Goal: Transaction & Acquisition: Purchase product/service

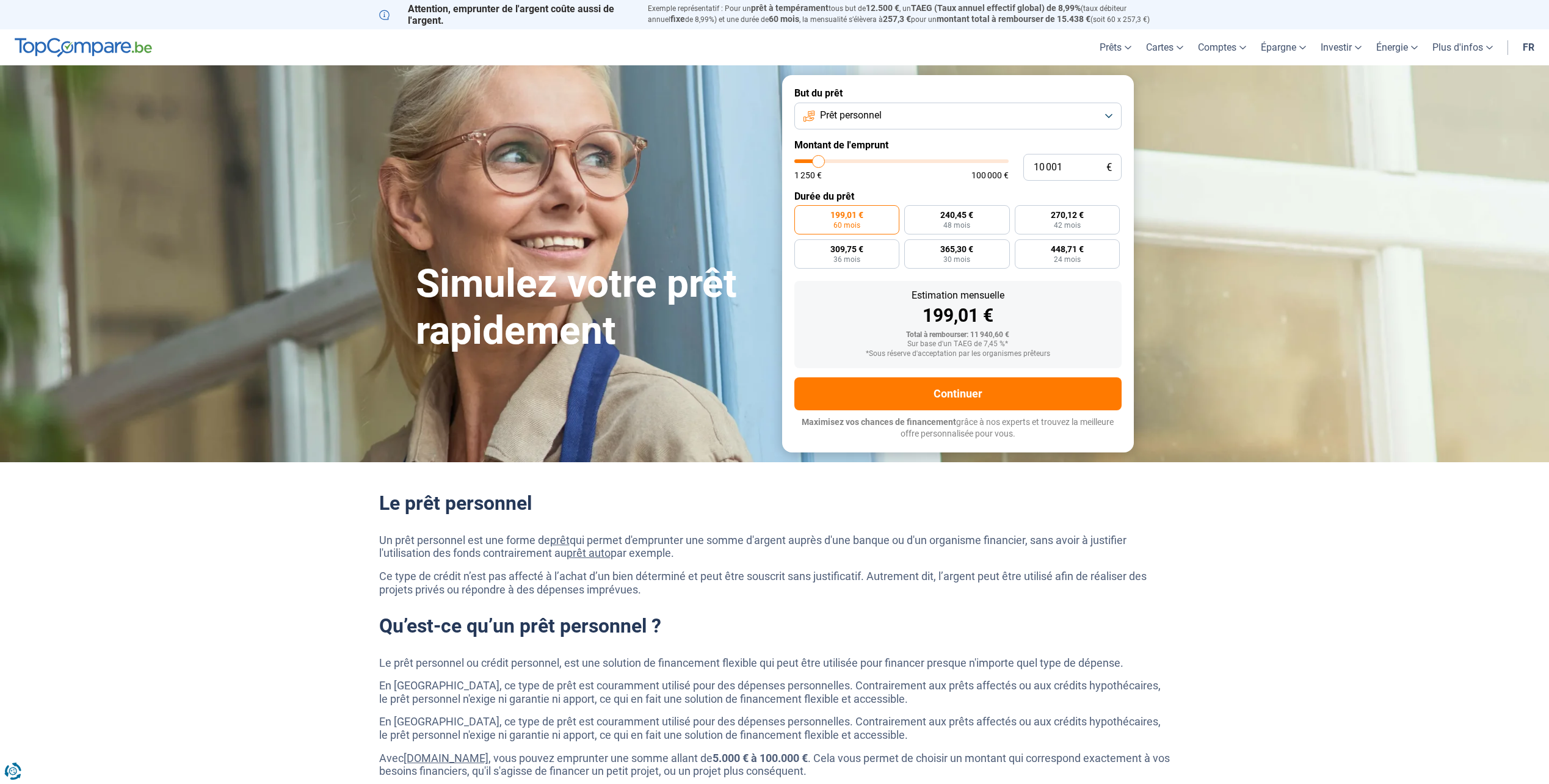
type input "9 500"
type input "9500"
type input "9 750"
type input "9750"
type input "10 000"
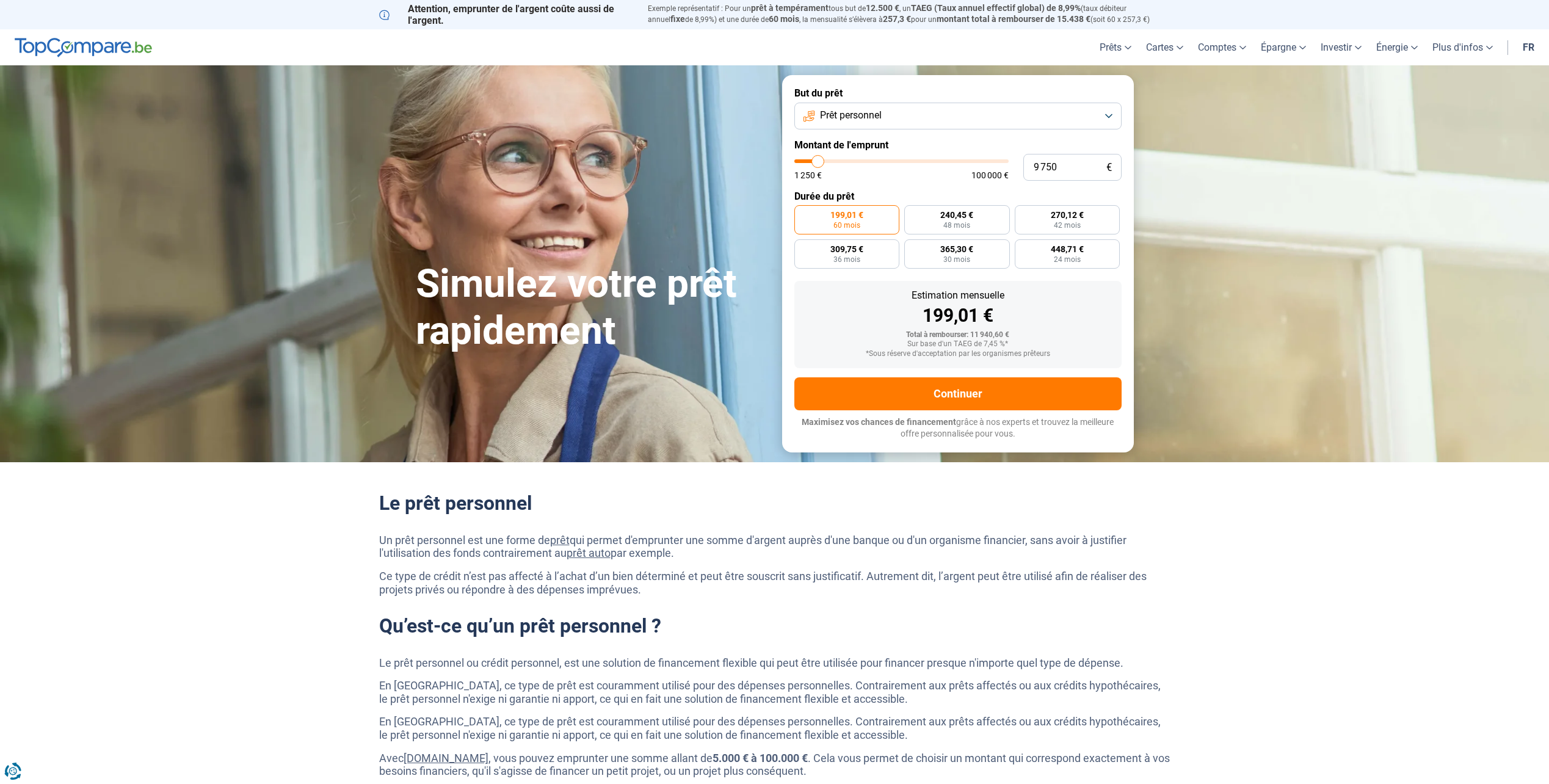
type input "10000"
type input "10 500"
type input "10500"
type input "11 000"
type input "11000"
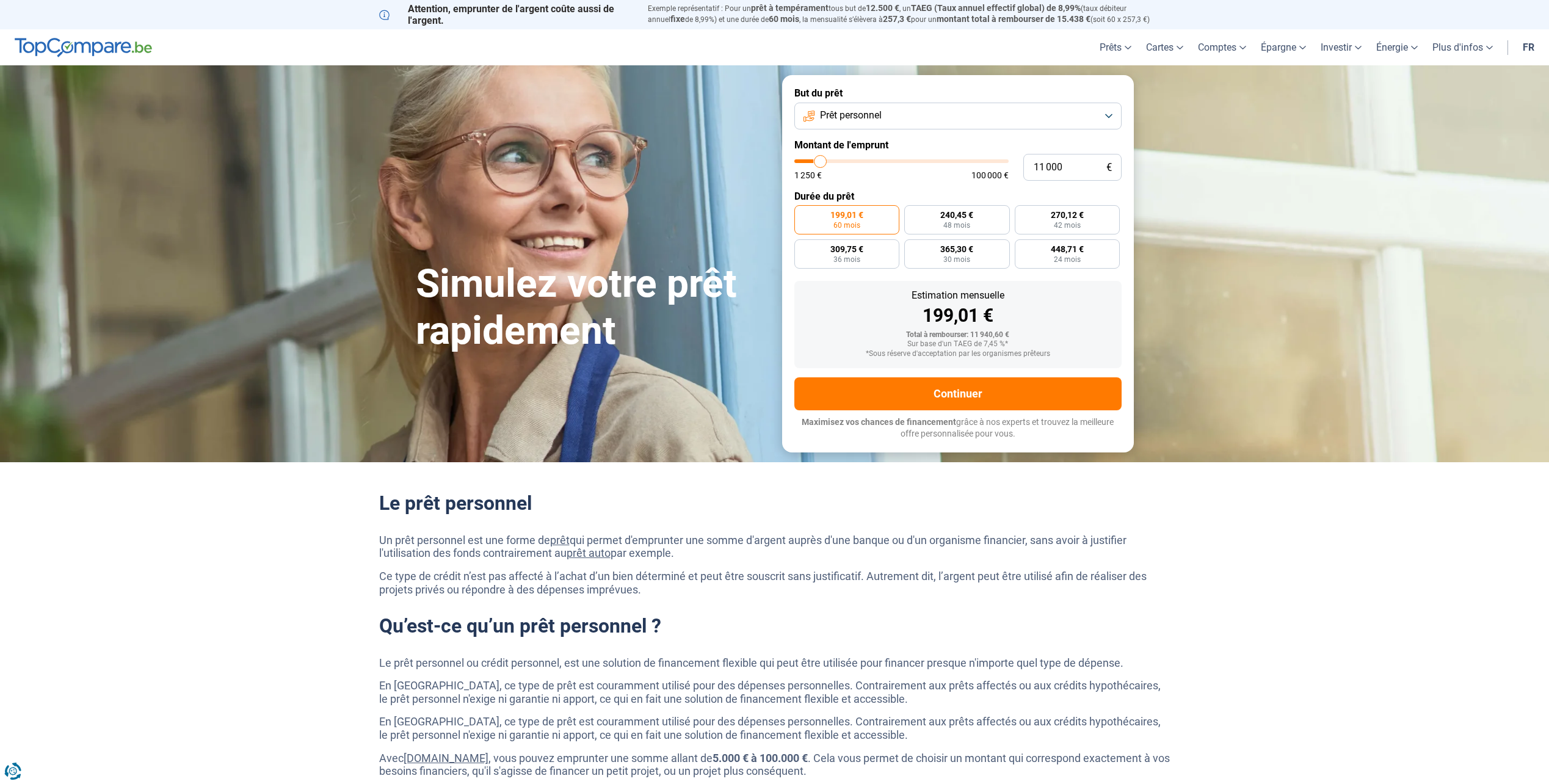
type input "11 500"
type input "11500"
type input "12 500"
type input "12500"
type input "13 000"
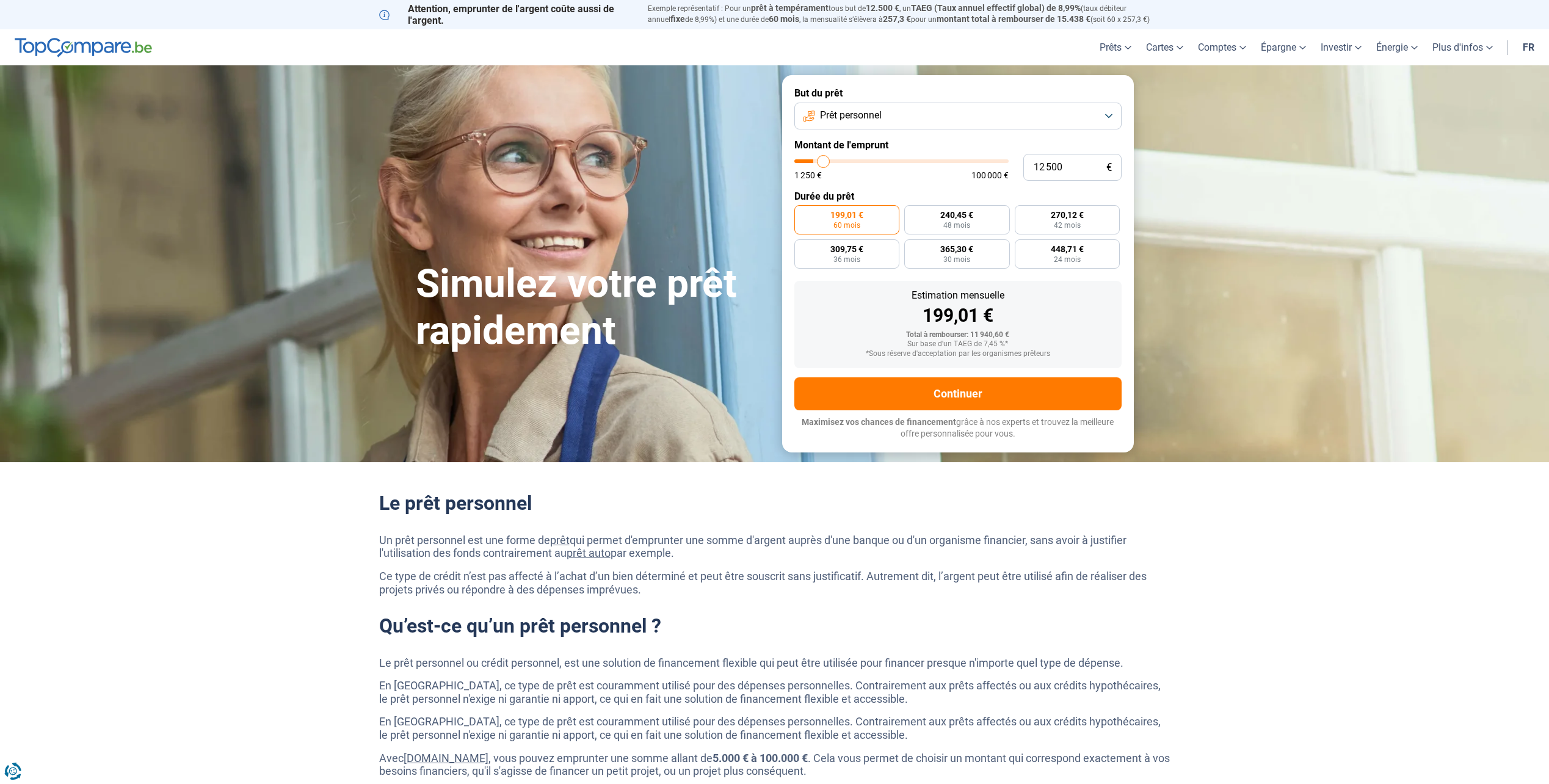
type input "13000"
type input "14 000"
type input "14000"
type input "14 500"
type input "14500"
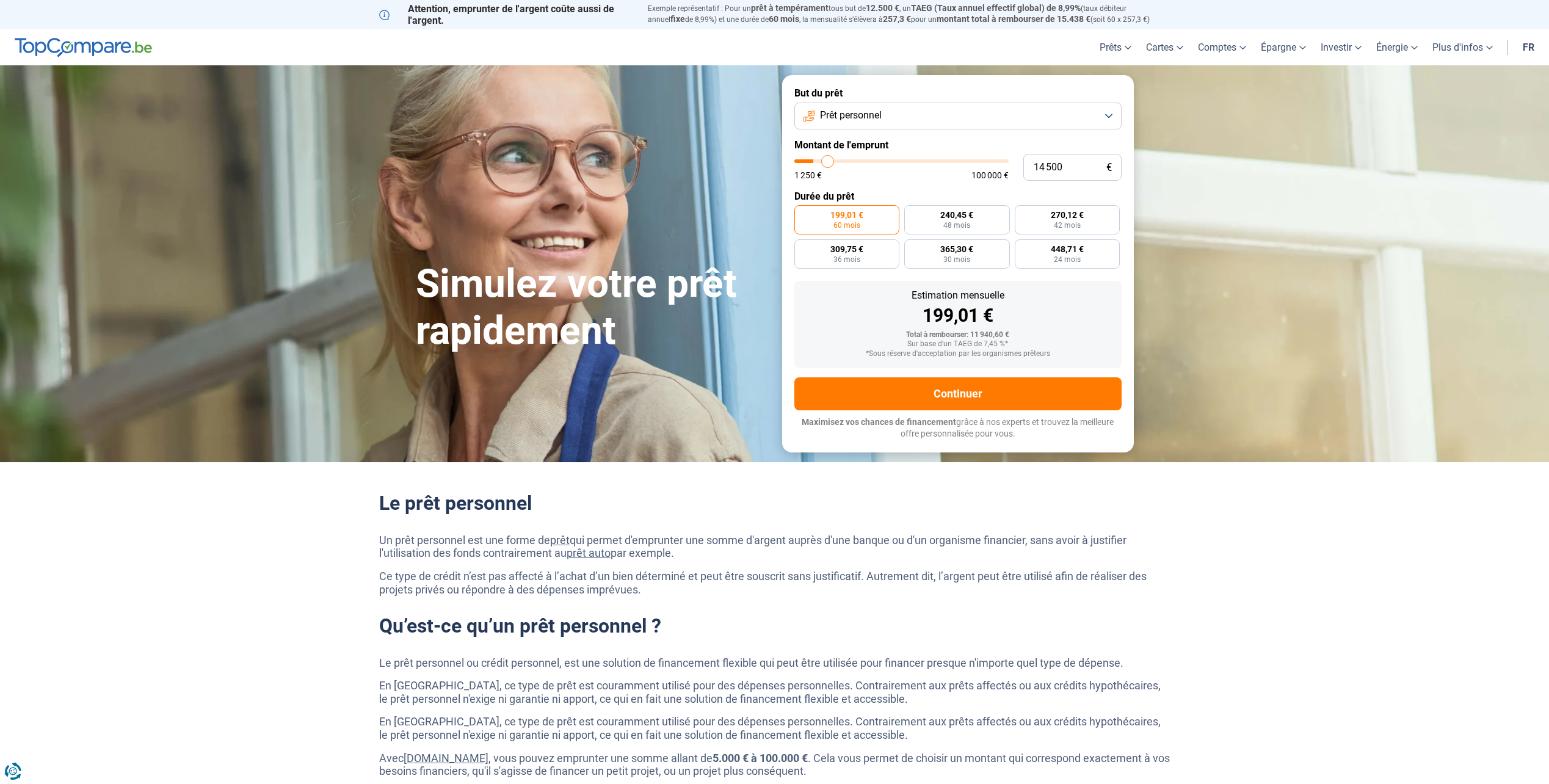
type input "15 500"
type input "15500"
type input "16 000"
type input "16000"
type input "16 250"
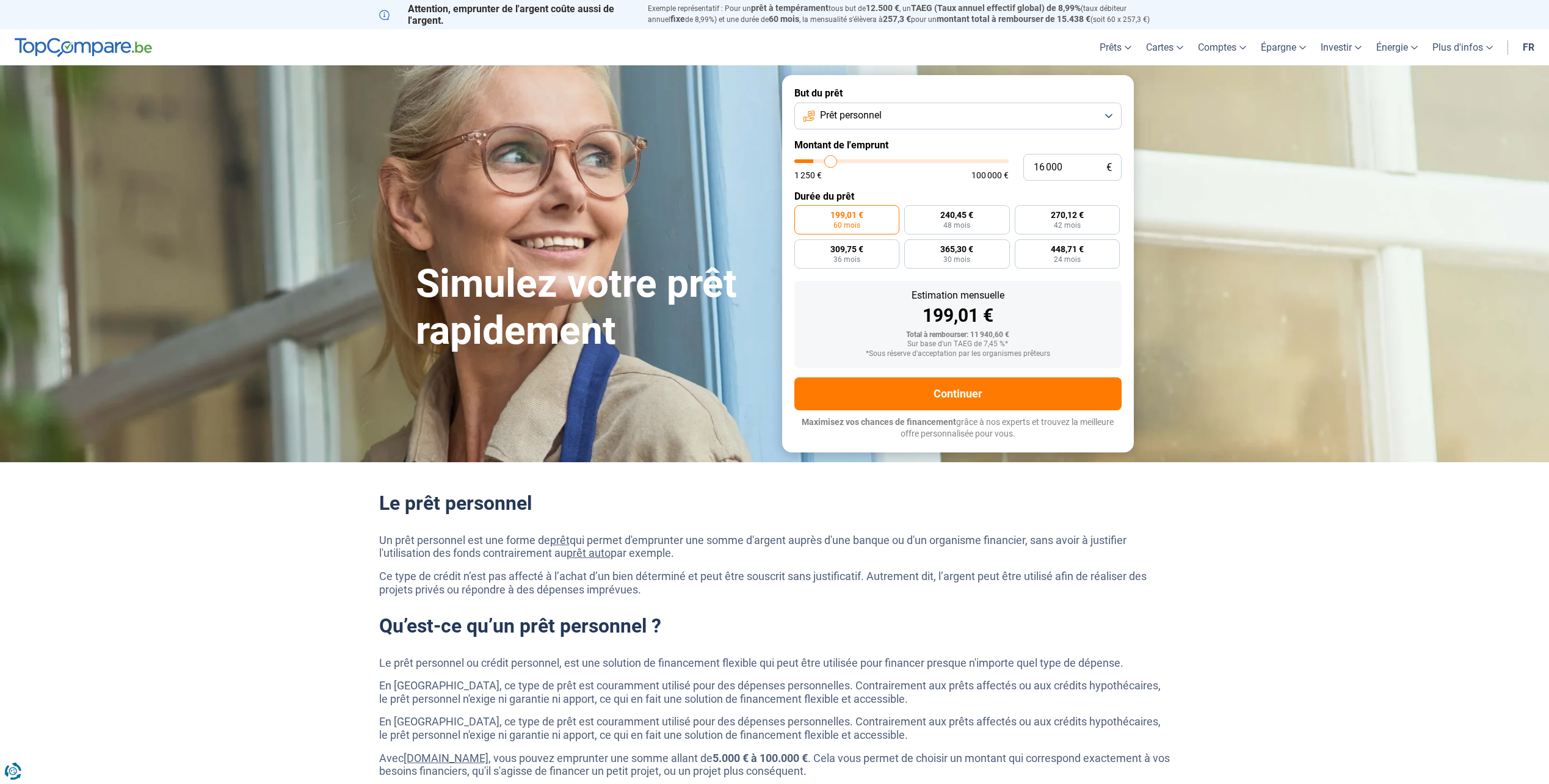
type input "16250"
type input "16 500"
type input "16500"
type input "17 000"
type input "17000"
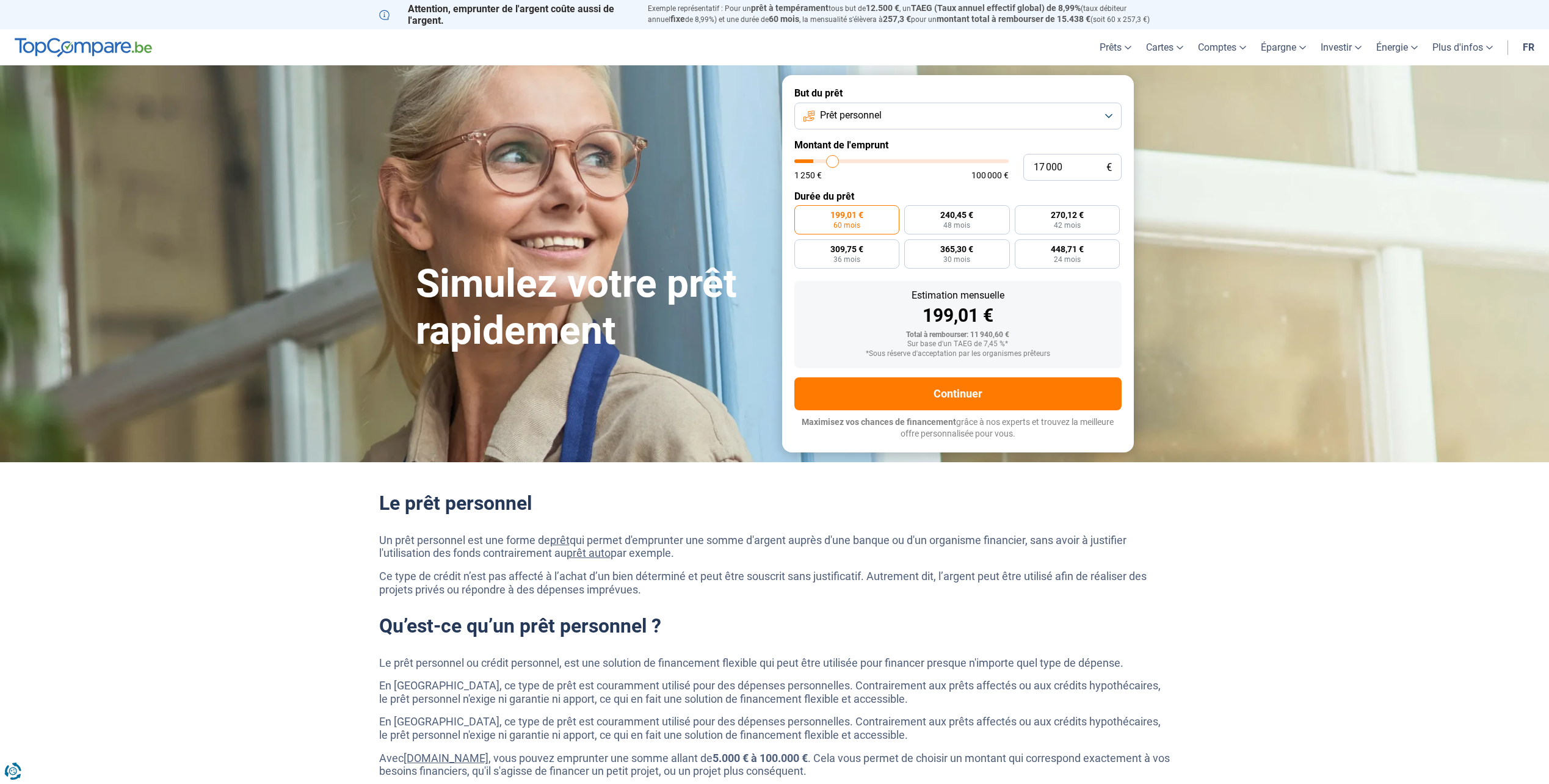
type input "17 250"
type input "17250"
type input "17 500"
type input "17500"
type input "17 750"
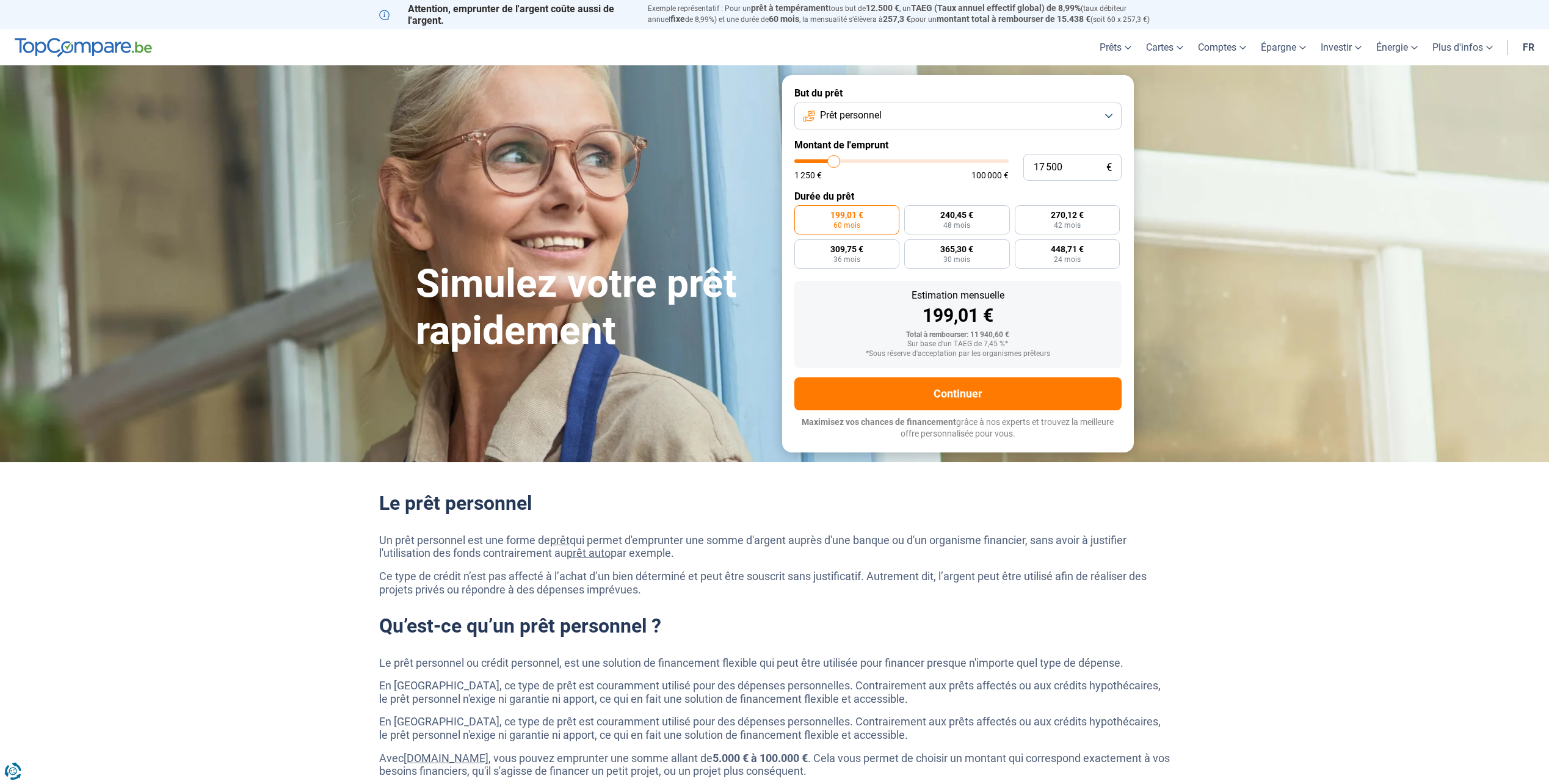
type input "17750"
type input "18 000"
type input "18000"
type input "18 500"
type input "18500"
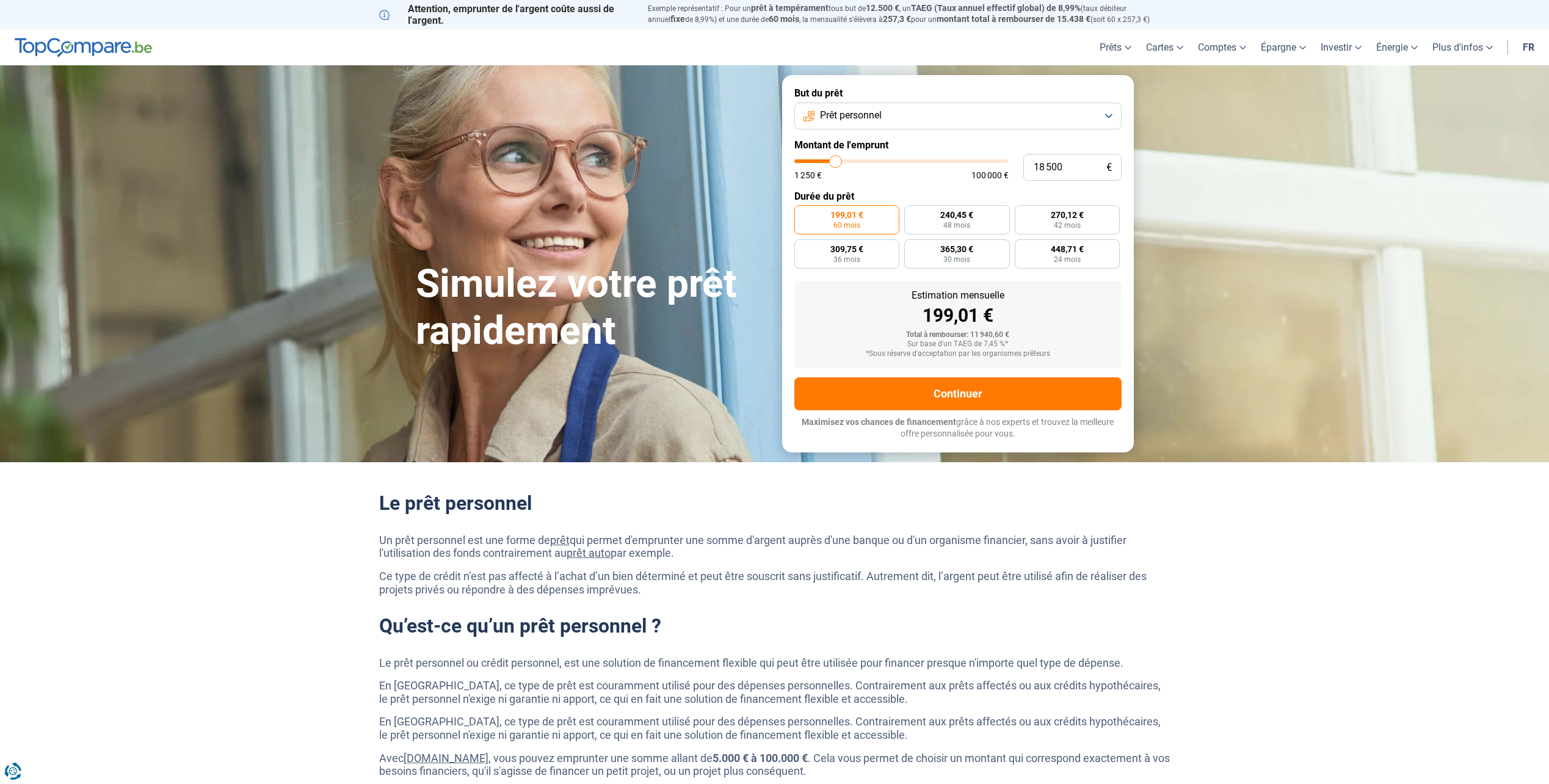
type input "19 000"
type input "19000"
type input "19 250"
type input "19250"
type input "20 000"
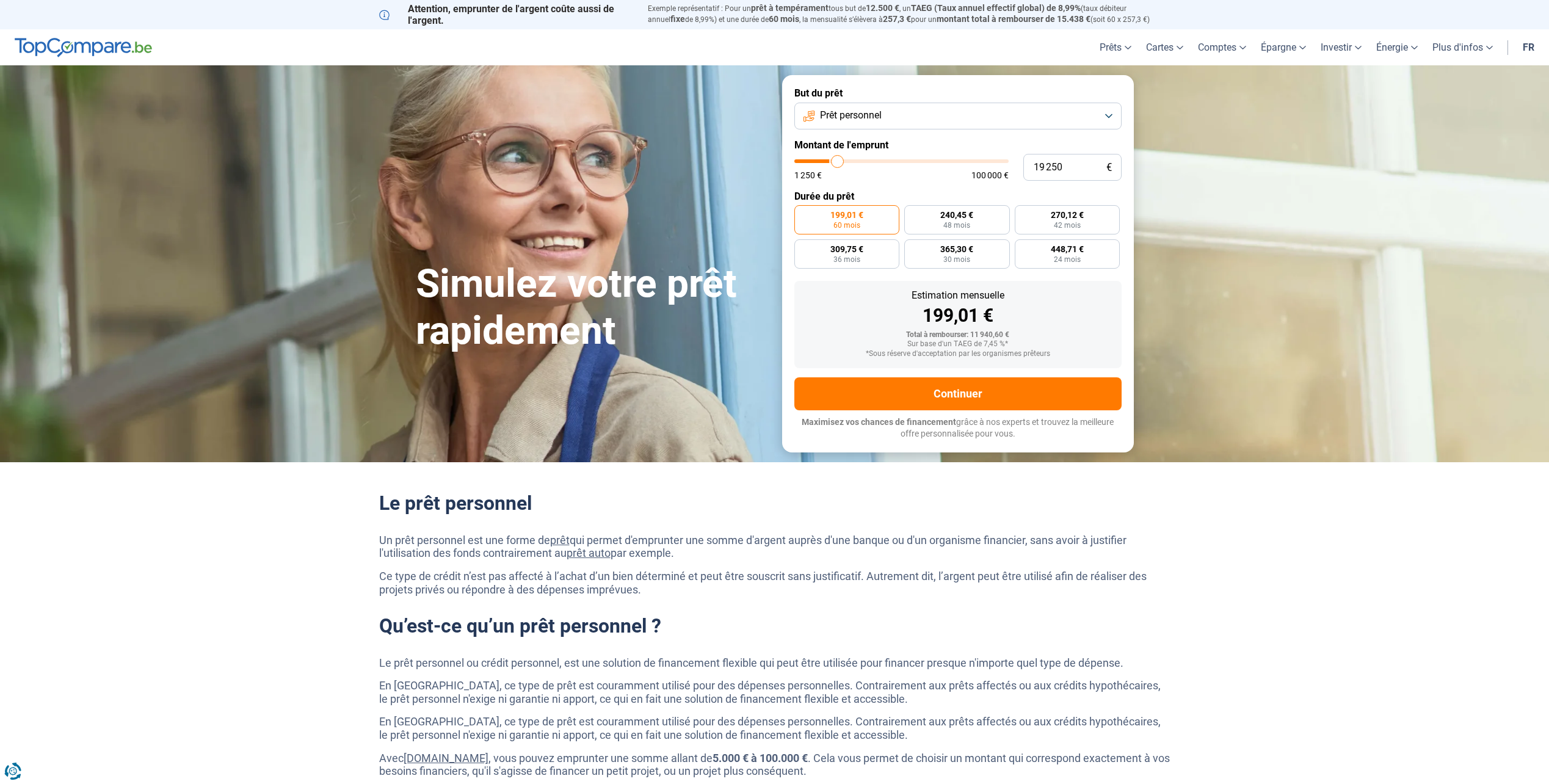
type input "20000"
type input "20 250"
type input "20250"
type input "20 750"
type input "20750"
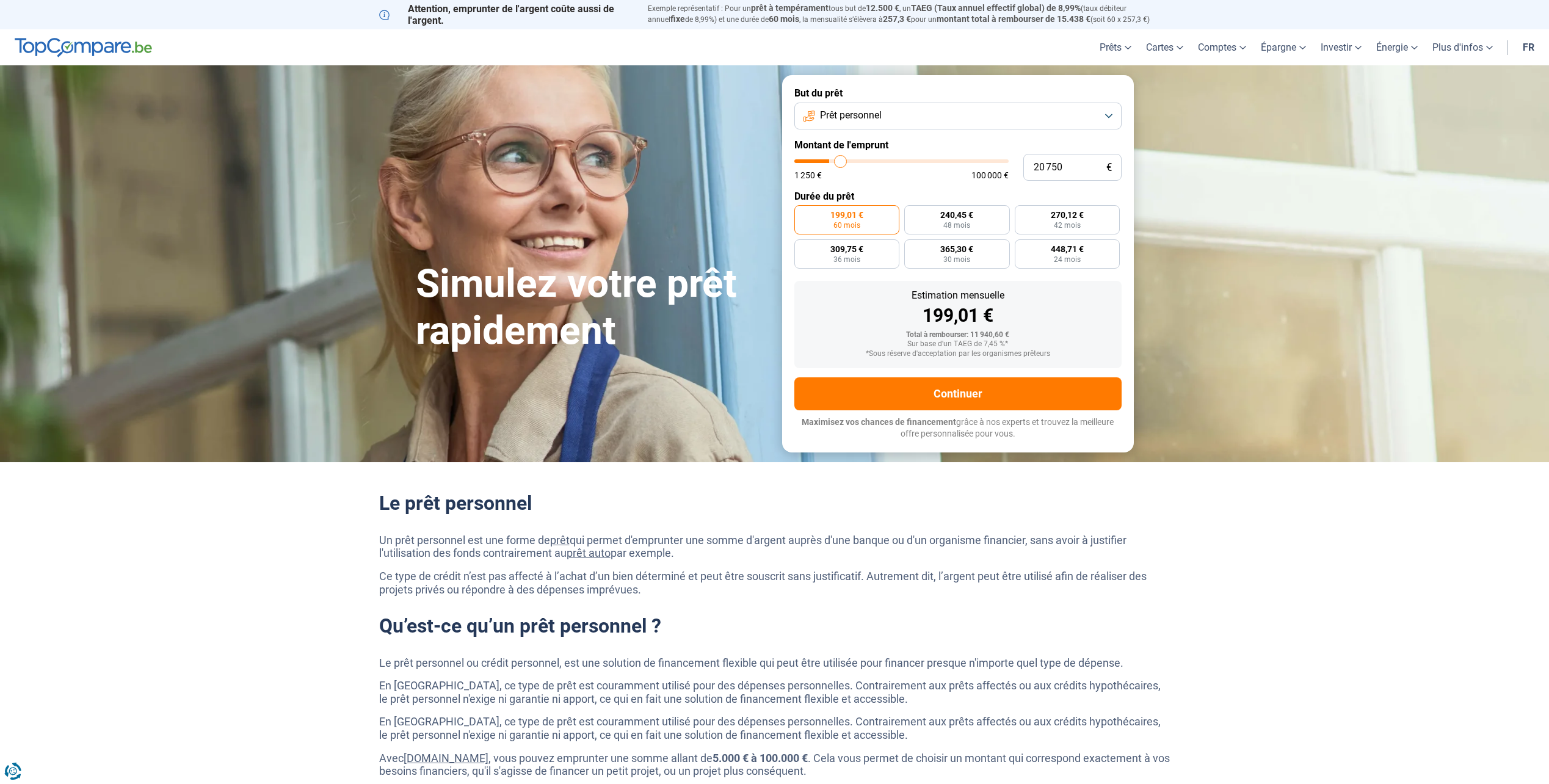
type input "21 250"
type input "21250"
type input "22 000"
type input "22000"
type input "22 250"
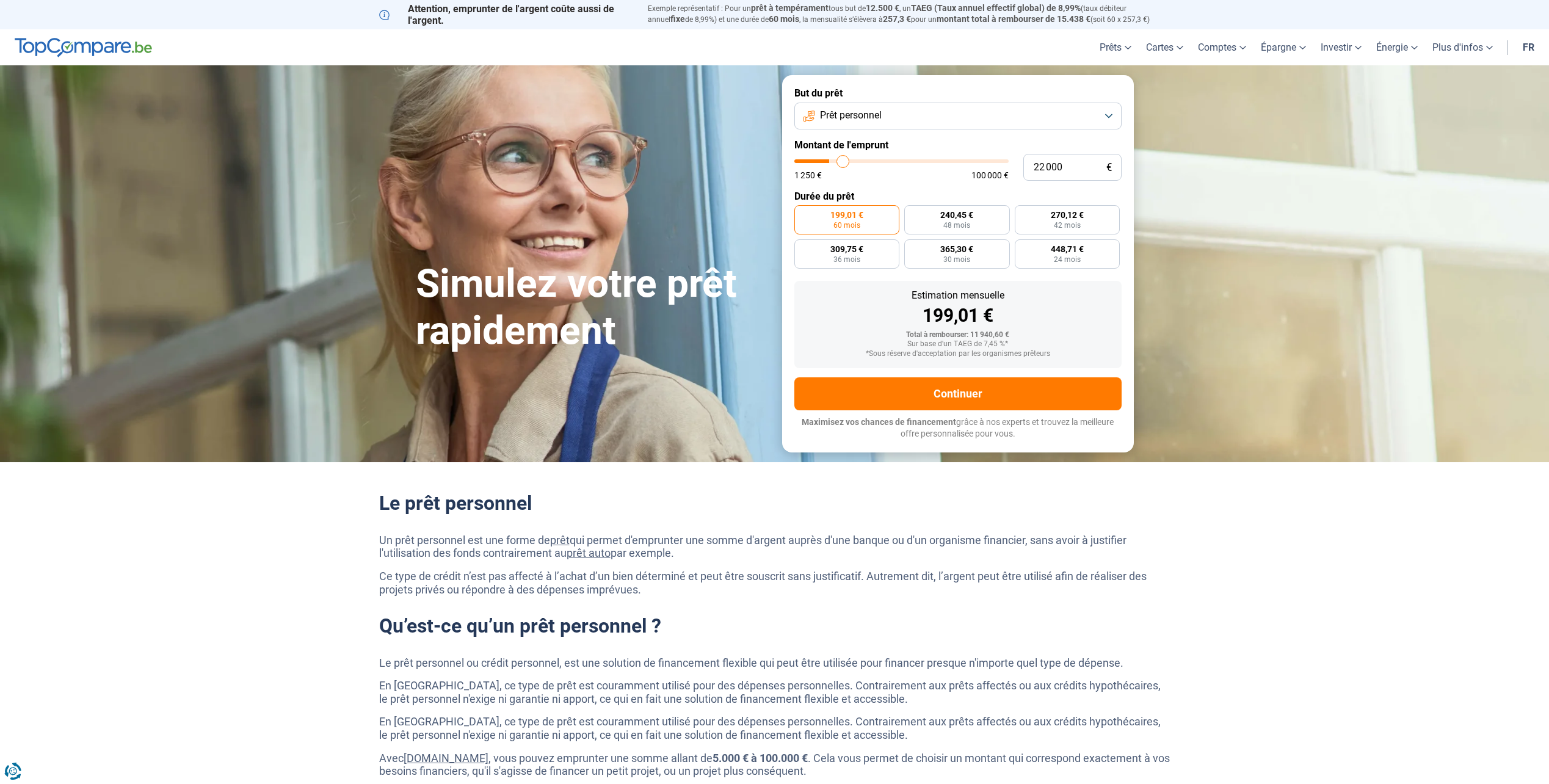
type input "22250"
type input "22 750"
type input "22750"
type input "23 000"
type input "23000"
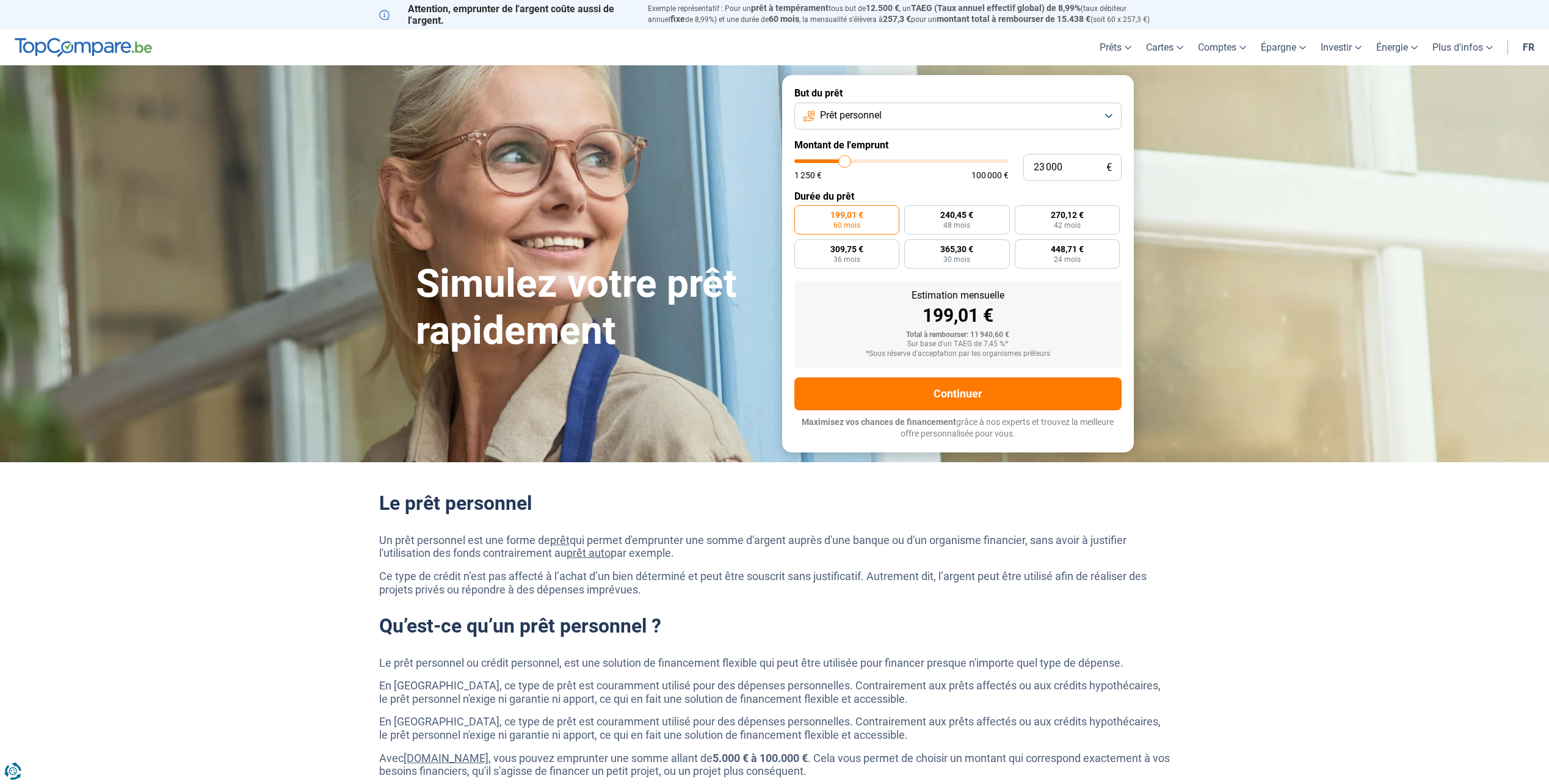
type input "23 250"
type input "23250"
type input "23 500"
type input "23500"
type input "23 750"
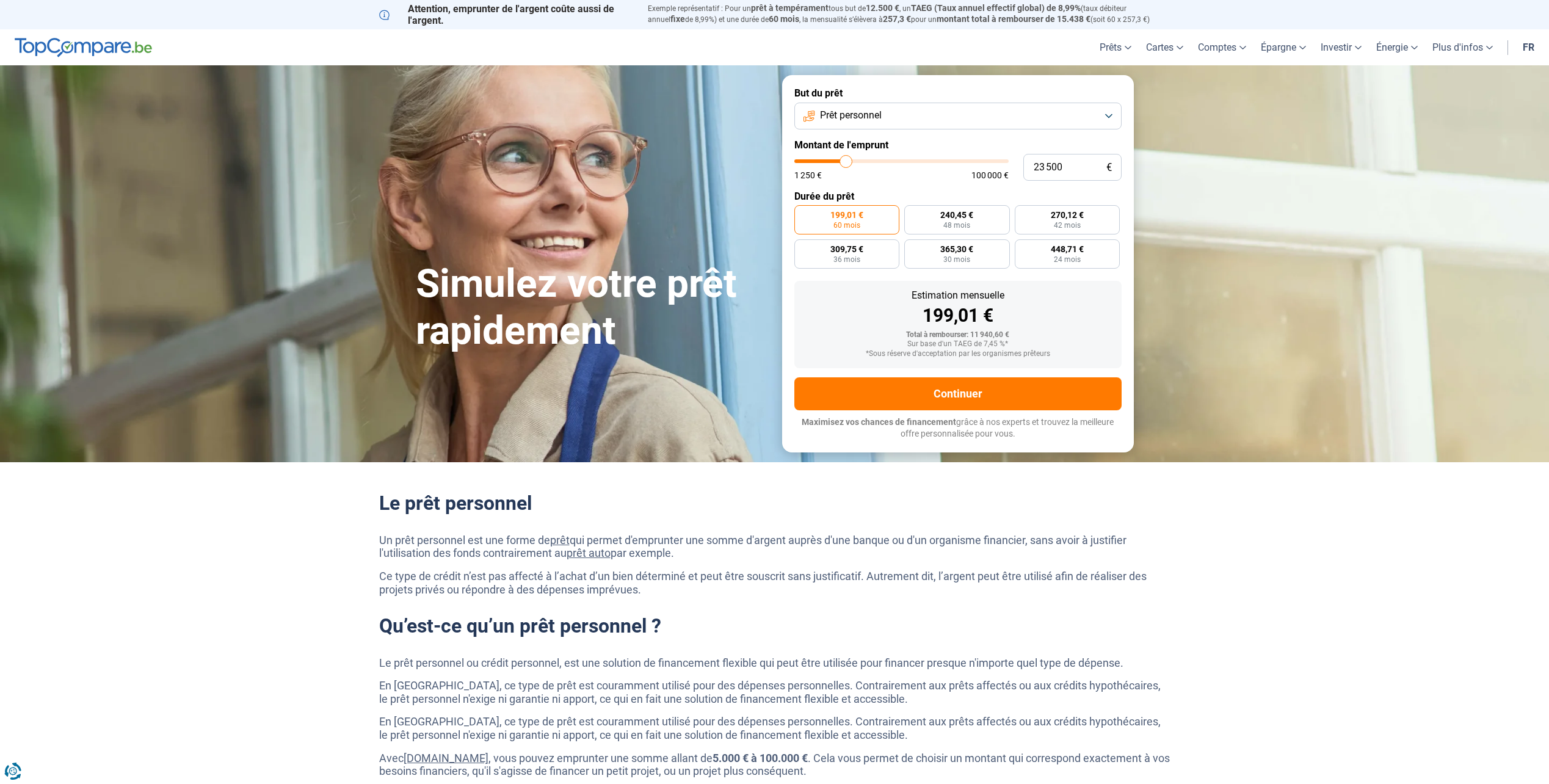
type input "23750"
type input "24 250"
type input "24250"
type input "24 500"
type input "24500"
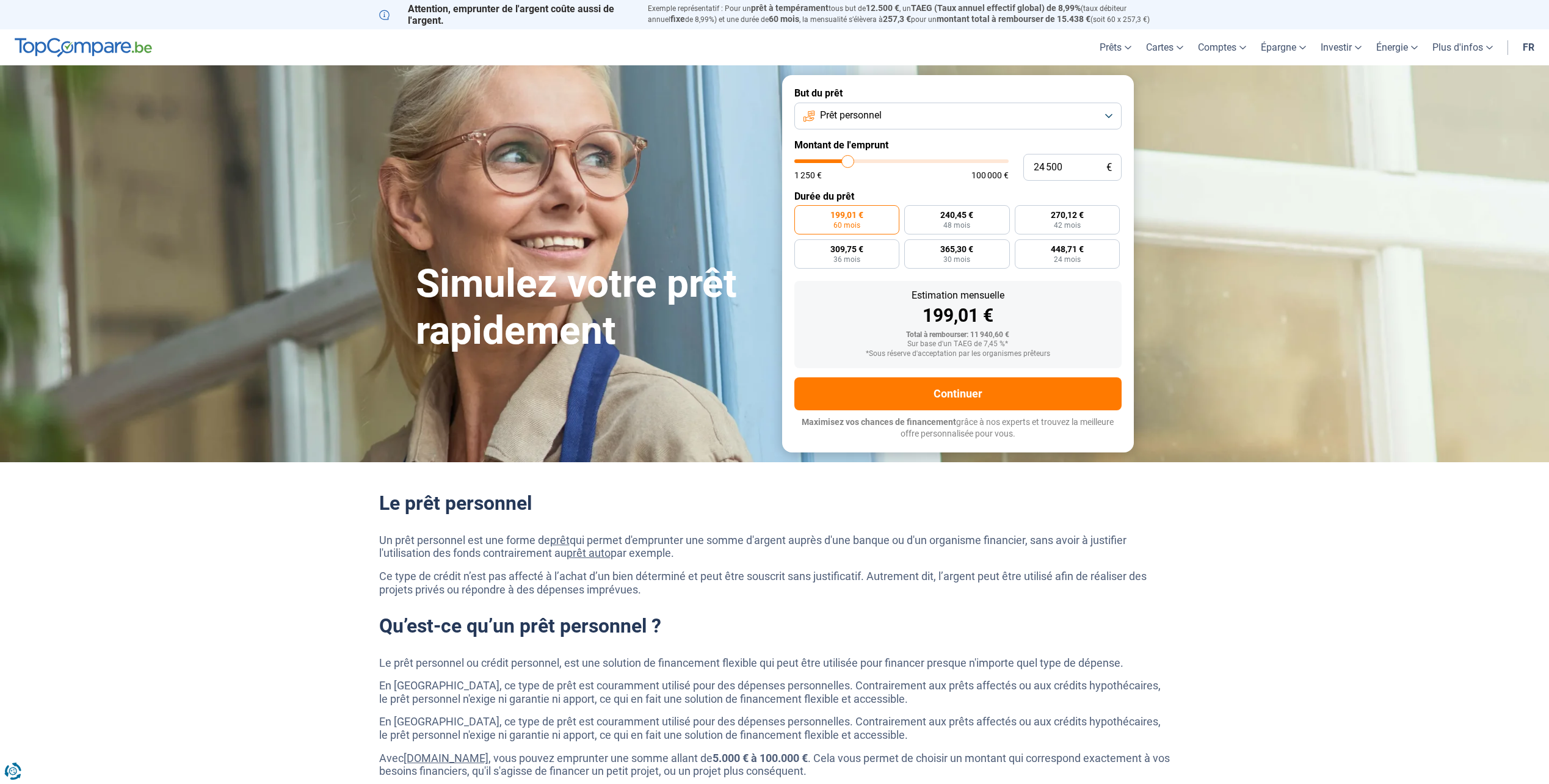
type input "24 750"
type input "24750"
type input "25 000"
type input "25000"
type input "25 250"
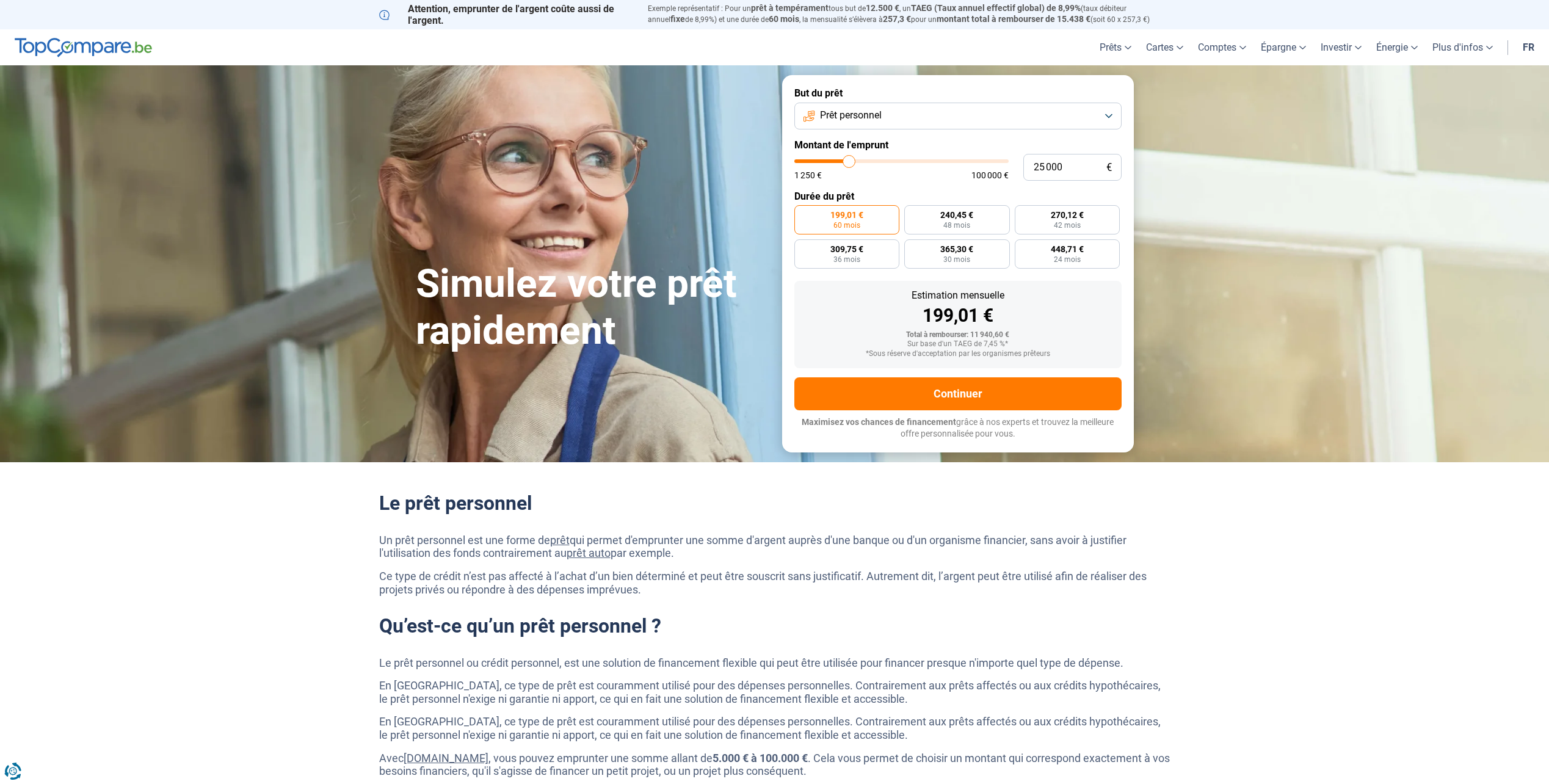
type input "25250"
type input "25 750"
type input "25750"
type input "25 000"
type input "25000"
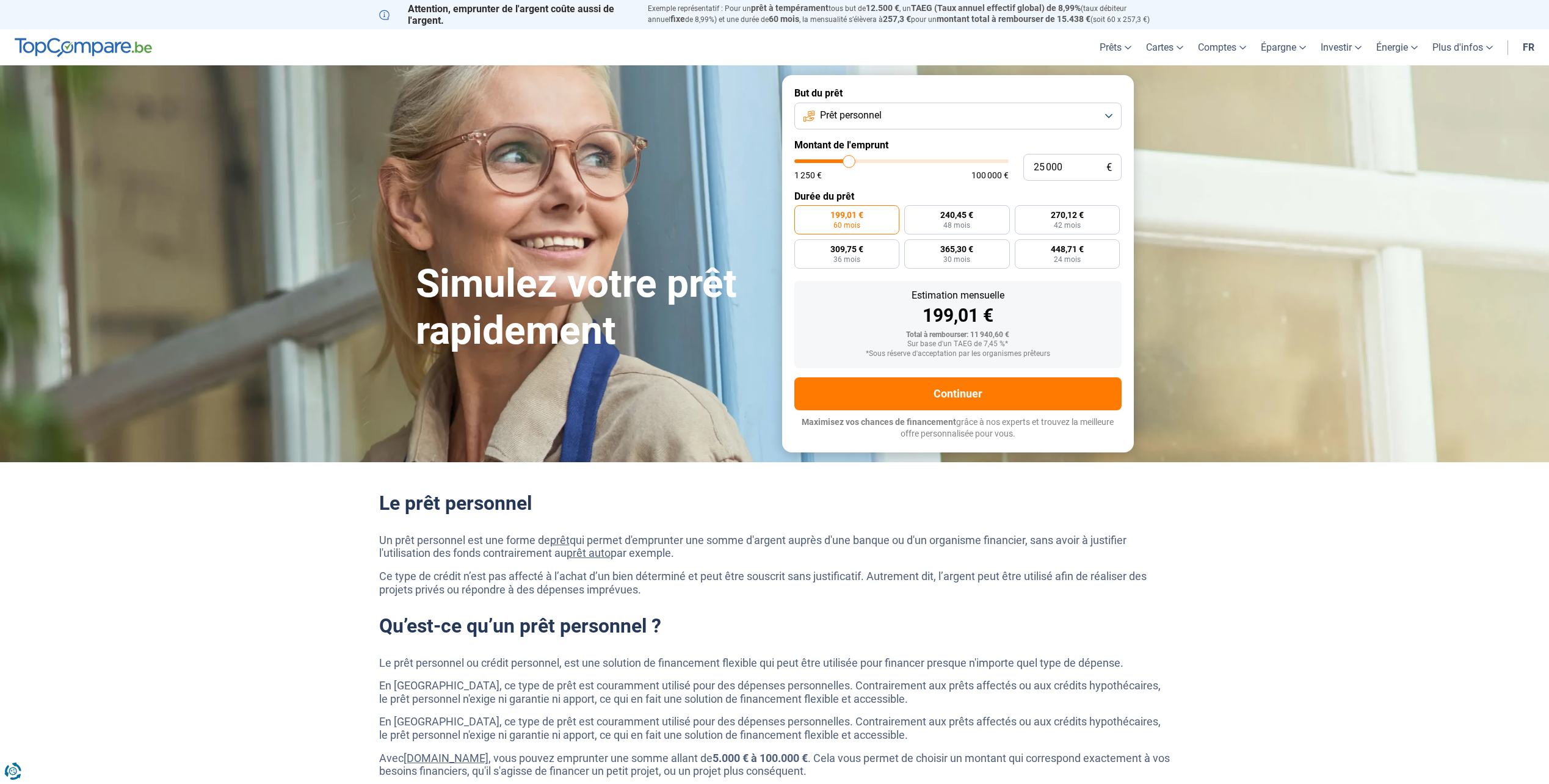
type input "24 750"
type input "24750"
type input "24 500"
type input "24500"
type input "24 250"
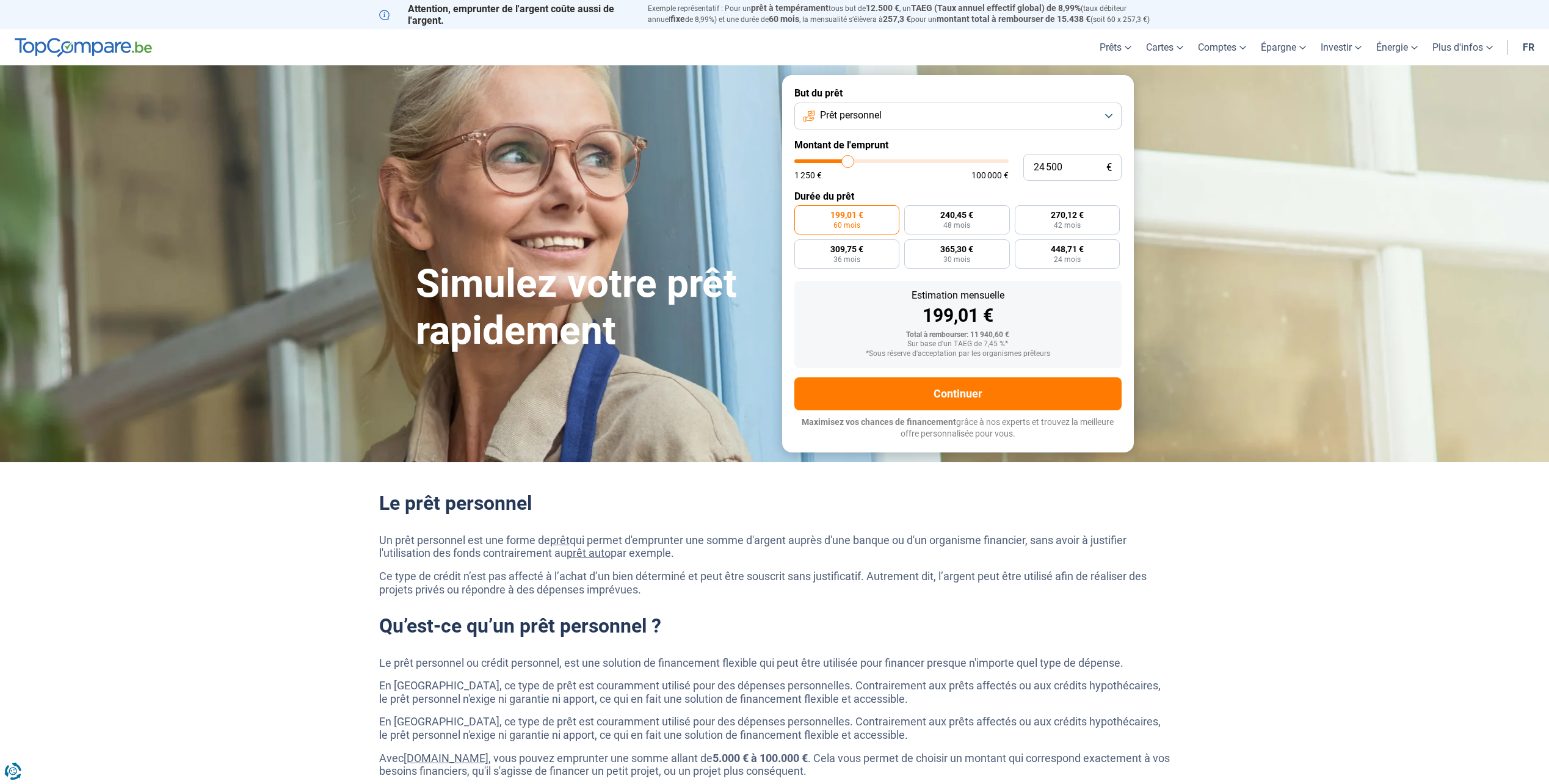
type input "24250"
type input "23 750"
type input "23750"
type input "24 500"
type input "24500"
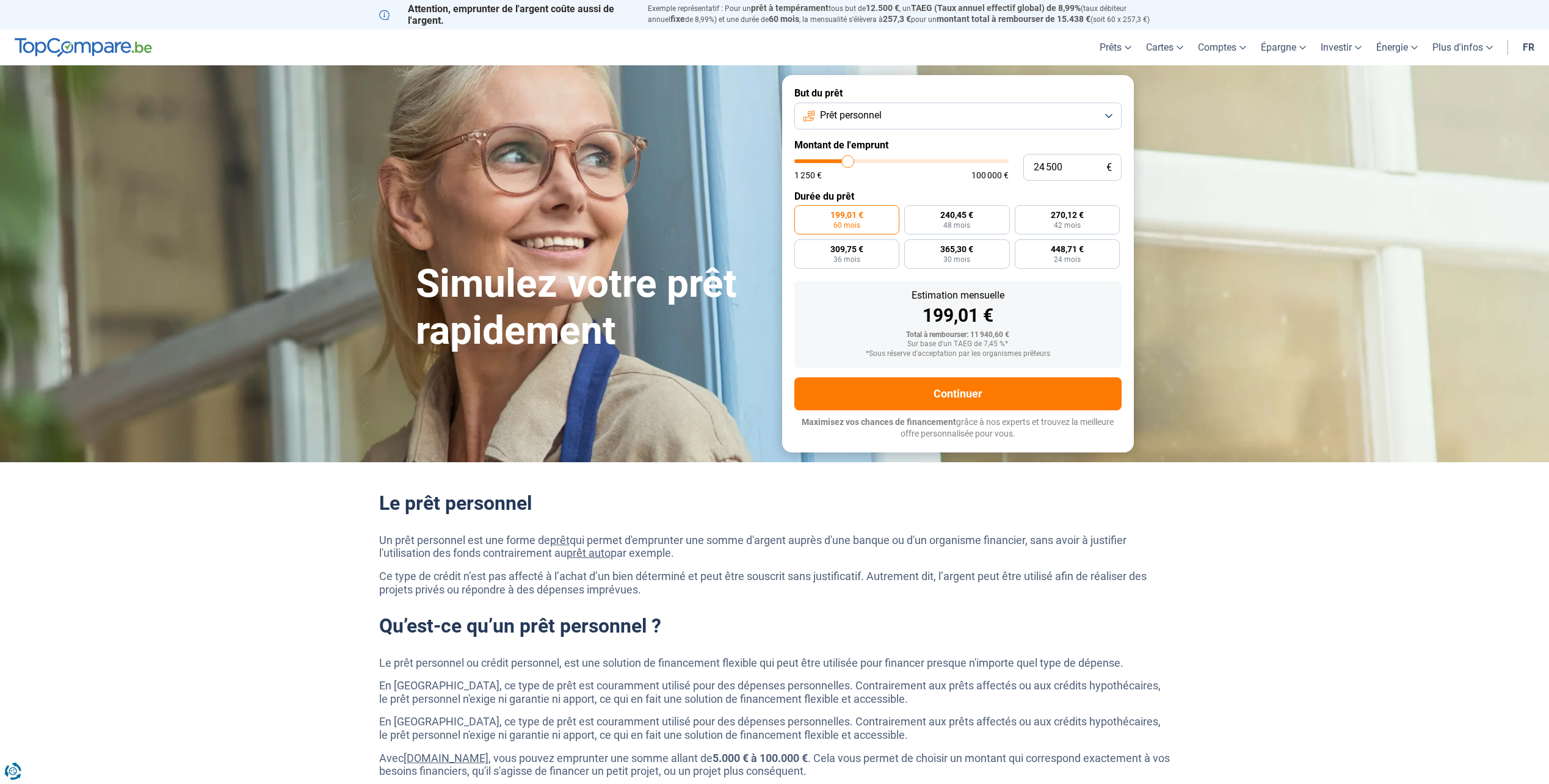
type input "25 000"
type input "25000"
type input "25 250"
type input "25250"
type input "25 000"
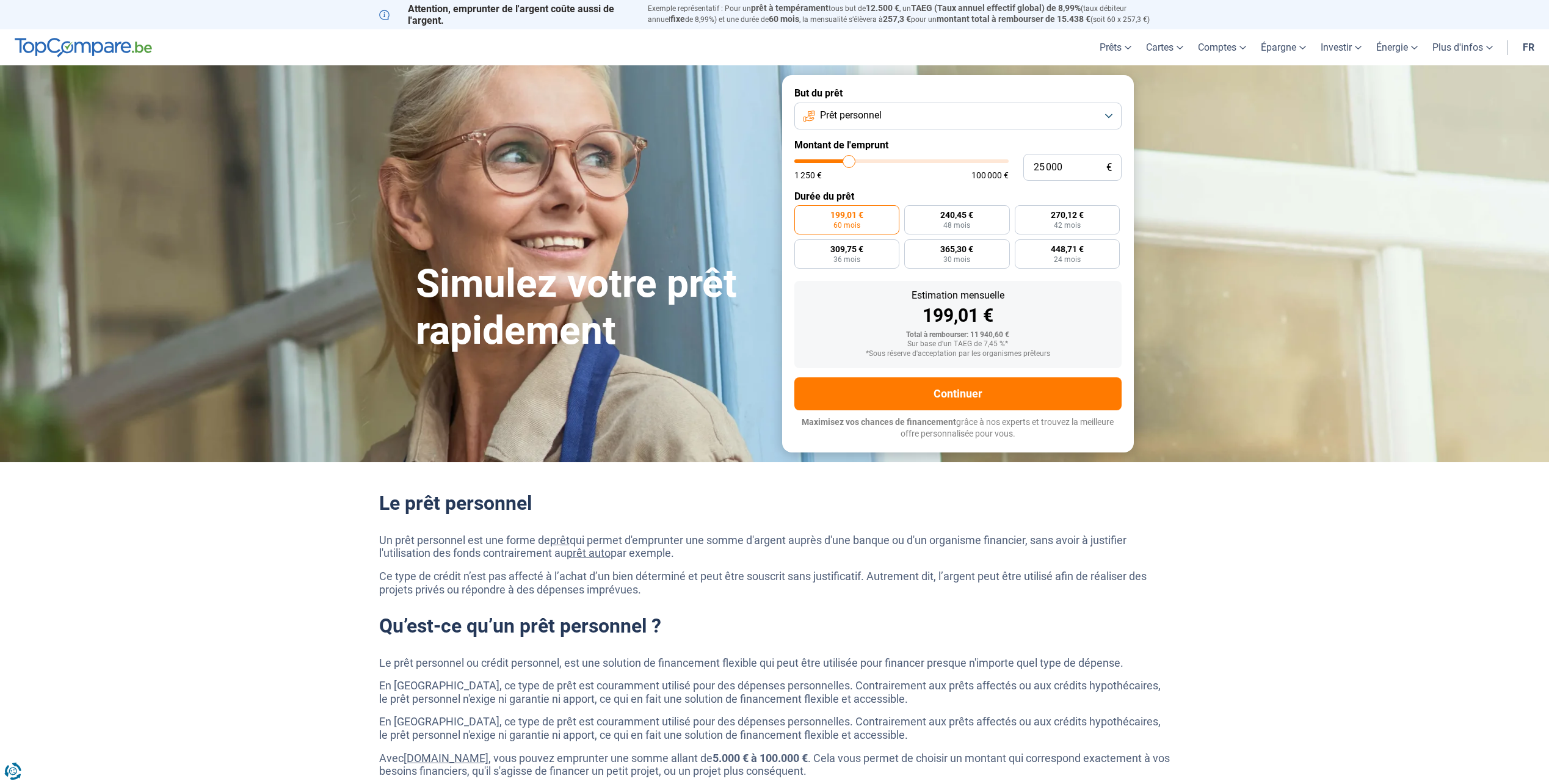
drag, startPoint x: 816, startPoint y: 161, endPoint x: 850, endPoint y: 161, distance: 34.0
type input "25000"
click at [850, 161] on input "range" at bounding box center [902, 161] width 214 height 4
click at [1101, 213] on span "497,48 €" at bounding box center [1089, 215] width 33 height 9
click at [1066, 213] on input "497,48 € 60 mois" at bounding box center [1062, 209] width 8 height 8
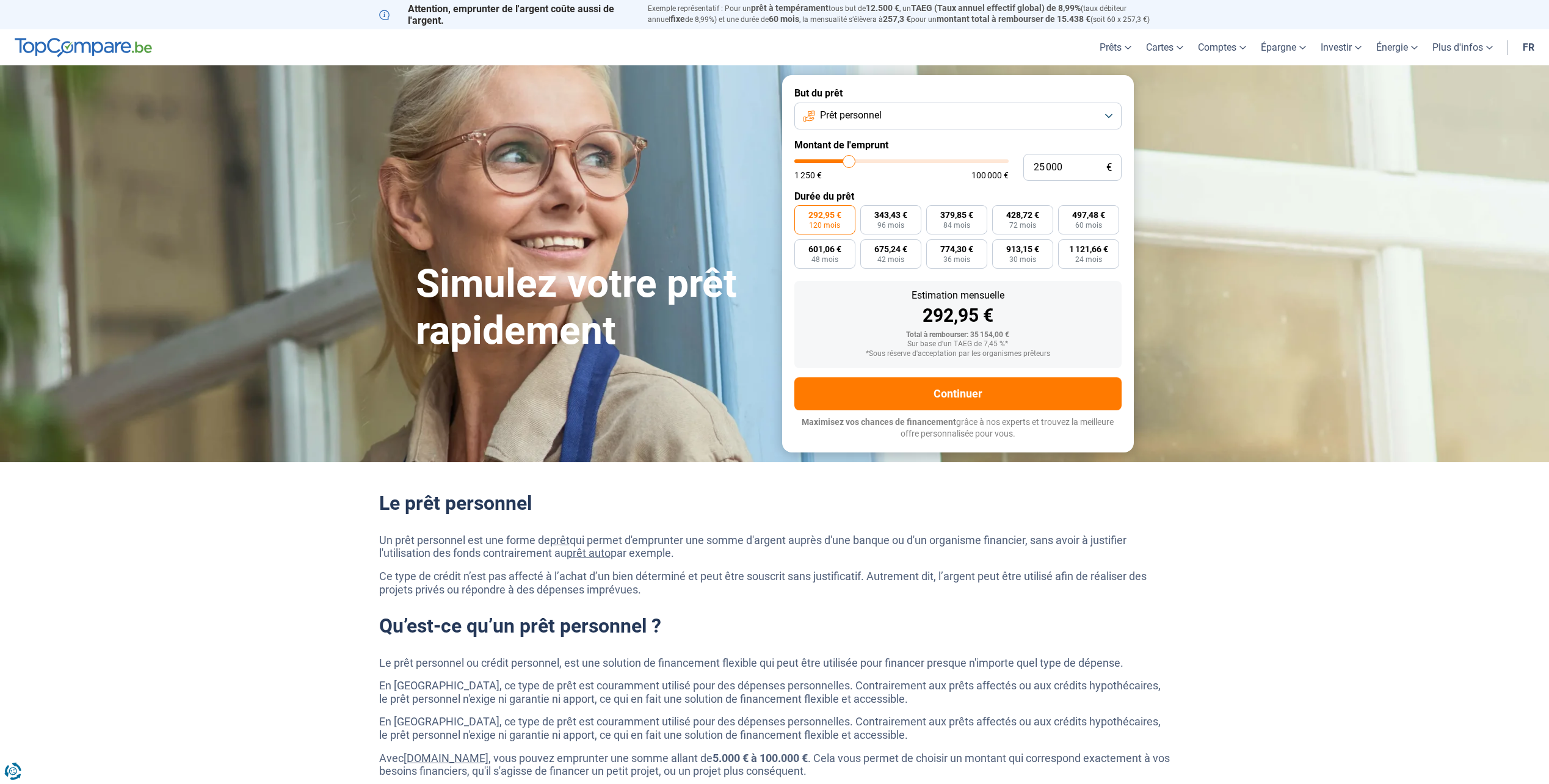
radio input "true"
click at [1011, 396] on button "Continuer" at bounding box center [958, 393] width 328 height 33
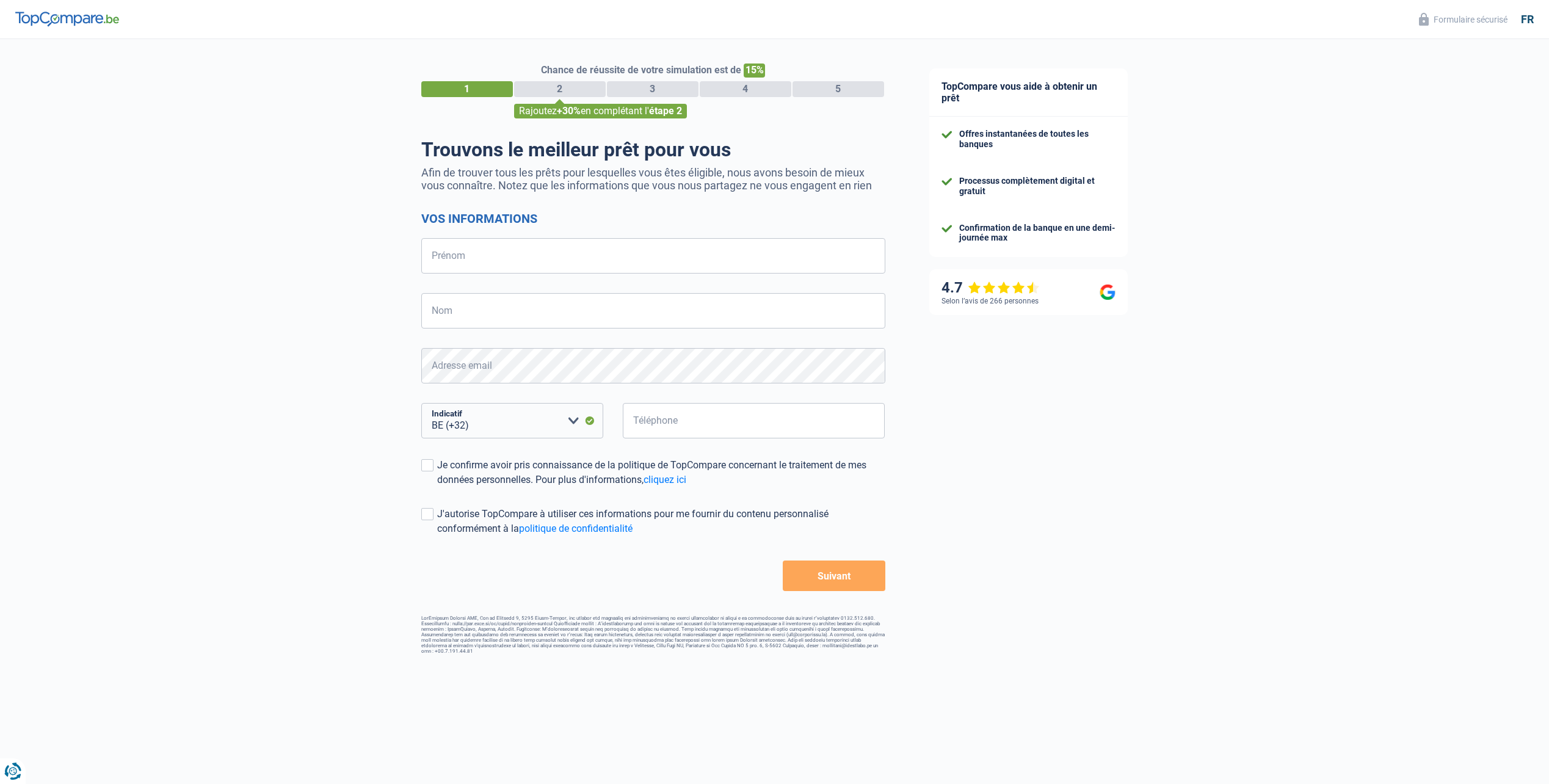
select select "32"
click at [568, 248] on input "Prénom" at bounding box center [653, 256] width 464 height 35
type input "[PERSON_NAME]"
type input "Libert"
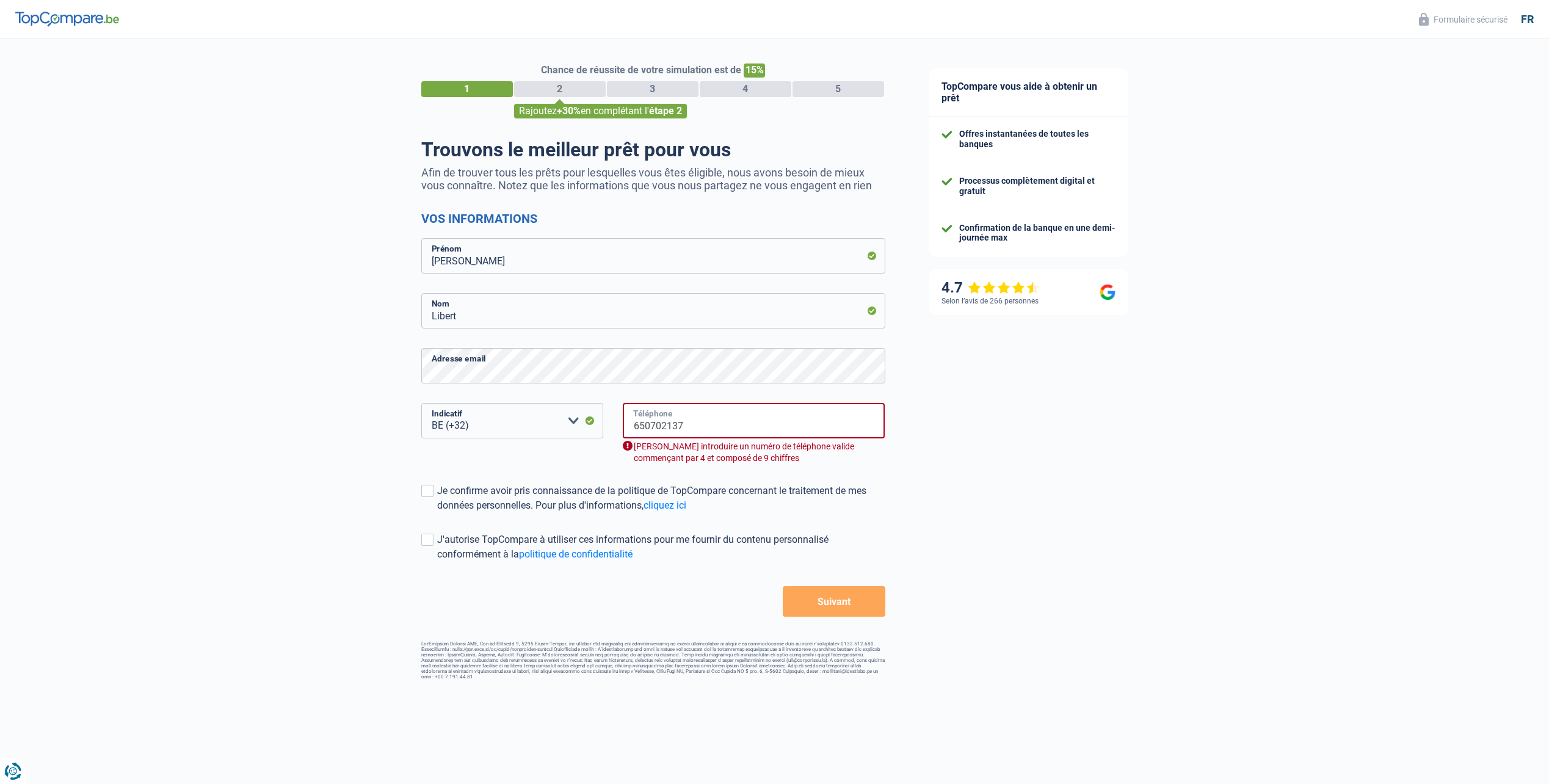
drag, startPoint x: 718, startPoint y: 423, endPoint x: 585, endPoint y: 425, distance: 133.0
click at [585, 425] on div "BE (+32) LU (+352) Veuillez sélectionner une option Indicatif 650702137 Télépho…" at bounding box center [654, 443] width 483 height 81
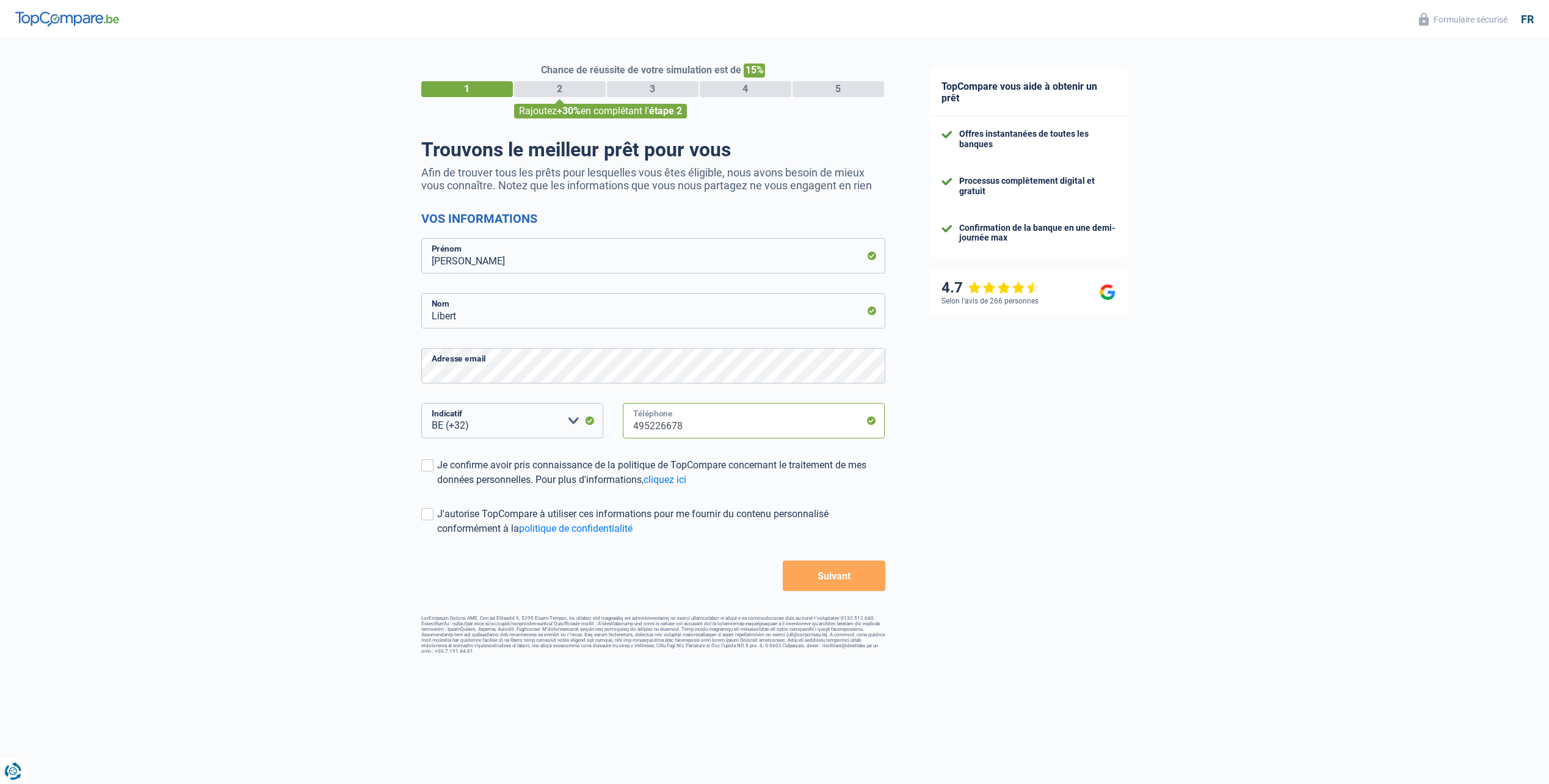
type input "495226678"
click at [234, 491] on div "Chance de réussite de votre simulation est de 15% 1 2 3 4 5 Rajoutez +30% en co…" at bounding box center [453, 347] width 907 height 625
click at [409, 461] on div "Chance de réussite de votre simulation est de 15% 1 2 3 4 5 Rajoutez +30% en co…" at bounding box center [453, 347] width 907 height 625
click at [424, 470] on span at bounding box center [427, 465] width 12 height 12
click at [437, 488] on input "Je confirme avoir pris connaissance de la politique de TopCompare concernant le…" at bounding box center [437, 488] width 0 height 0
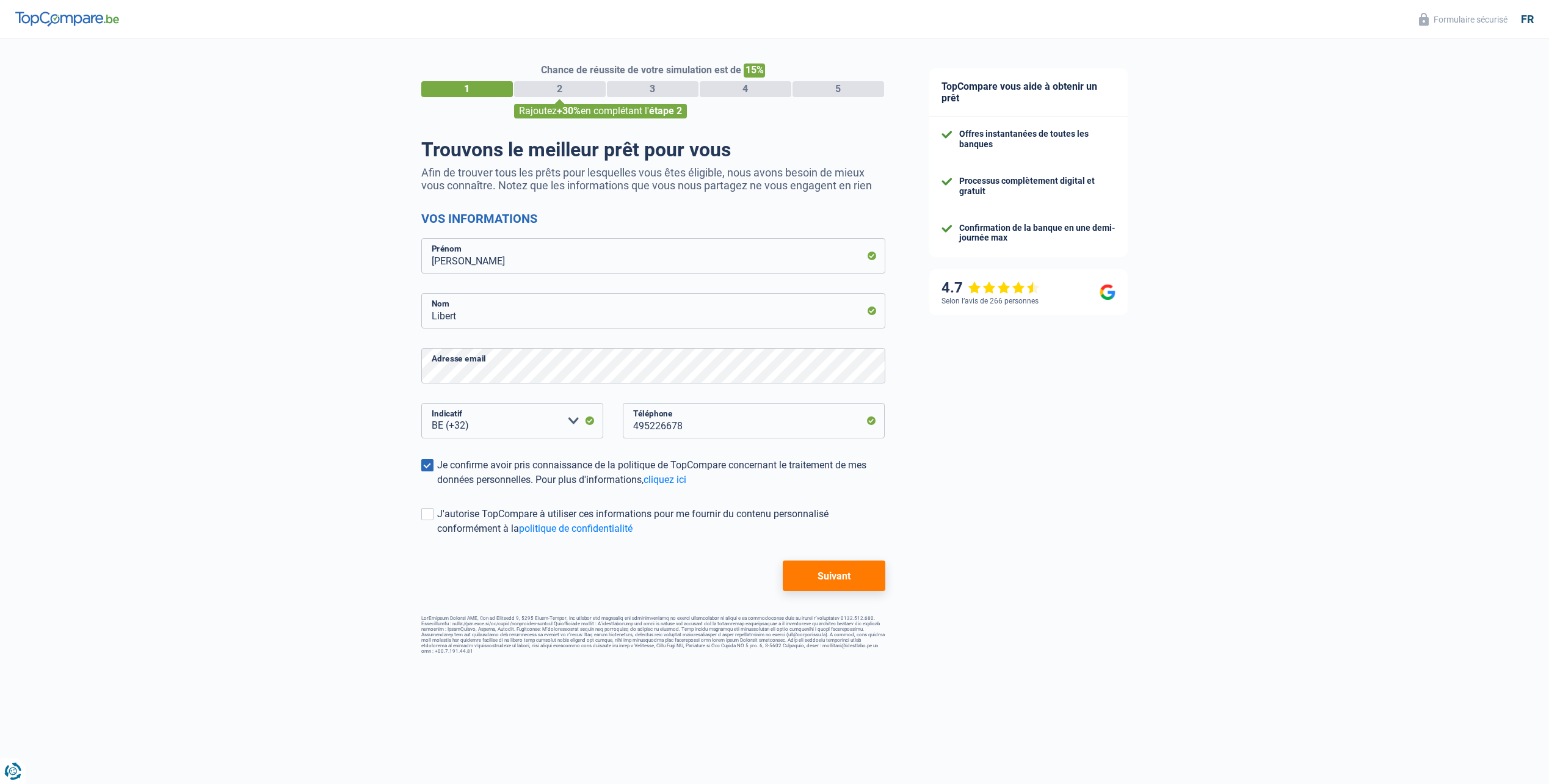
click at [430, 513] on span at bounding box center [427, 514] width 12 height 12
click at [437, 536] on input "J'autorise TopCompare à utiliser ces informations pour me fournir du contenu pe…" at bounding box center [437, 536] width 0 height 0
click at [814, 577] on button "Suivant" at bounding box center [834, 575] width 102 height 30
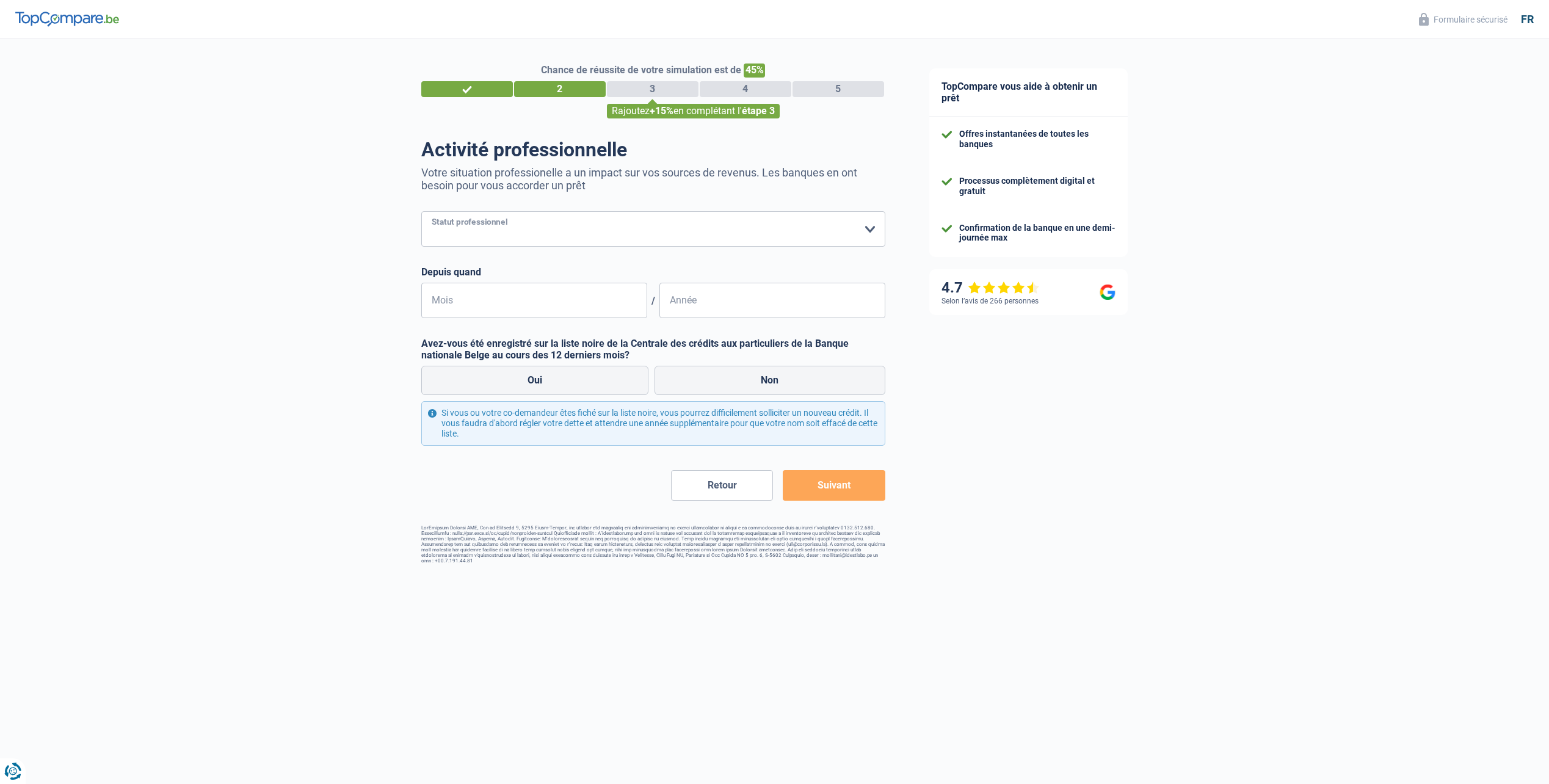
click at [589, 225] on select "Ouvrier Employé privé Employé public Invalide Indépendant Pensionné Chômeur Mut…" at bounding box center [653, 229] width 464 height 35
select select "independent"
click at [421, 213] on select "Ouvrier Employé privé Employé public Invalide Indépendant Pensionné Chômeur Mut…" at bounding box center [653, 229] width 464 height 35
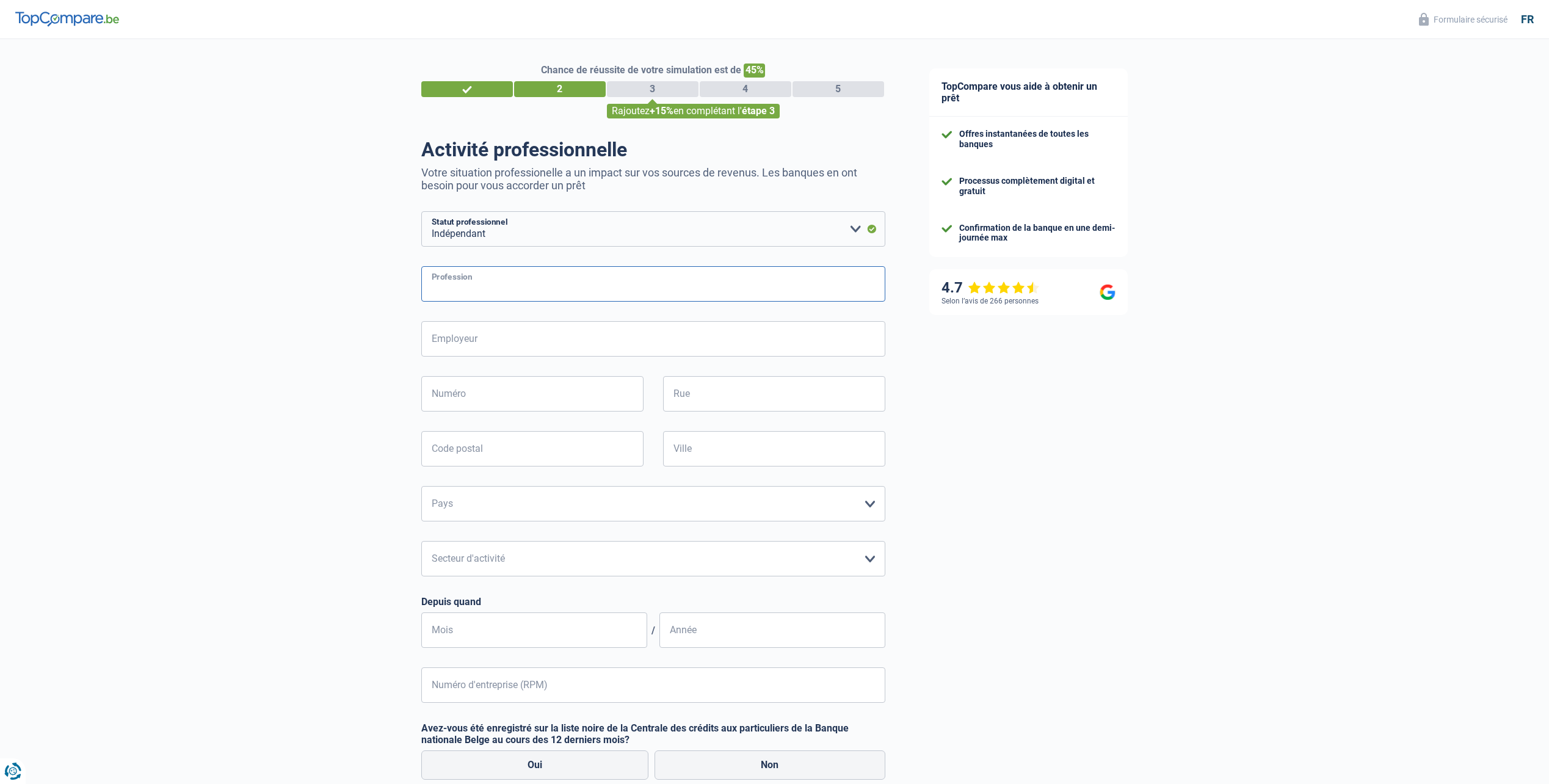
click at [544, 281] on input "Profession" at bounding box center [653, 284] width 464 height 35
type input "Directeur technique"
type input "Facing.digital"
type input "22"
type input "De neck"
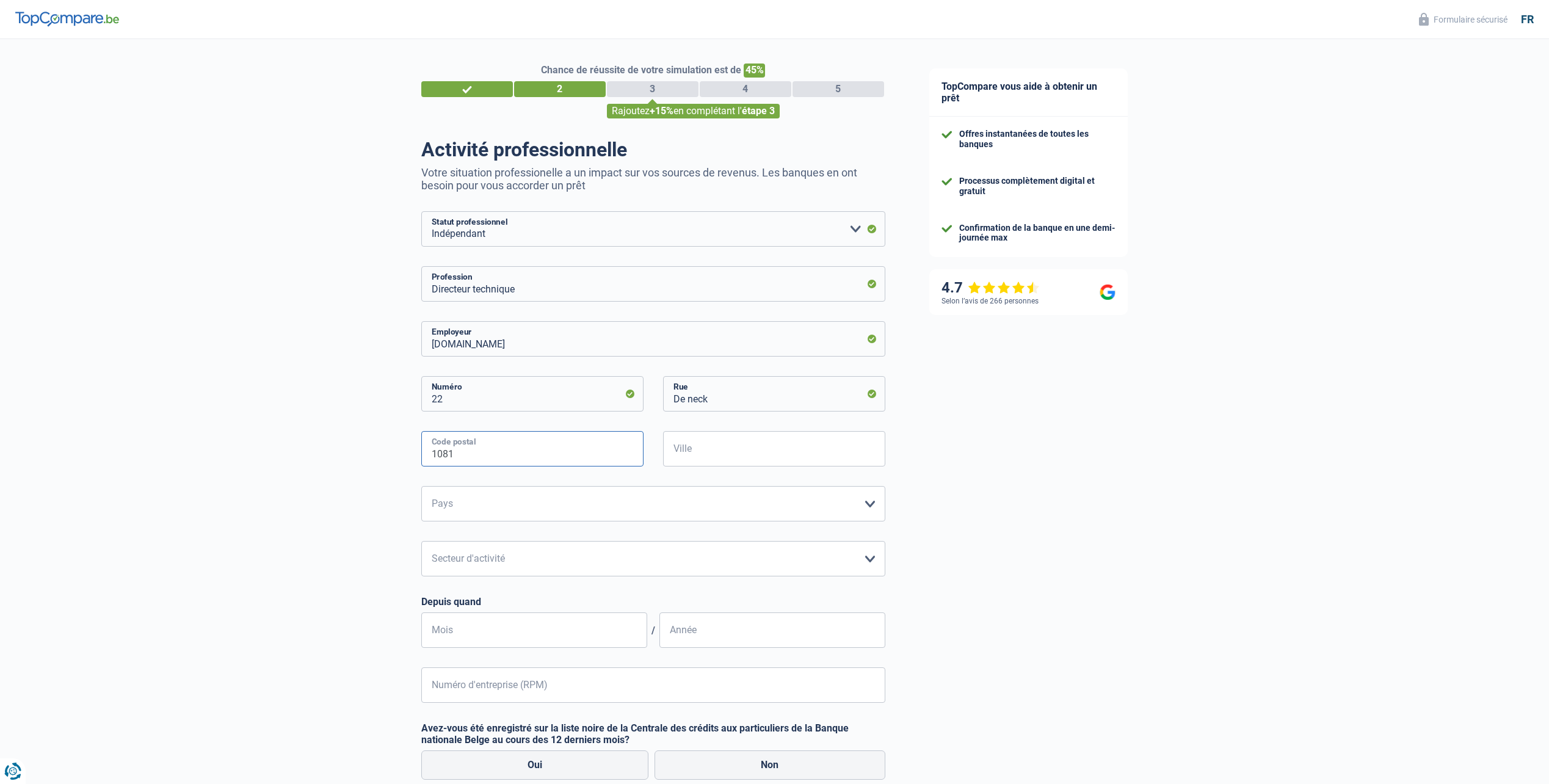
type input "1081"
click at [824, 456] on input "Ville" at bounding box center [774, 448] width 222 height 35
type input "Koekelberg"
click at [620, 503] on select "Belgique Luxembourg Veuillez sélectionner une option" at bounding box center [653, 503] width 464 height 35
select select "BE"
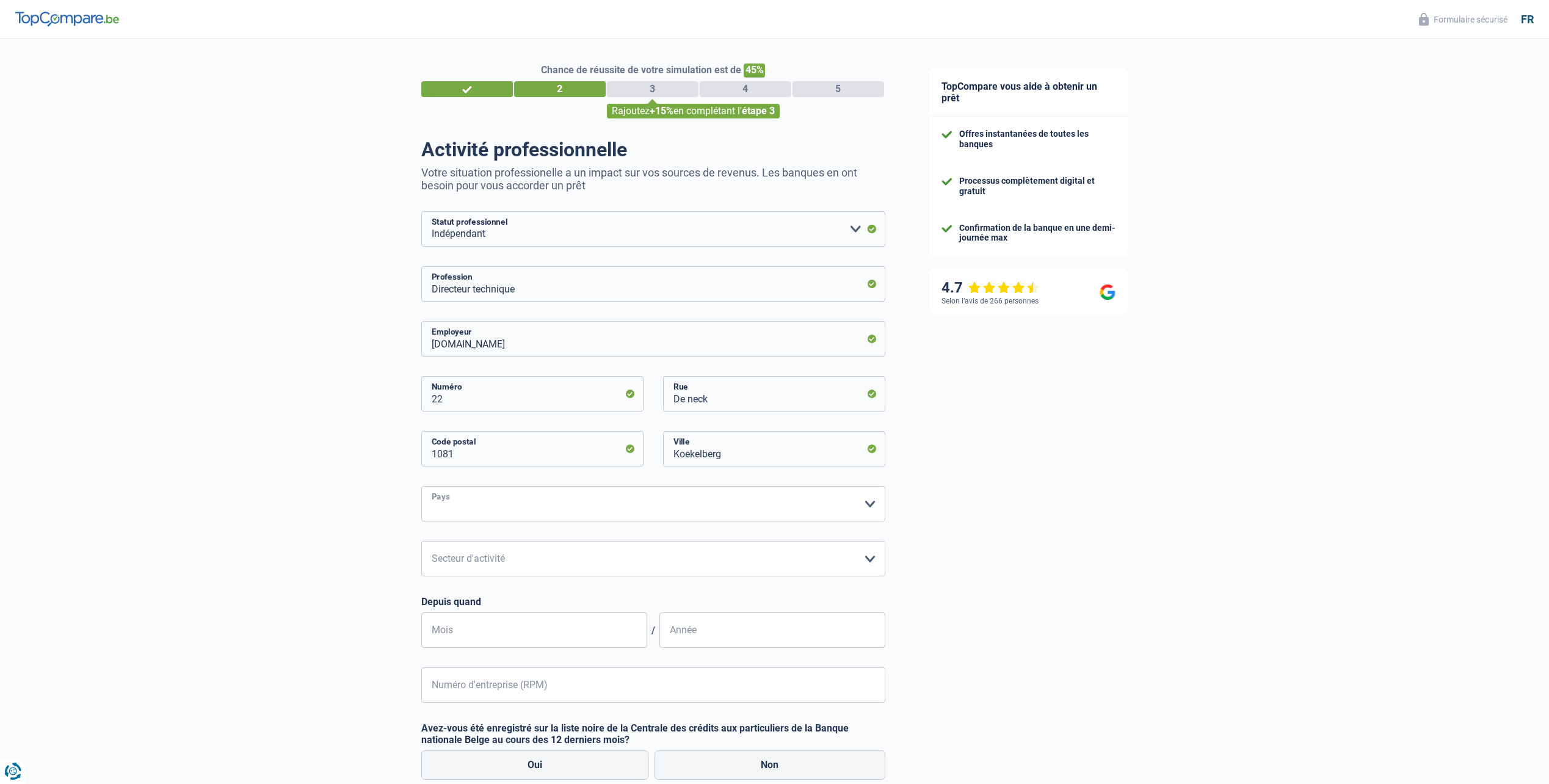
click at [421, 488] on select "Belgique Luxembourg Veuillez sélectionner une option" at bounding box center [653, 503] width 464 height 35
click at [550, 564] on select "Agriculture/Pêche Industrie Horeca Courier/Fitness/Taxi Construction Banques/As…" at bounding box center [653, 559] width 464 height 35
select select "smallCompanies"
click at [421, 542] on select "Agriculture/Pêche Industrie Horeca Courier/Fitness/Taxi Construction Banques/As…" at bounding box center [653, 559] width 464 height 35
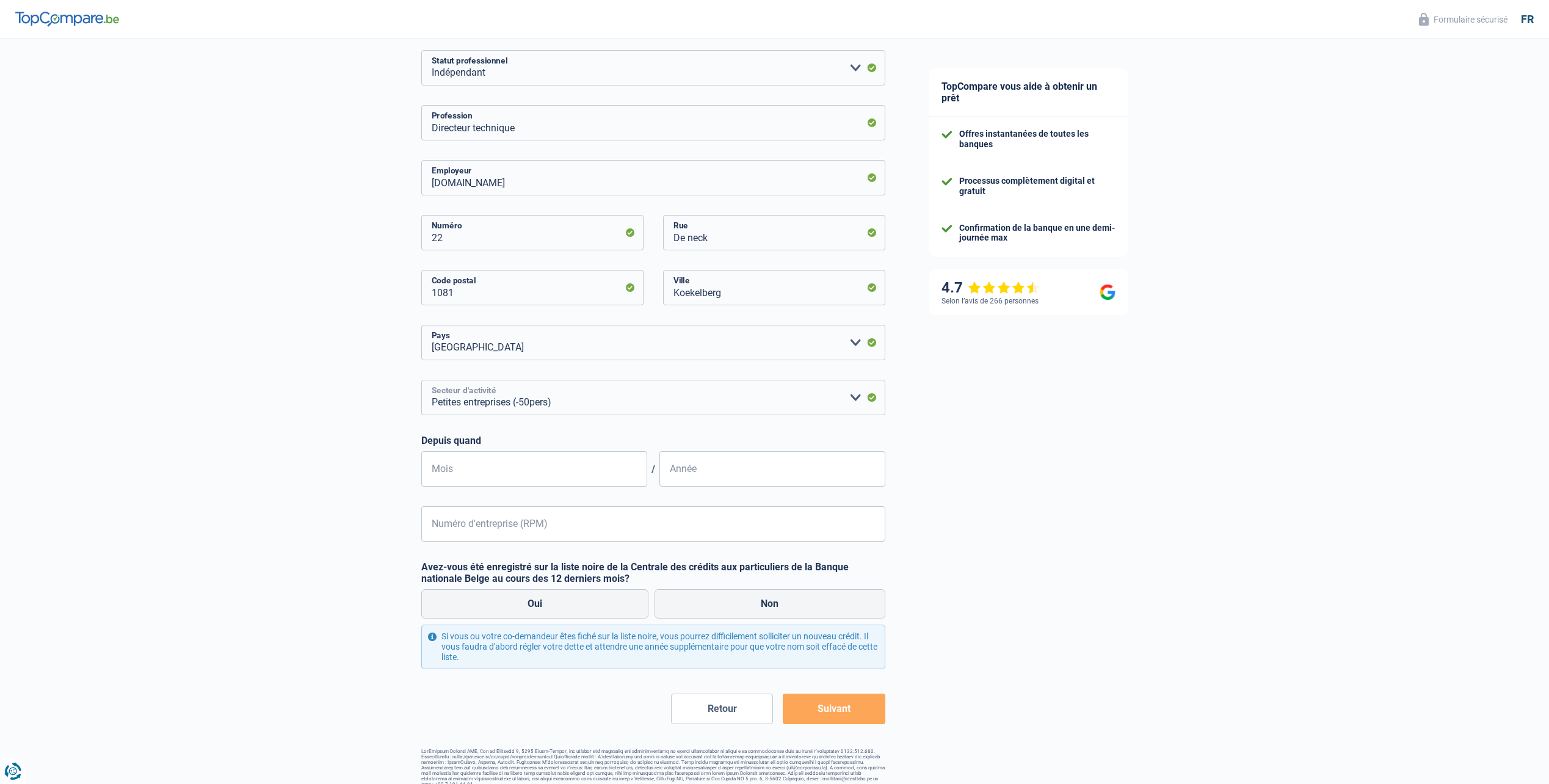
scroll to position [163, 0]
click at [524, 467] on input "Mois" at bounding box center [534, 467] width 226 height 35
click at [468, 447] on div "Depuis quand Mois / Année" at bounding box center [653, 459] width 464 height 52
click at [472, 454] on input "Mois" at bounding box center [534, 467] width 226 height 35
type input "02"
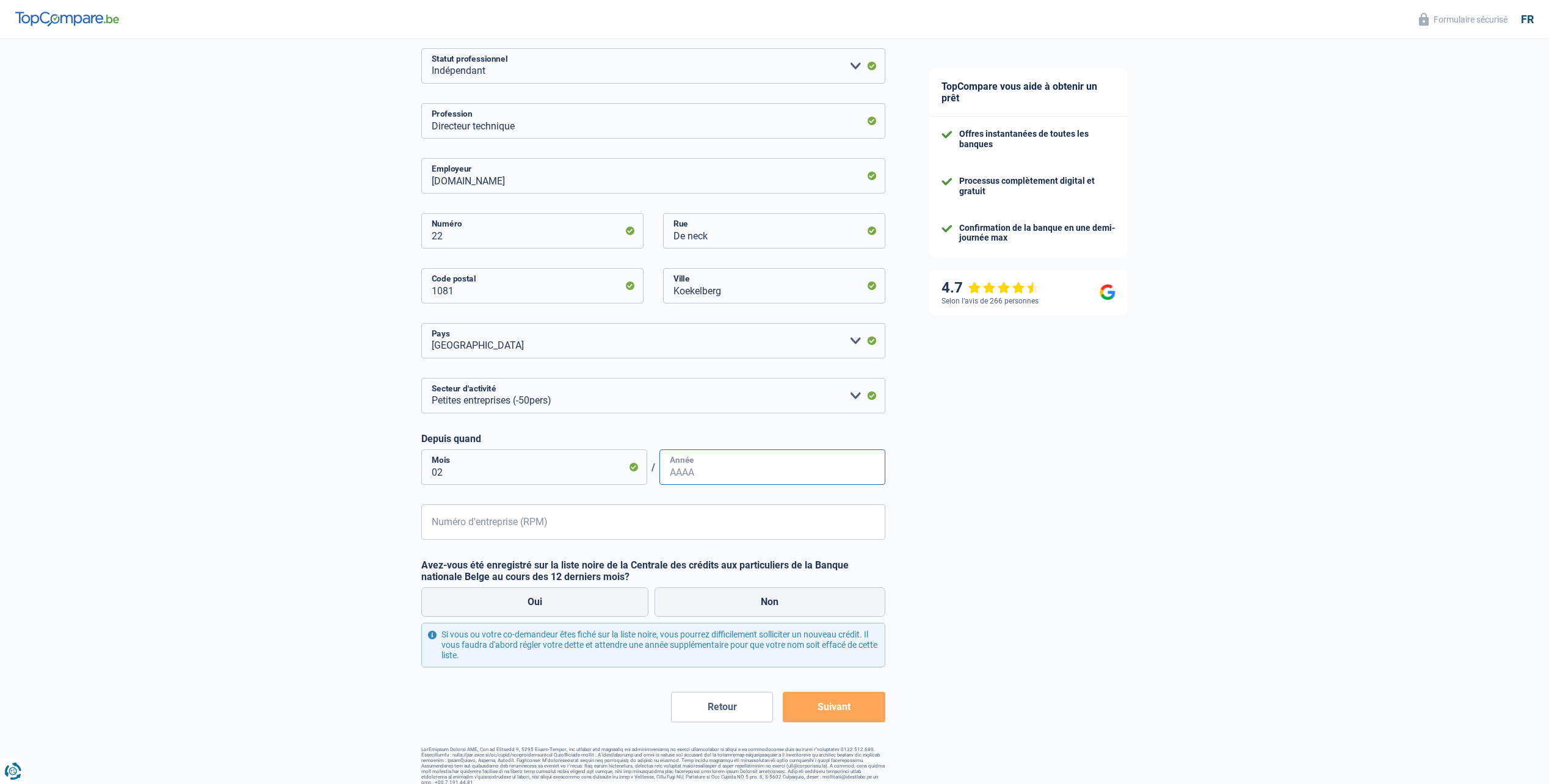
click at [866, 477] on input "Année" at bounding box center [772, 467] width 226 height 35
type input "2019"
click at [691, 503] on div "Facing.digital Employeur 22 Numéro De neck Rue 1081 Code postal Koekelberg Vill…" at bounding box center [653, 349] width 464 height 382
click at [691, 519] on input "Numéro d'entreprise (RPM)" at bounding box center [653, 522] width 464 height 35
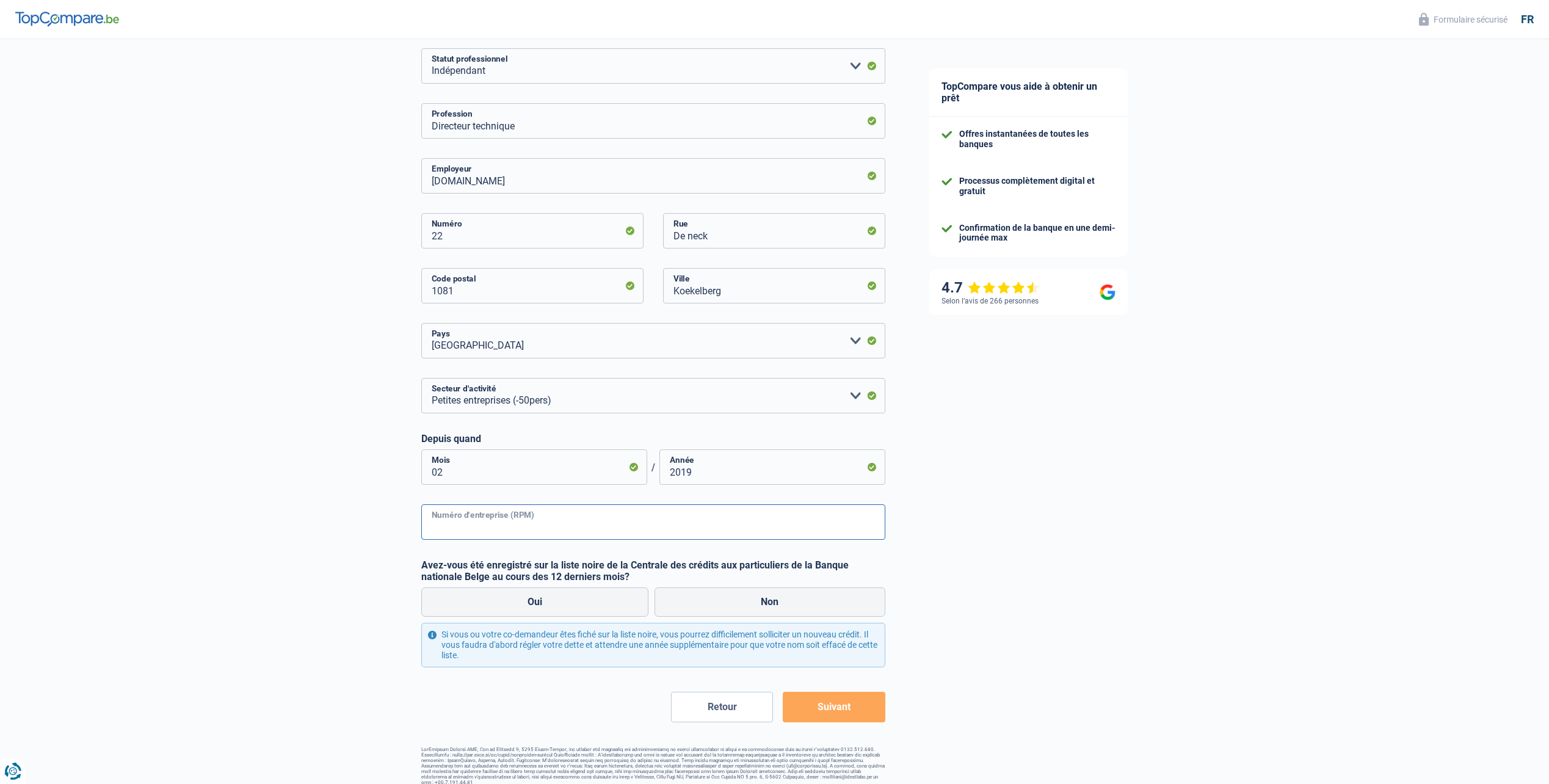
click at [595, 524] on input "Numéro d'entreprise (RPM)" at bounding box center [653, 522] width 464 height 35
paste input "UA2WQ2ZKHH"
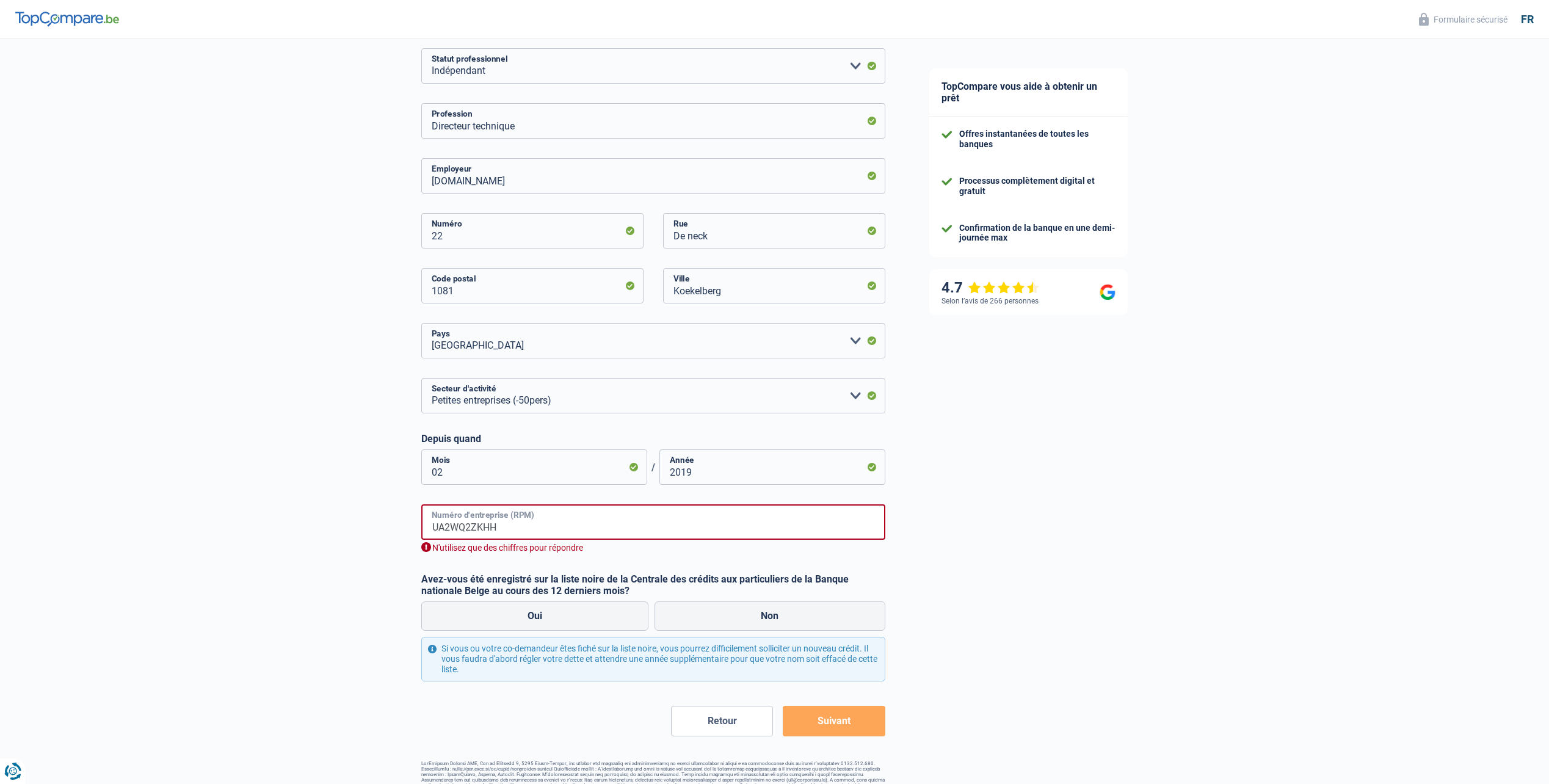
drag, startPoint x: 518, startPoint y: 537, endPoint x: 254, endPoint y: 527, distance: 264.2
click at [254, 527] on div "Chance de réussite de votre simulation est de 45% 1 2 3 4 5 Rajoutez +15% en co…" at bounding box center [453, 337] width 907 height 933
paste input "BE06907108"
type input "BE06907108"
click at [792, 607] on label "Non" at bounding box center [770, 616] width 231 height 30
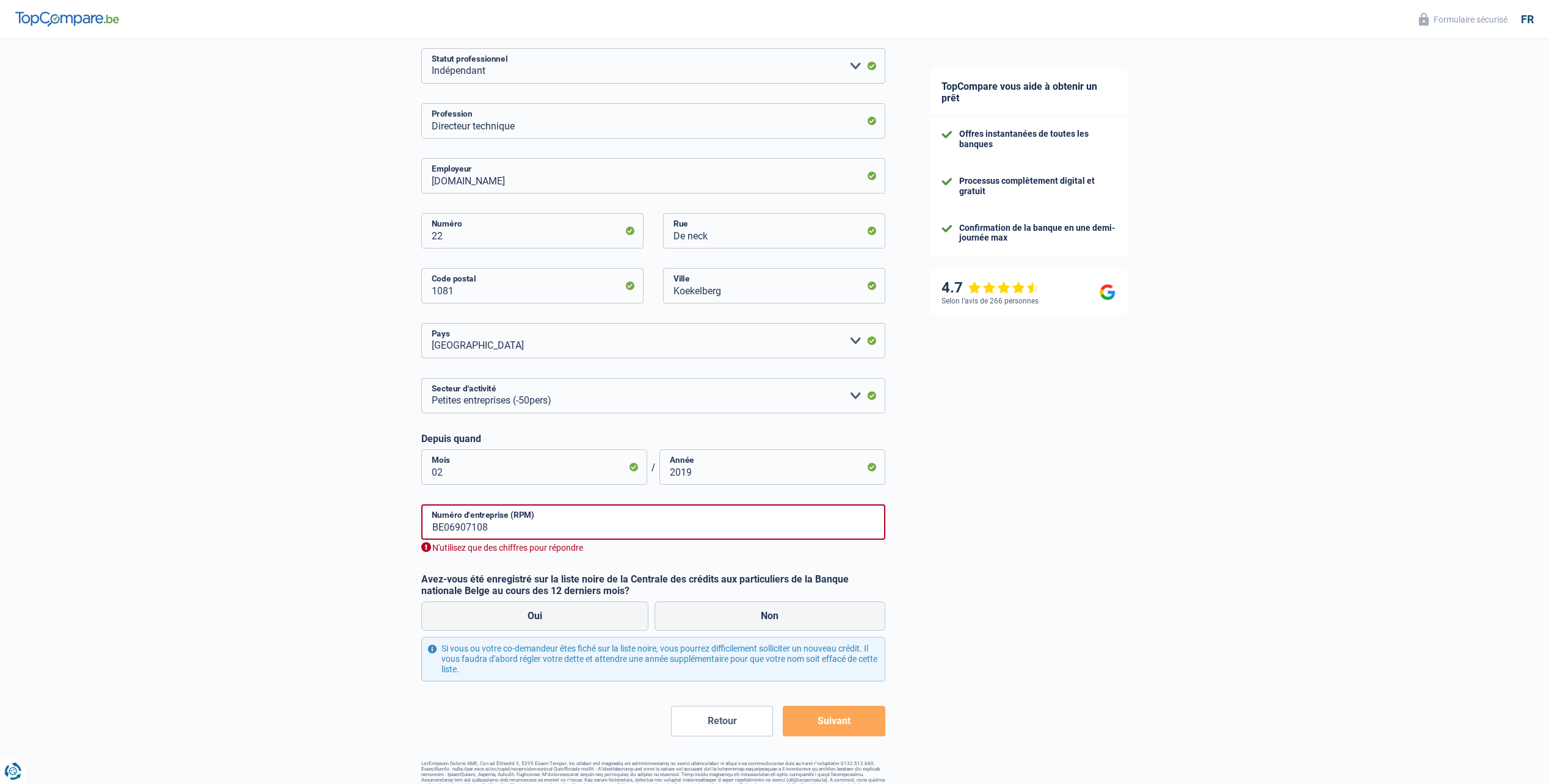
click at [792, 607] on input "Non" at bounding box center [770, 616] width 231 height 30
radio input "true"
click at [830, 727] on button "Suivant" at bounding box center [834, 721] width 102 height 30
drag, startPoint x: 444, startPoint y: 527, endPoint x: 384, endPoint y: 527, distance: 60.0
click at [389, 527] on div "Chance de réussite de votre simulation est de 45% 1 2 3 4 5 Rajoutez +15% en co…" at bounding box center [453, 337] width 907 height 933
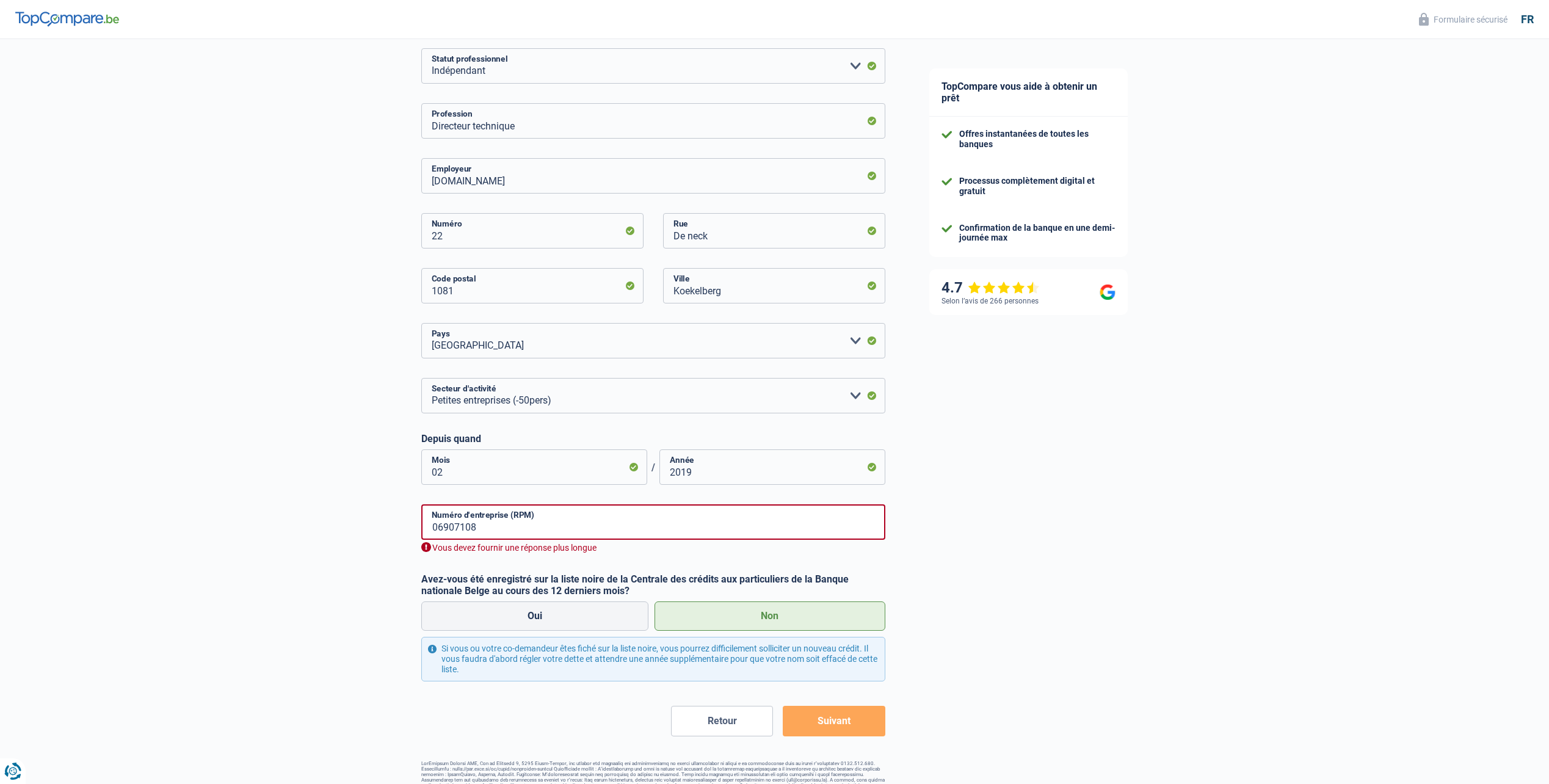
click at [830, 722] on button "Suivant" at bounding box center [834, 721] width 102 height 30
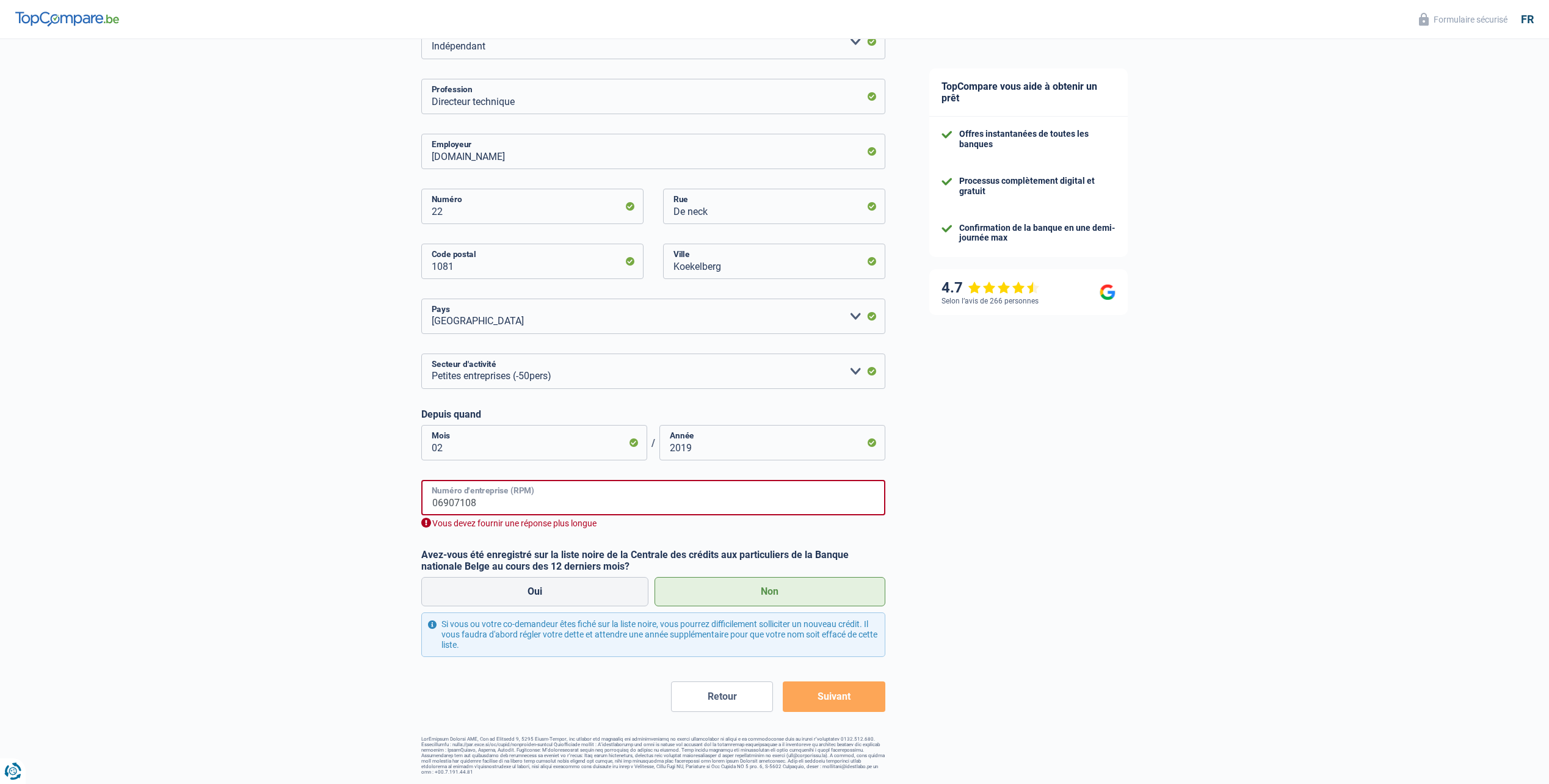
click at [593, 492] on input "06907108" at bounding box center [653, 498] width 464 height 35
click at [512, 498] on input "06907108" at bounding box center [653, 498] width 464 height 35
drag, startPoint x: 484, startPoint y: 499, endPoint x: 270, endPoint y: 498, distance: 214.0
click at [272, 498] on div "Chance de réussite de votre simulation est de 45% 1 2 3 4 5 Rajoutez +15% en co…" at bounding box center [453, 312] width 907 height 933
paste input "68"
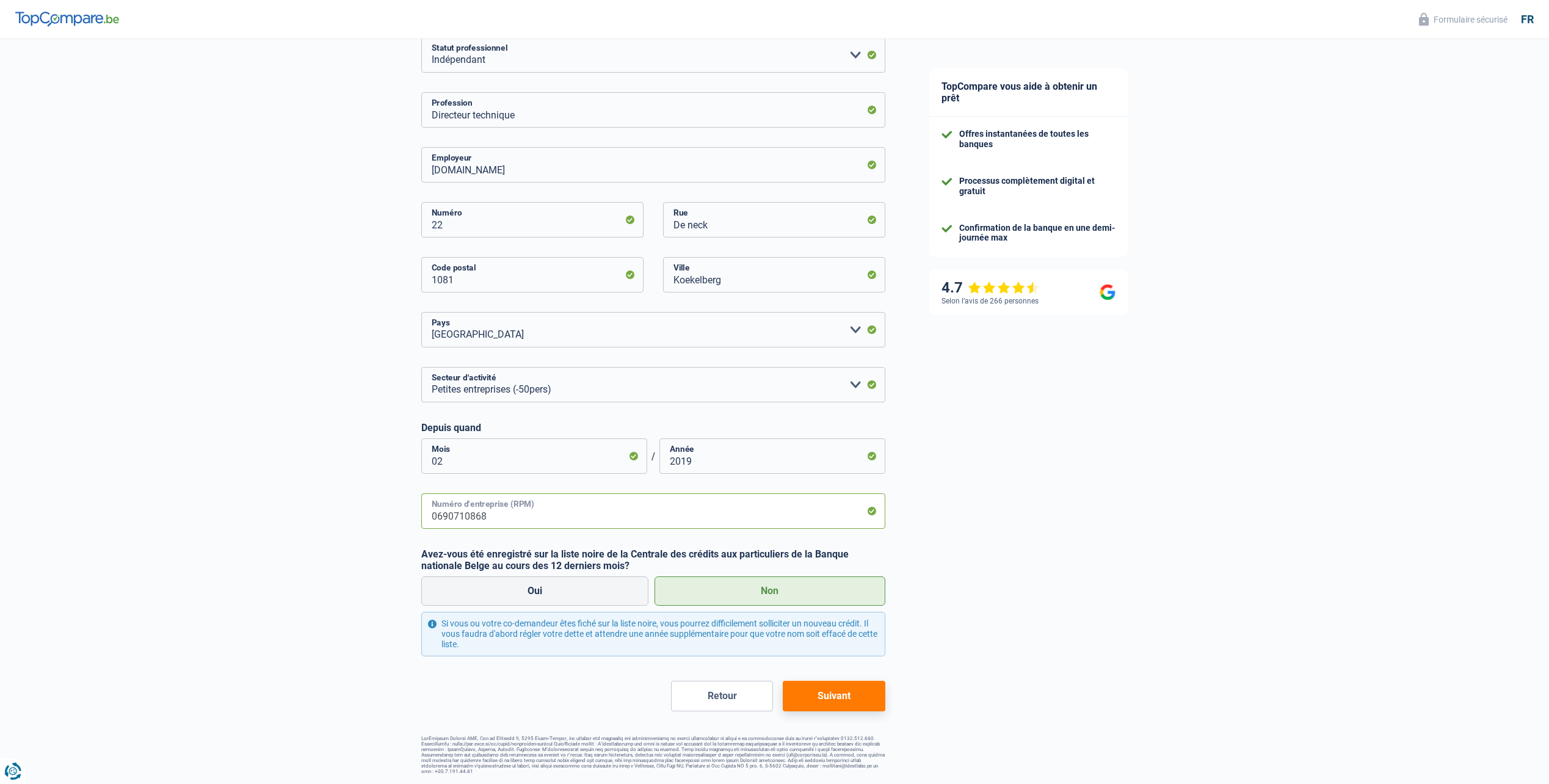
scroll to position [173, 0]
type input "0690710868"
click at [844, 701] on button "Suivant" at bounding box center [834, 697] width 102 height 30
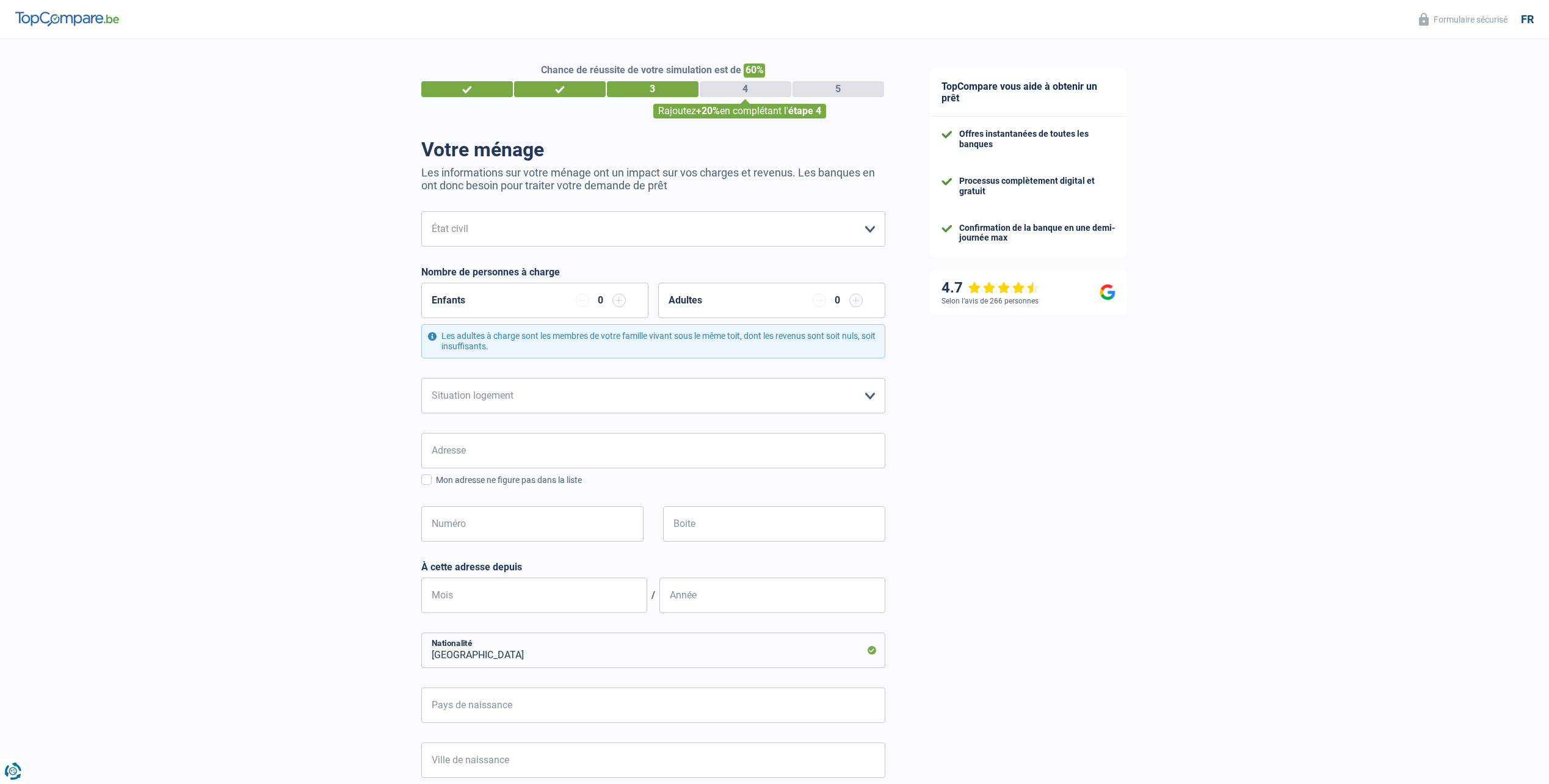
click at [563, 209] on div "Votre ménage Les informations sur votre ménage ont un impact sur vos charges et…" at bounding box center [653, 513] width 464 height 750
click at [548, 221] on select "Célibataire Marié(e) Cohabitant(e) légal(e) Divorcé(e) Veuf(ve) Séparé (de fait…" at bounding box center [653, 229] width 464 height 35
select select "single"
click at [421, 213] on select "Célibataire Marié(e) Cohabitant(e) légal(e) Divorcé(e) Veuf(ve) Séparé (de fait…" at bounding box center [653, 229] width 464 height 35
click at [551, 405] on select "Locataire Propriétaire avec prêt hypothécaire Propriétaire sans prêt hypothécai…" at bounding box center [653, 396] width 464 height 35
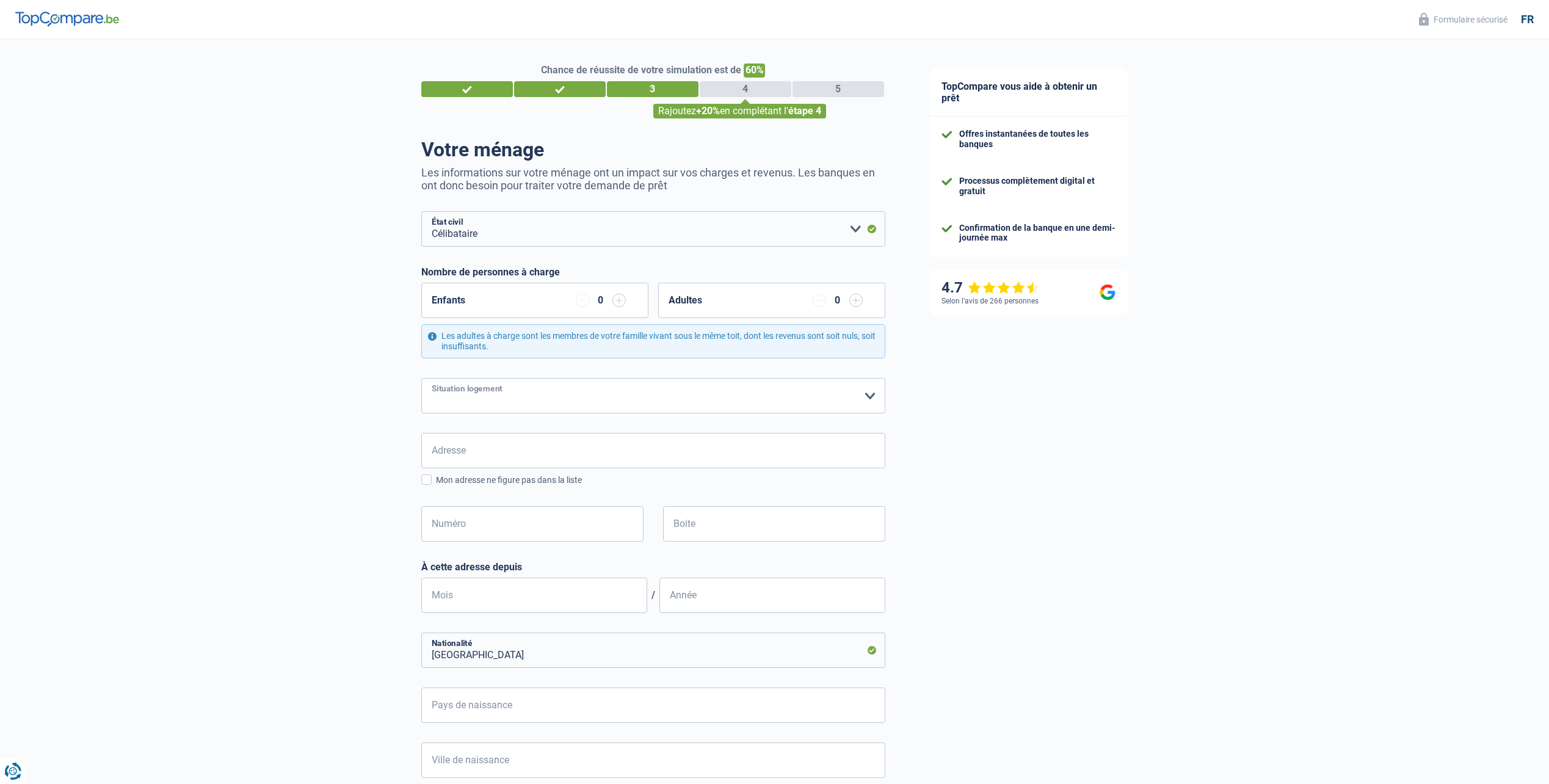
select select "ownerWithMortgage"
click at [421, 379] on select "Locataire Propriétaire avec prêt hypothécaire Propriétaire sans prêt hypothécai…" at bounding box center [653, 396] width 464 height 35
click at [555, 439] on input "Adresse" at bounding box center [653, 451] width 464 height 35
type input "De neck"
type input "France"
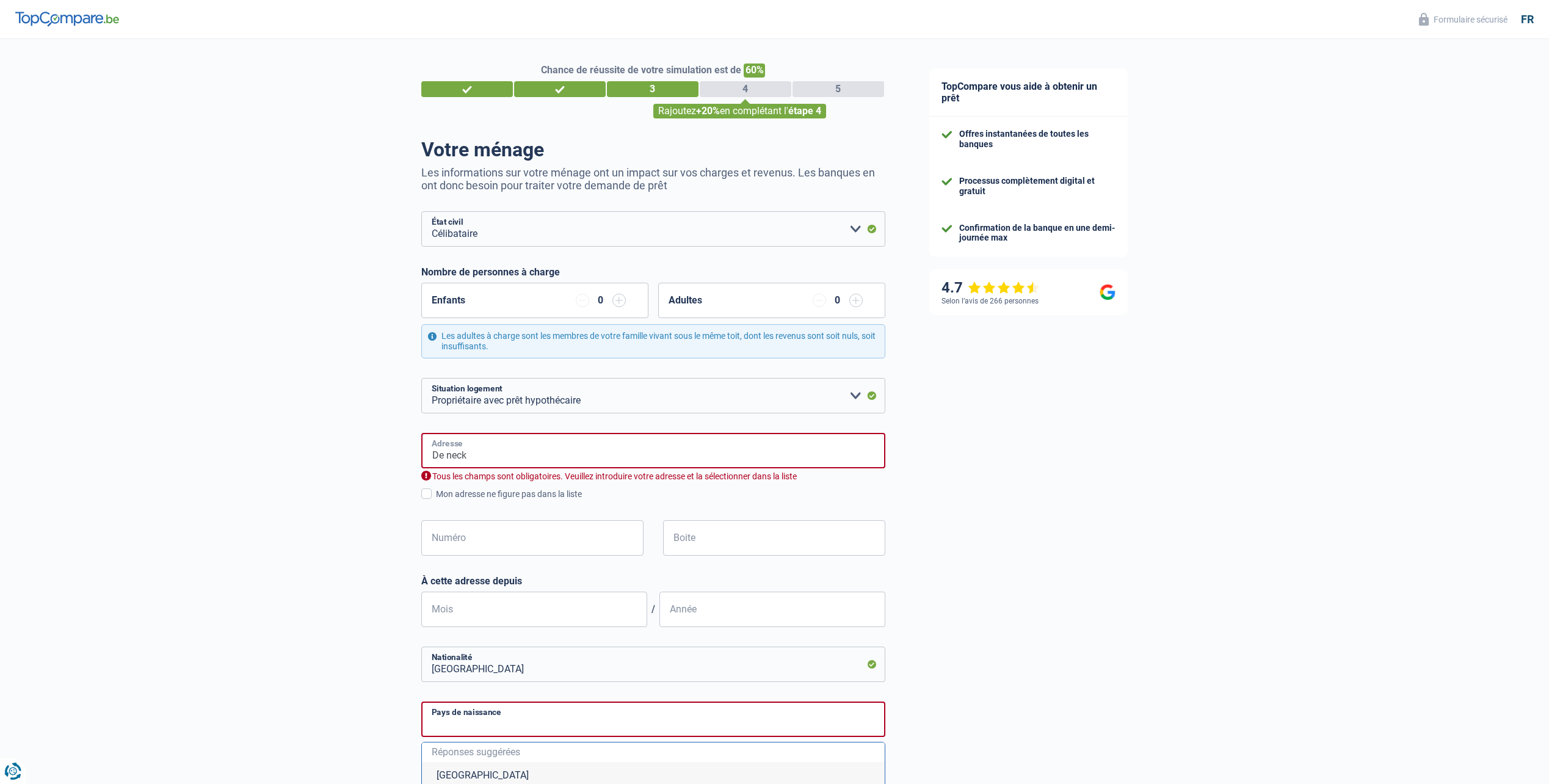
type input "France"
drag, startPoint x: 498, startPoint y: 454, endPoint x: 269, endPoint y: 449, distance: 229.1
click at [269, 449] on div "Chance de réussite de votre simulation est de 60% 1 2 3 4 5 Rajoutez +20% en co…" at bounding box center [453, 575] width 907 height 1080
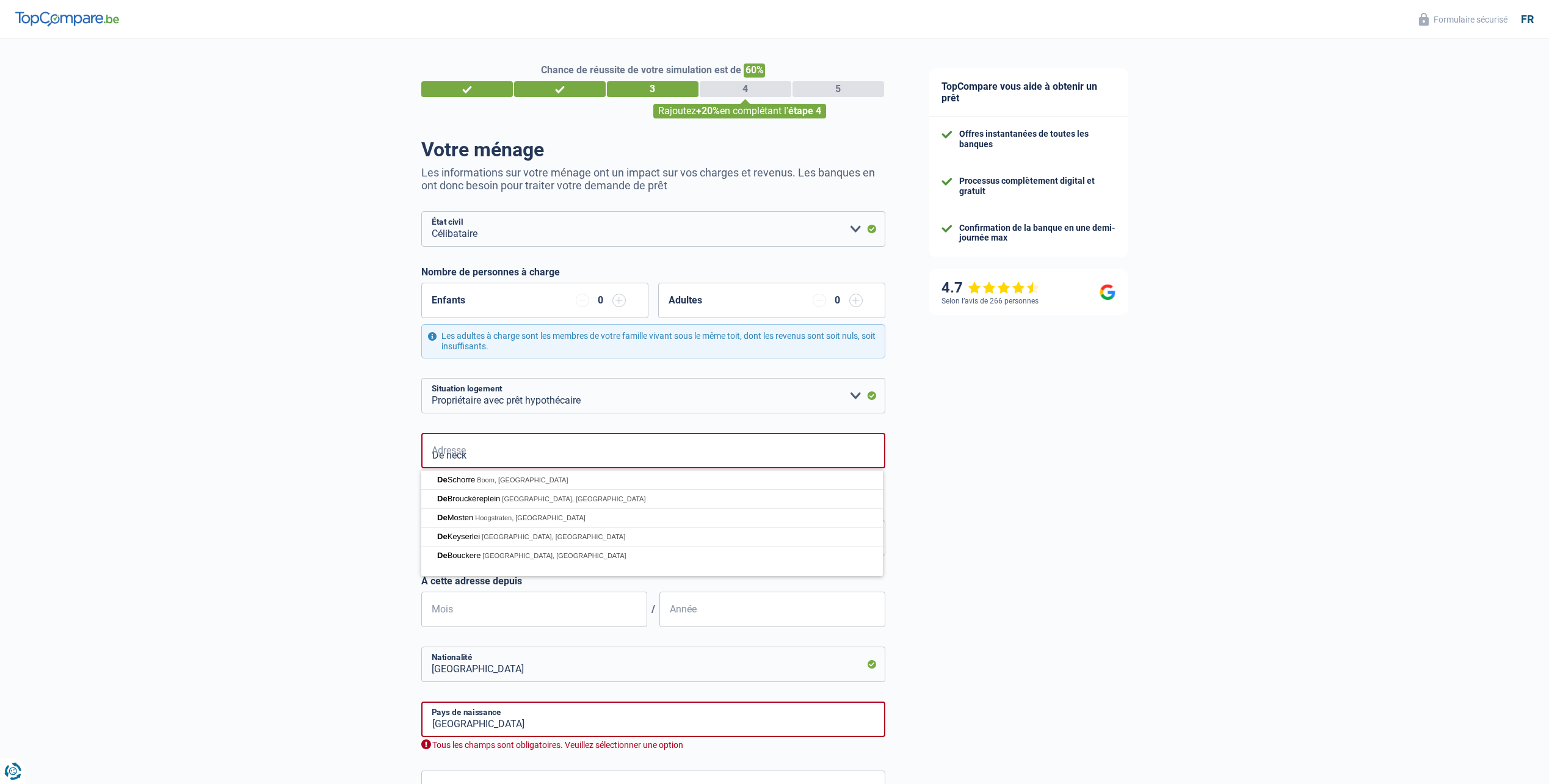
click at [487, 458] on input "De neck" at bounding box center [653, 451] width 464 height 35
type input "Rue De Neck, 1081, Koekelberg, BE"
type input "22"
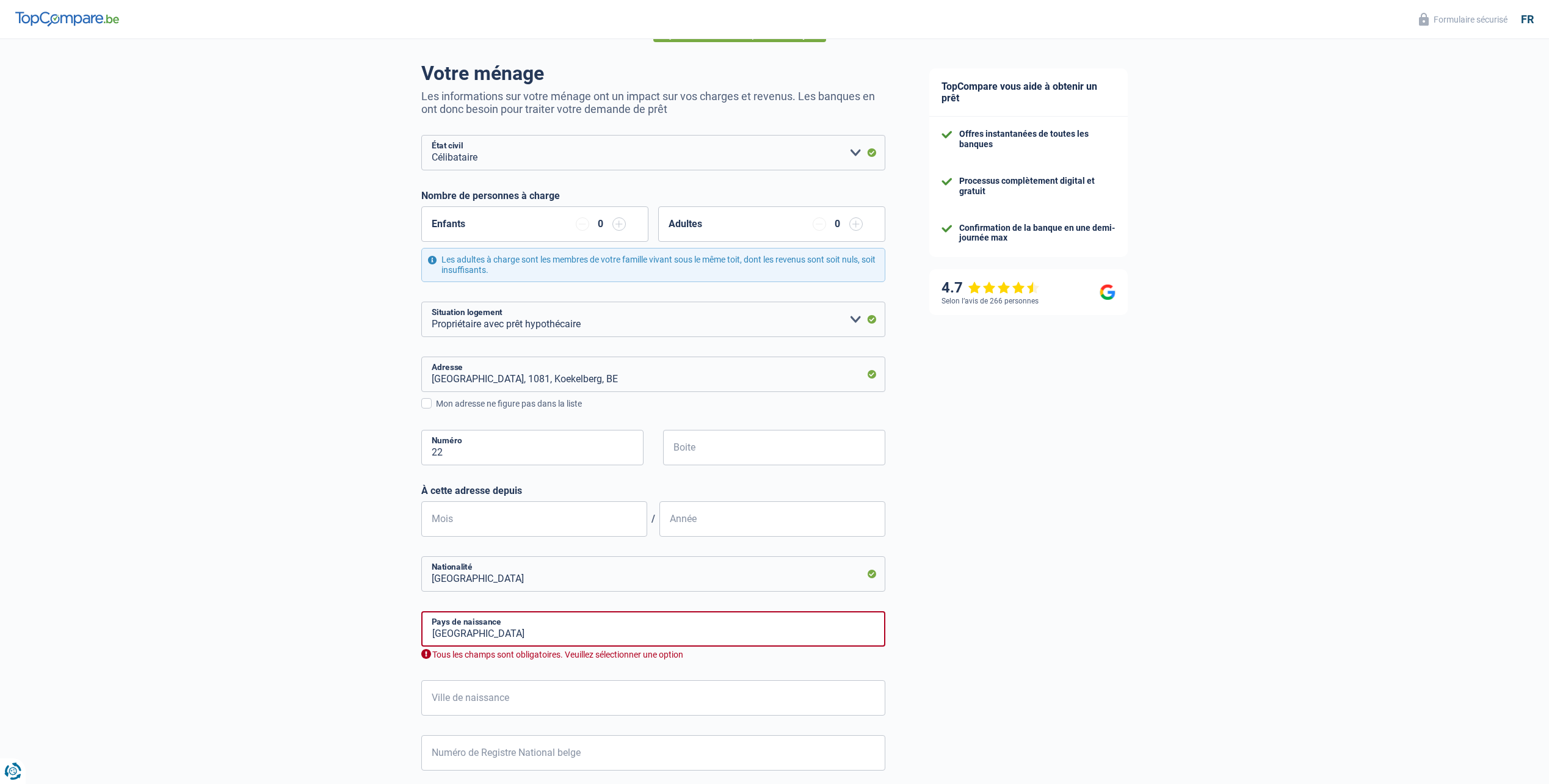
scroll to position [163, 0]
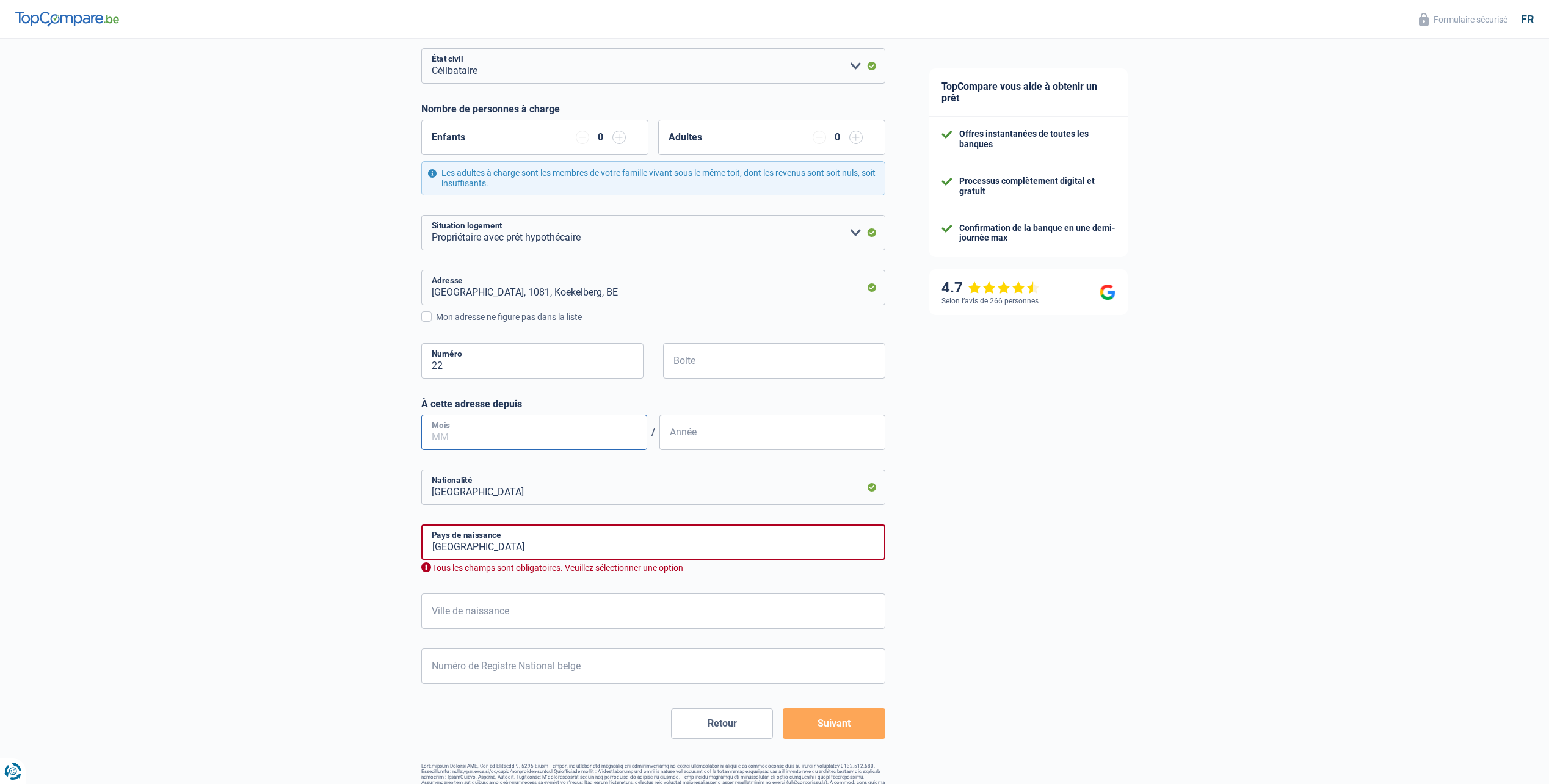
click at [527, 427] on input "Mois" at bounding box center [534, 432] width 226 height 35
click at [797, 352] on input "Boite" at bounding box center [774, 360] width 222 height 35
type input "50"
click at [555, 431] on input "Mois" at bounding box center [534, 432] width 226 height 35
click at [528, 550] on input "France" at bounding box center [653, 542] width 464 height 35
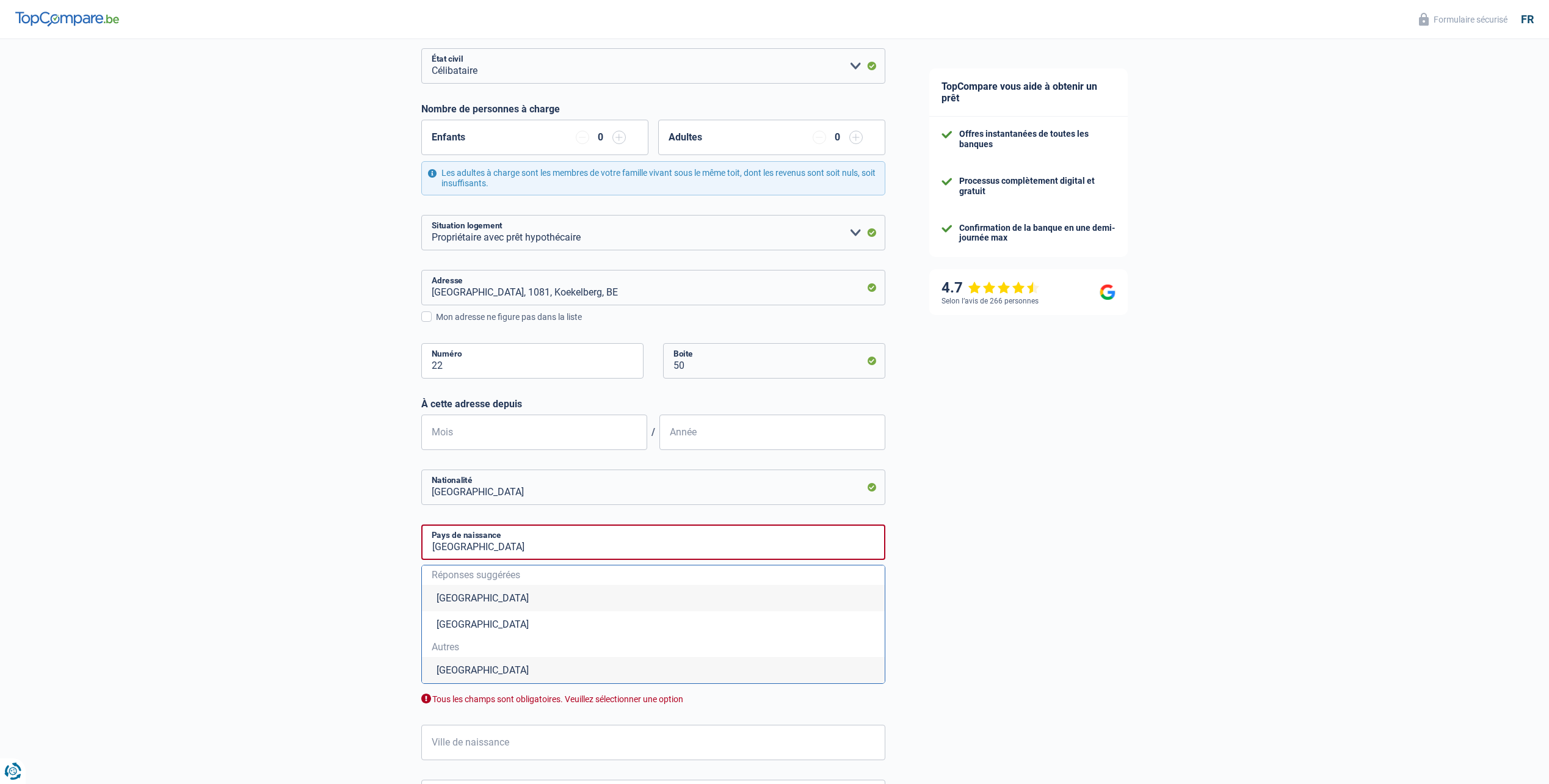
click at [428, 606] on li "Belgique" at bounding box center [653, 598] width 463 height 26
type input "Belgique"
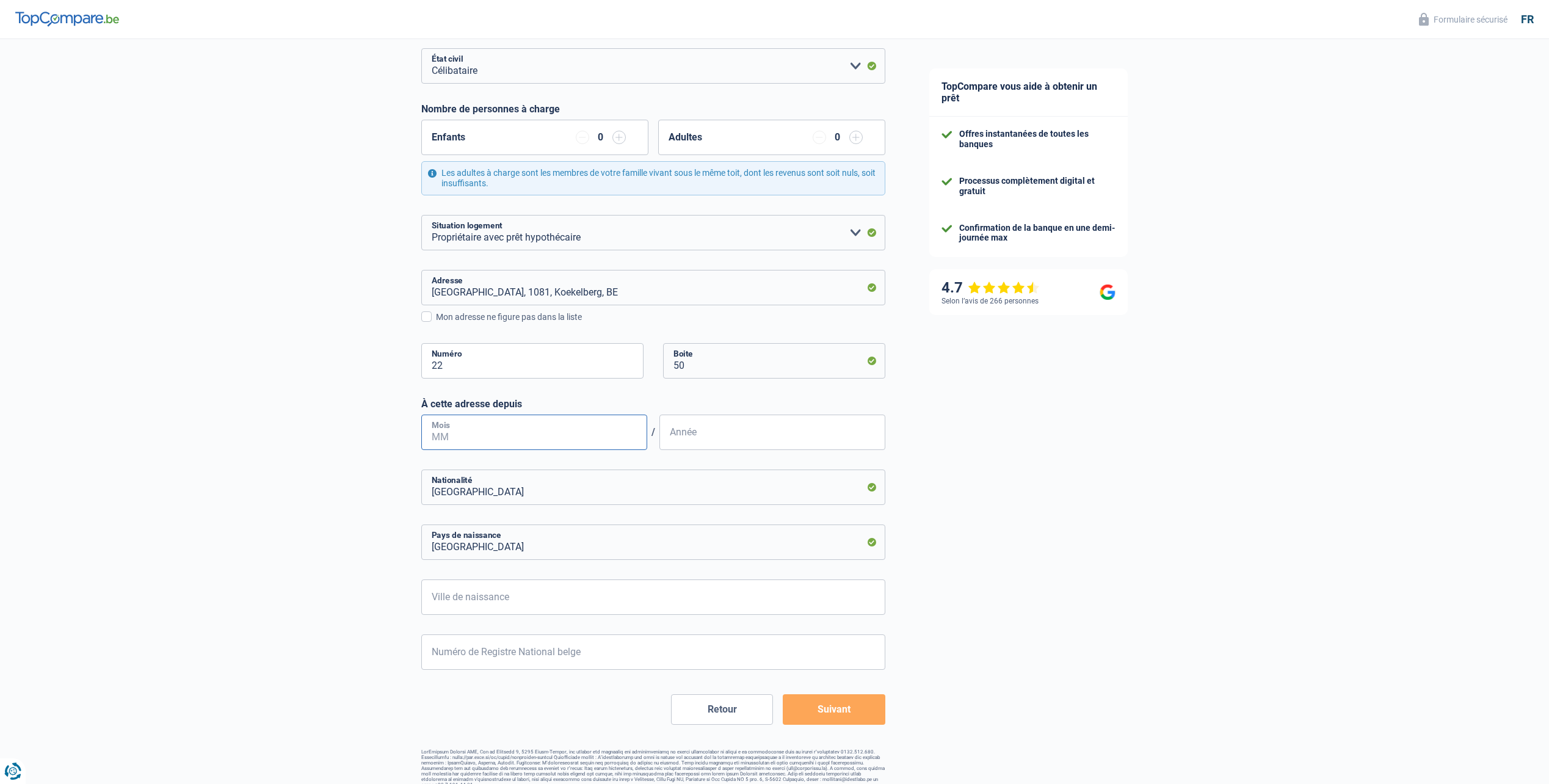
click at [488, 437] on input "Mois" at bounding box center [534, 432] width 226 height 35
type input "05"
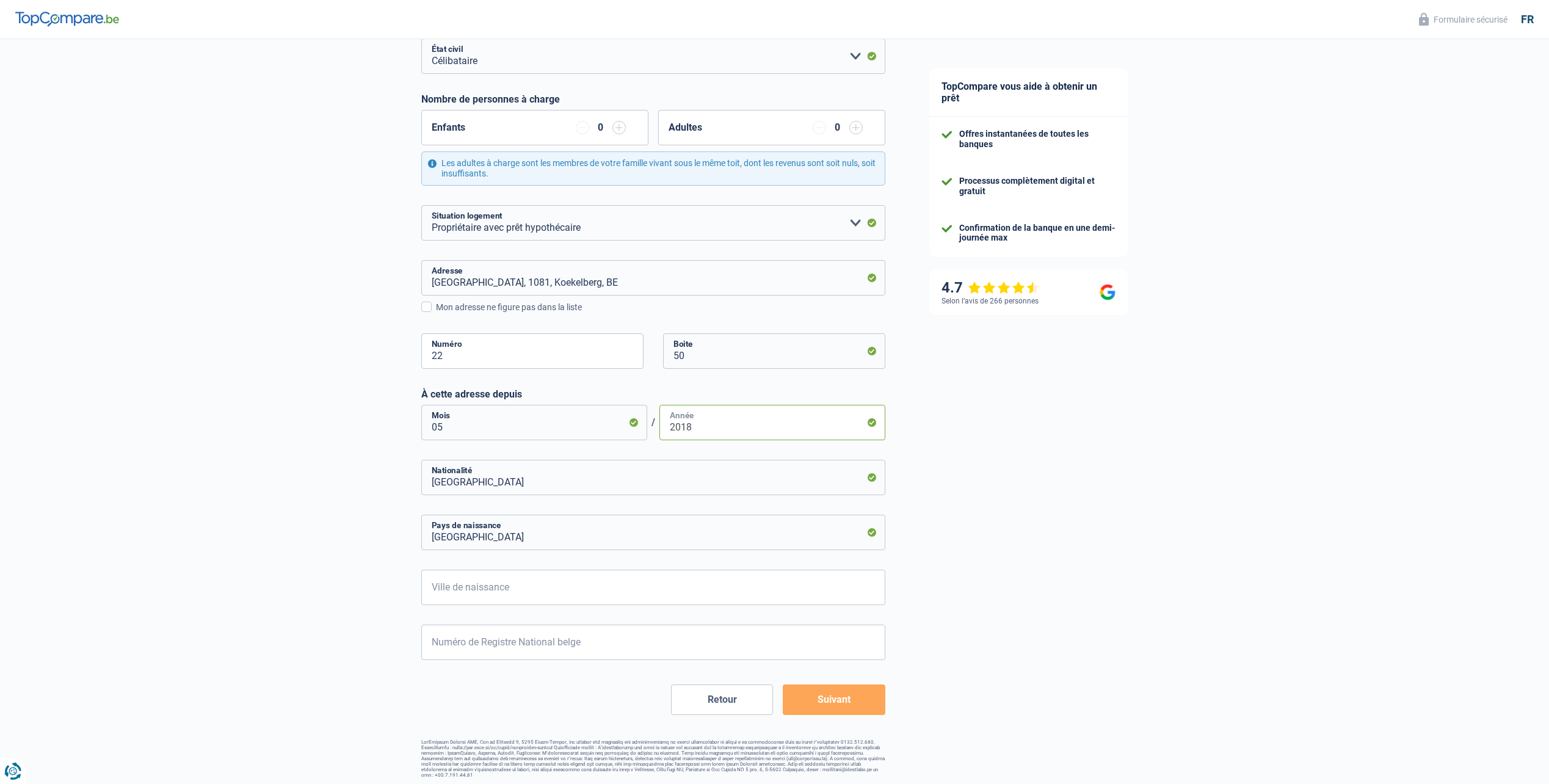
scroll to position [176, 0]
type input "2018"
click at [526, 587] on input "Ville de naissance" at bounding box center [653, 584] width 464 height 35
type input "Liège"
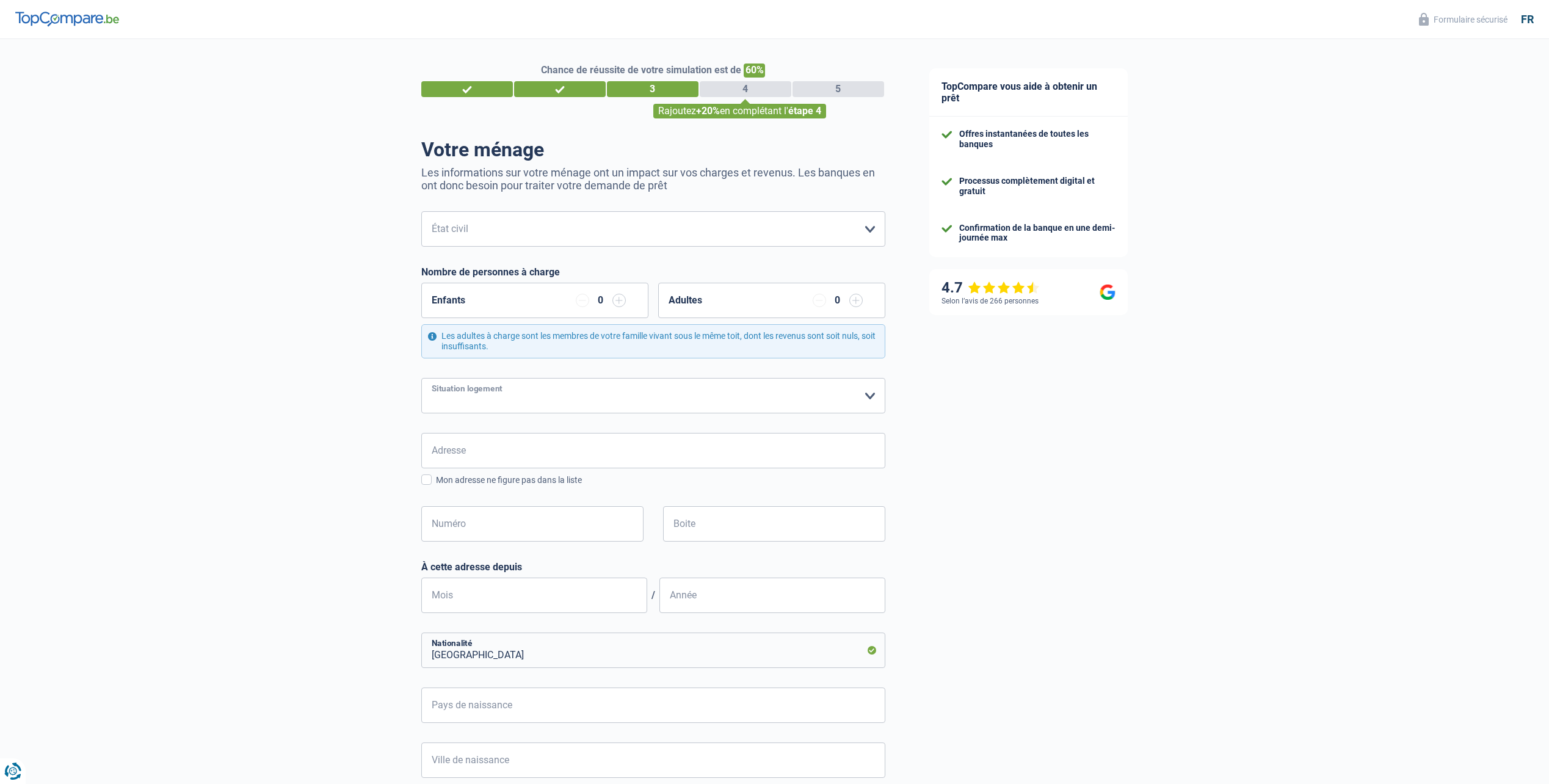
click at [540, 401] on select "Locataire Propriétaire avec prêt hypothécaire Propriétaire sans prêt hypothécai…" at bounding box center [653, 396] width 464 height 35
select select "ownerWithMortgage"
click at [421, 379] on select "Locataire Propriétaire avec prêt hypothécaire Propriétaire sans prêt hypothécai…" at bounding box center [653, 396] width 464 height 35
click at [476, 463] on input "Adresse" at bounding box center [653, 451] width 464 height 35
type input "De neck"
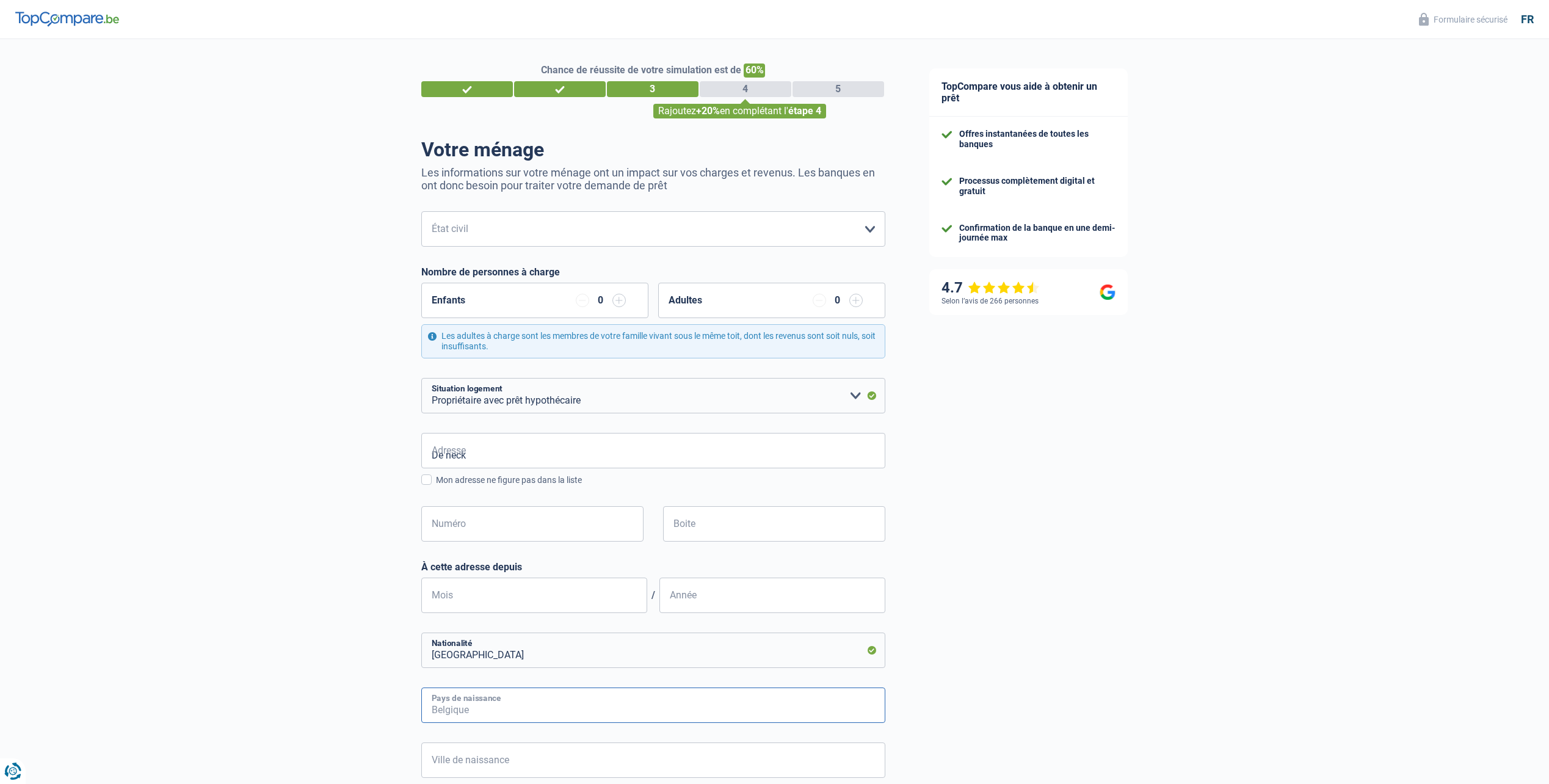
type input "France"
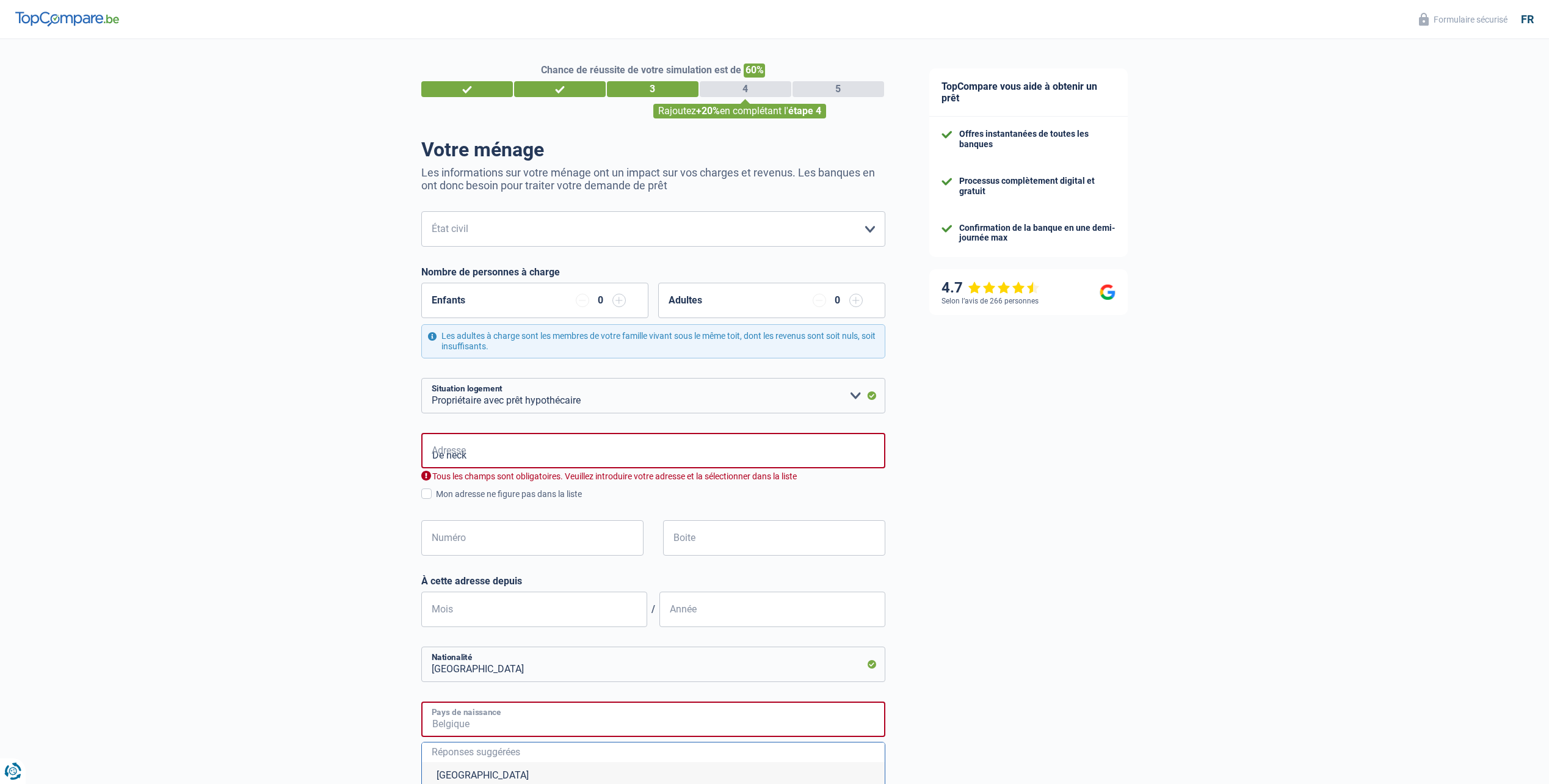
type input "France"
drag, startPoint x: 512, startPoint y: 463, endPoint x: 403, endPoint y: 461, distance: 109.0
click at [403, 461] on div "Chance de réussite de votre simulation est de 60% 1 2 3 4 5 Rajoutez +20% en co…" at bounding box center [453, 575] width 907 height 1080
click at [578, 235] on select "Célibataire Marié(e) Cohabitant(e) légal(e) Divorcé(e) Veuf(ve) Séparé (de fait…" at bounding box center [653, 229] width 464 height 35
click at [512, 219] on select "Célibataire Marié(e) Cohabitant(e) légal(e) Divorcé(e) Veuf(ve) Séparé (de fait…" at bounding box center [653, 229] width 464 height 35
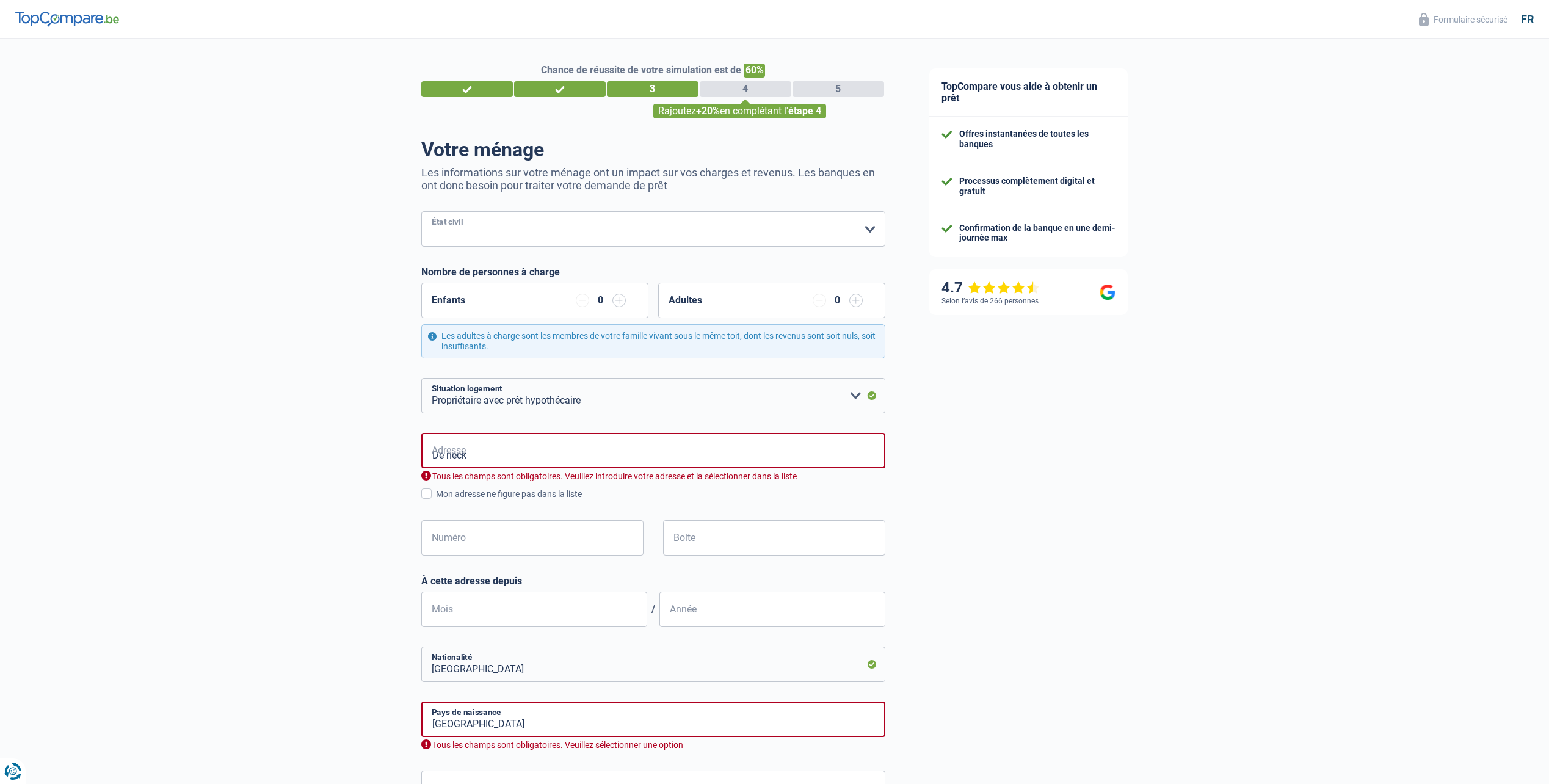
select select "single"
click at [421, 213] on select "Célibataire Marié(e) Cohabitant(e) légal(e) Divorcé(e) Veuf(ve) Séparé (de fait…" at bounding box center [653, 229] width 464 height 35
click at [573, 452] on input "De neck" at bounding box center [653, 451] width 464 height 35
drag, startPoint x: 520, startPoint y: 446, endPoint x: 338, endPoint y: 446, distance: 182.0
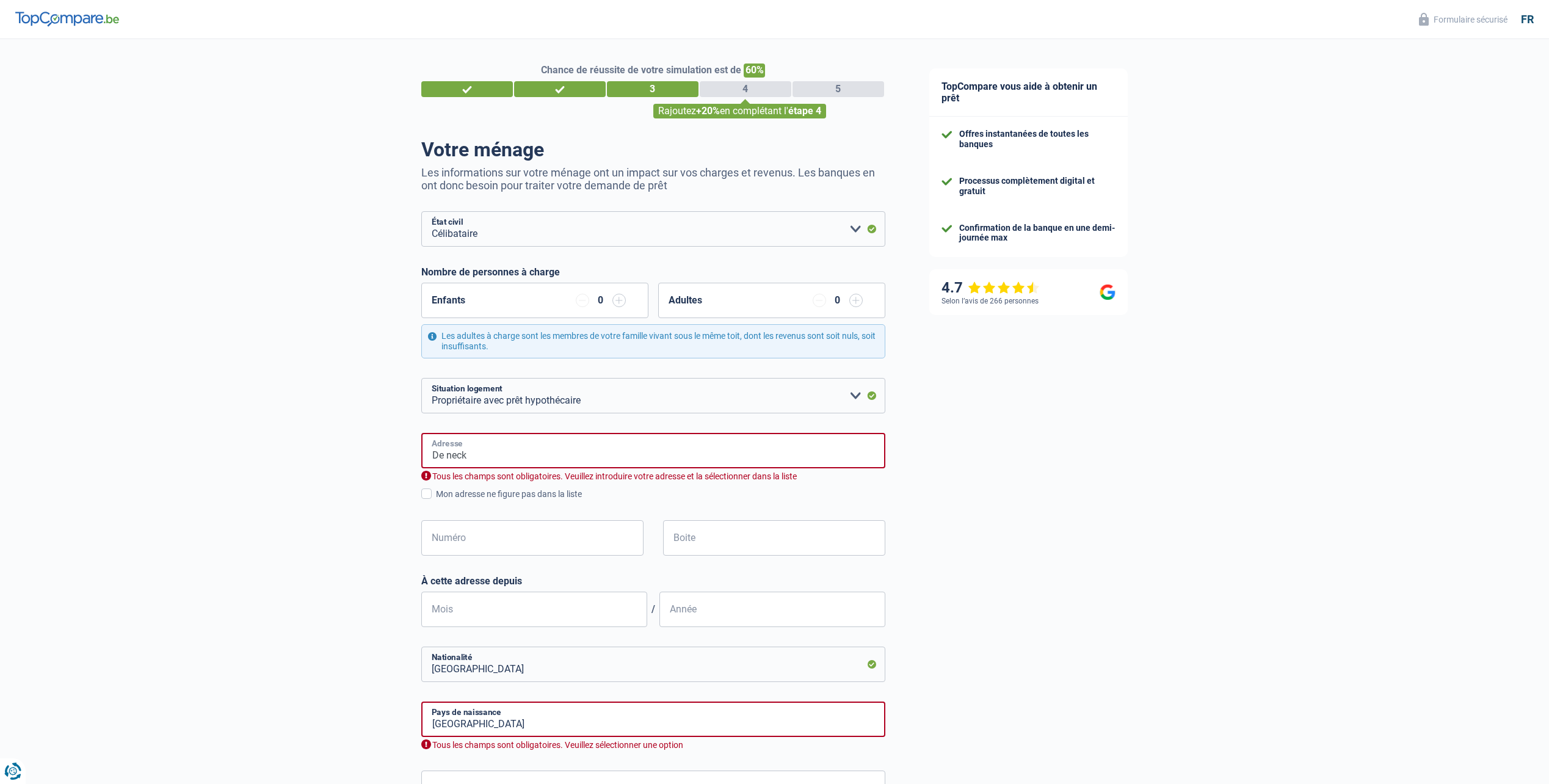
click at [338, 446] on div "Chance de réussite de votre simulation est de 60% 1 2 3 4 5 Rajoutez +20% en co…" at bounding box center [453, 509] width 907 height 949
type input "Rue De Neck, 1081, Koekelberg, BE"
type input "22"
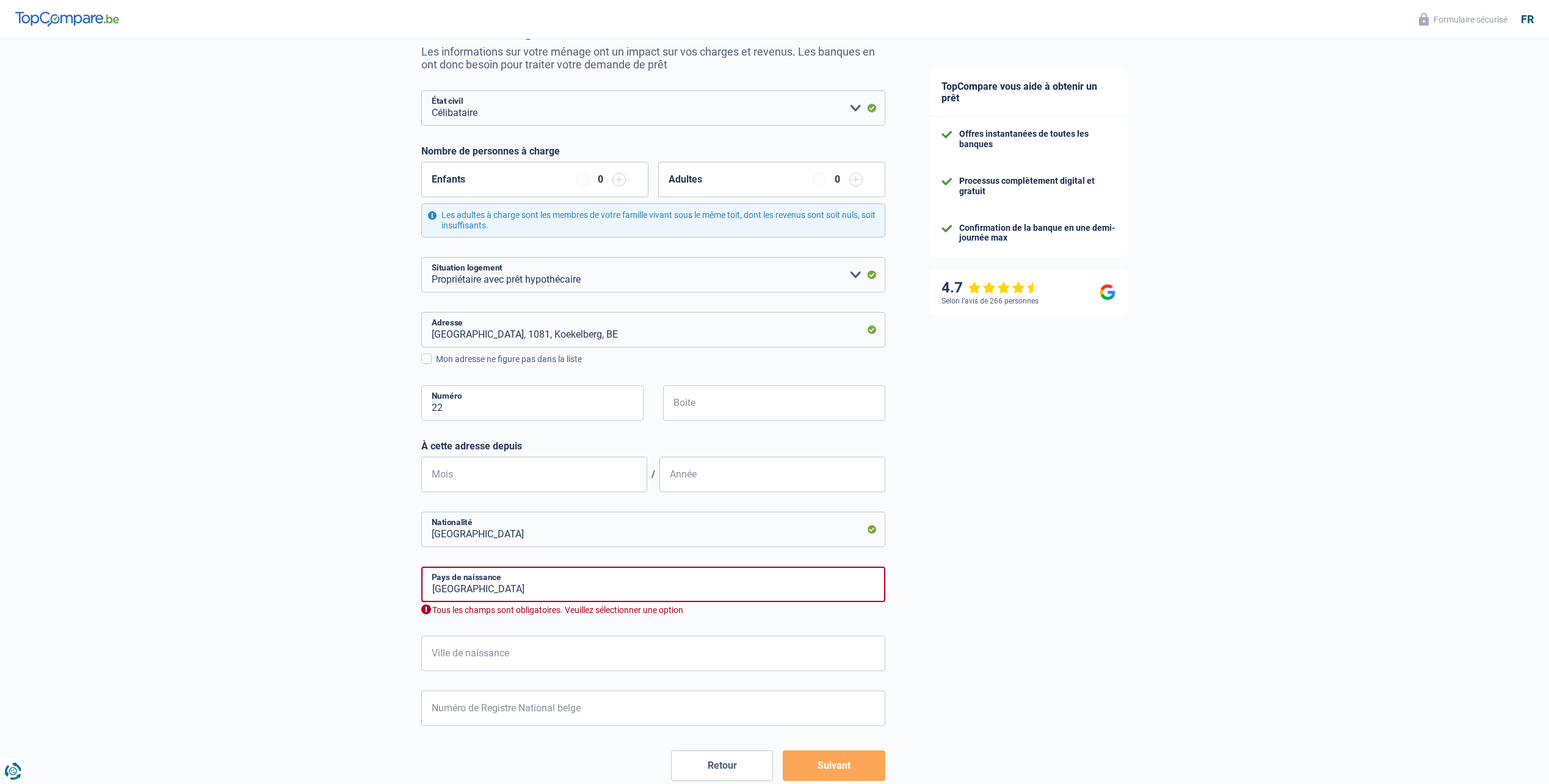
scroll to position [163, 0]
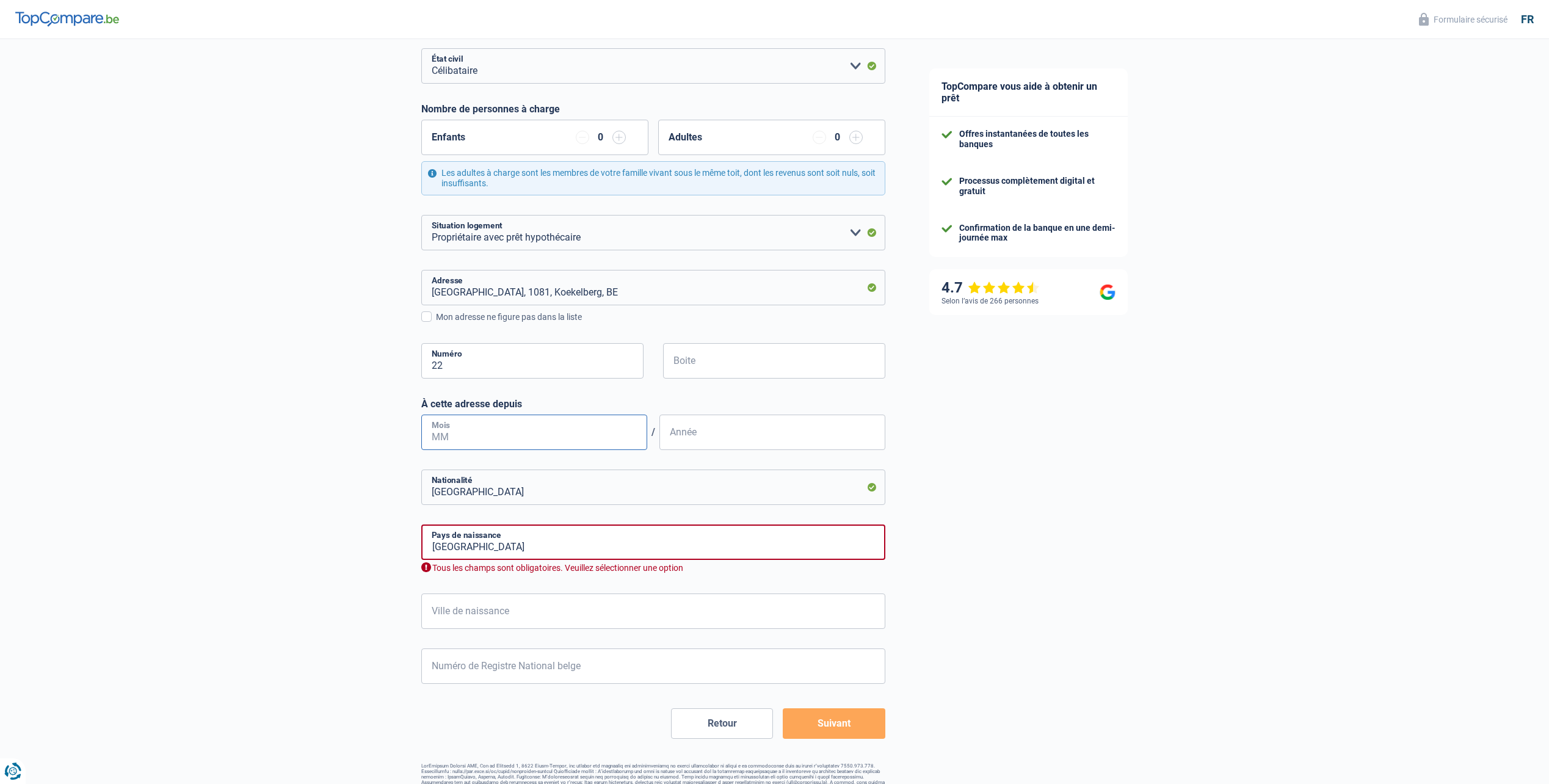
click at [532, 422] on input "Mois" at bounding box center [534, 432] width 226 height 35
type input "05"
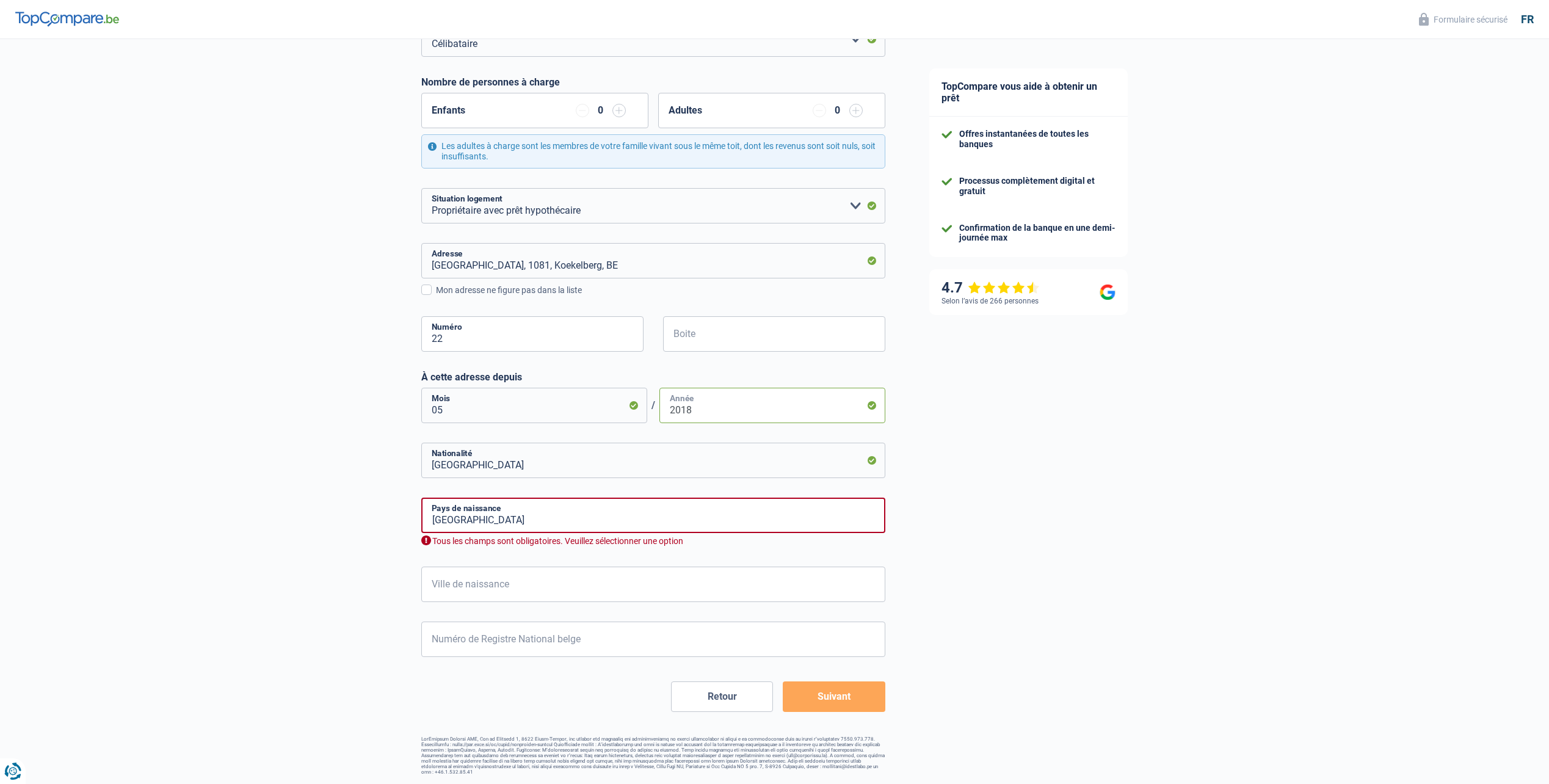
type input "2018"
click at [452, 517] on input "France" at bounding box center [653, 515] width 464 height 35
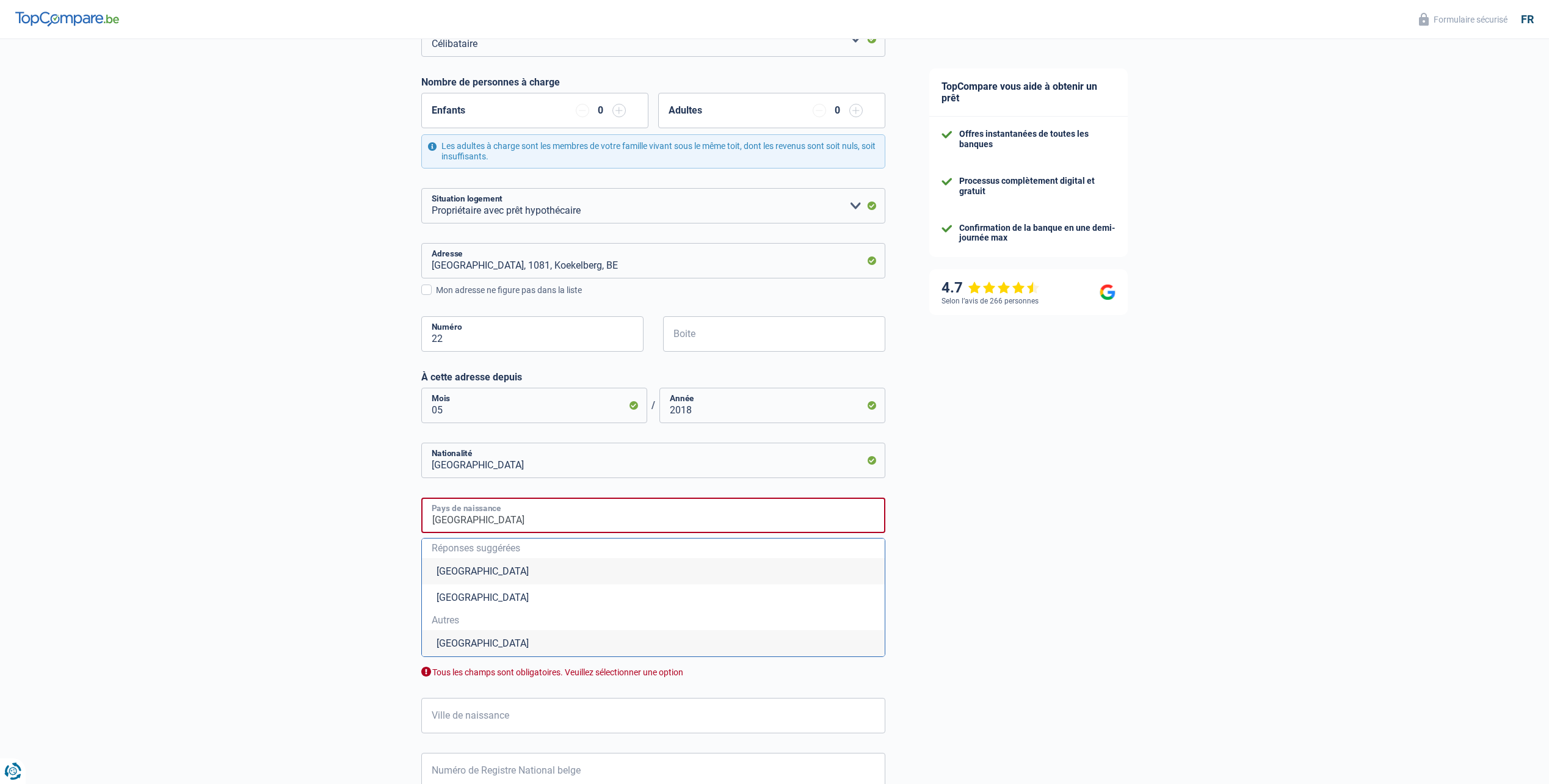
click at [452, 517] on input "France" at bounding box center [653, 515] width 464 height 35
click at [429, 567] on li "Belgique" at bounding box center [653, 571] width 463 height 26
type input "Belgique"
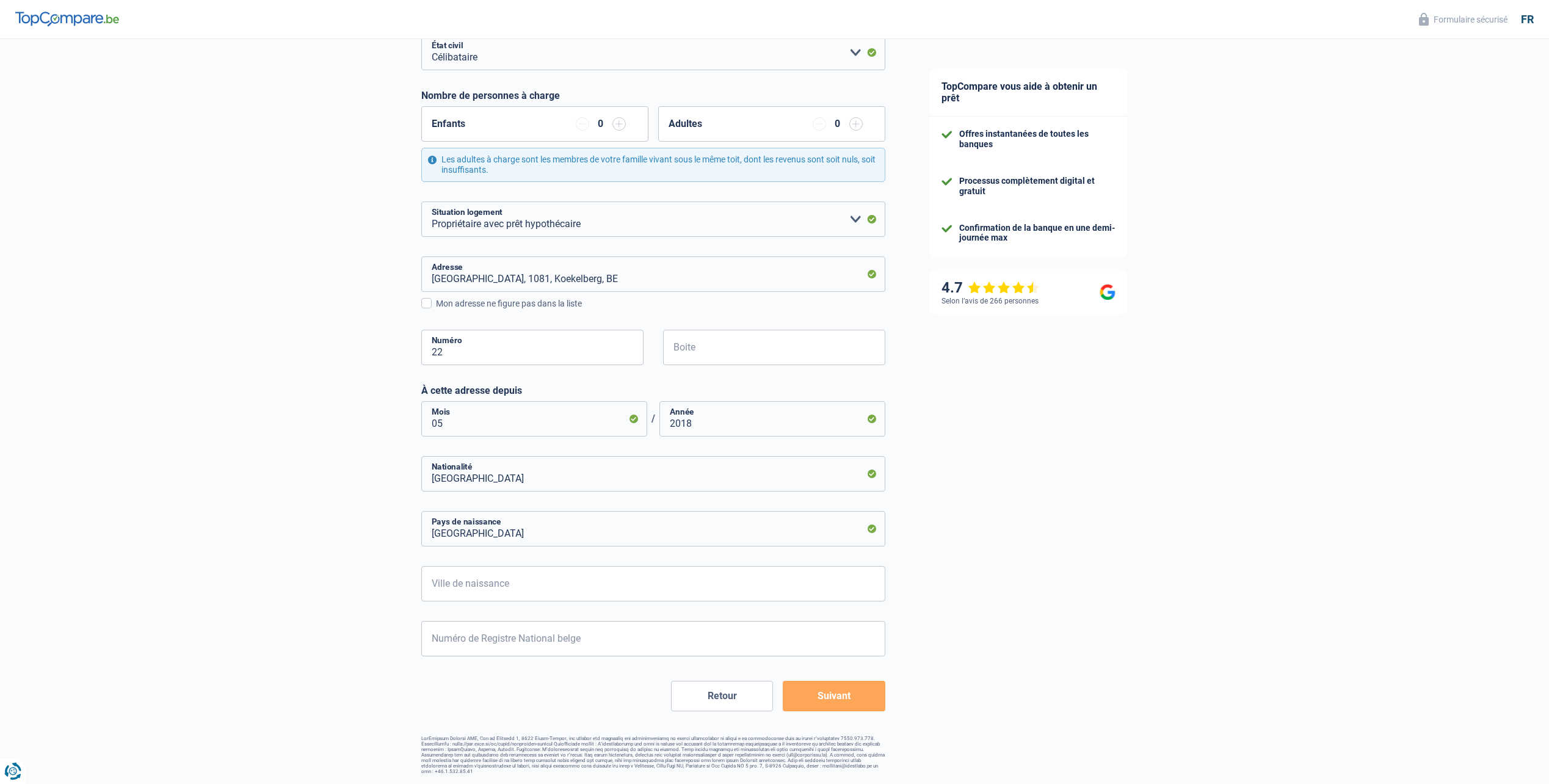
scroll to position [176, 0]
click at [568, 579] on input "Ville de naissance" at bounding box center [653, 584] width 464 height 35
type input "Liège"
click at [483, 654] on input "Numéro de Registre National belge" at bounding box center [653, 639] width 464 height 35
type input "81.05.15-293.23"
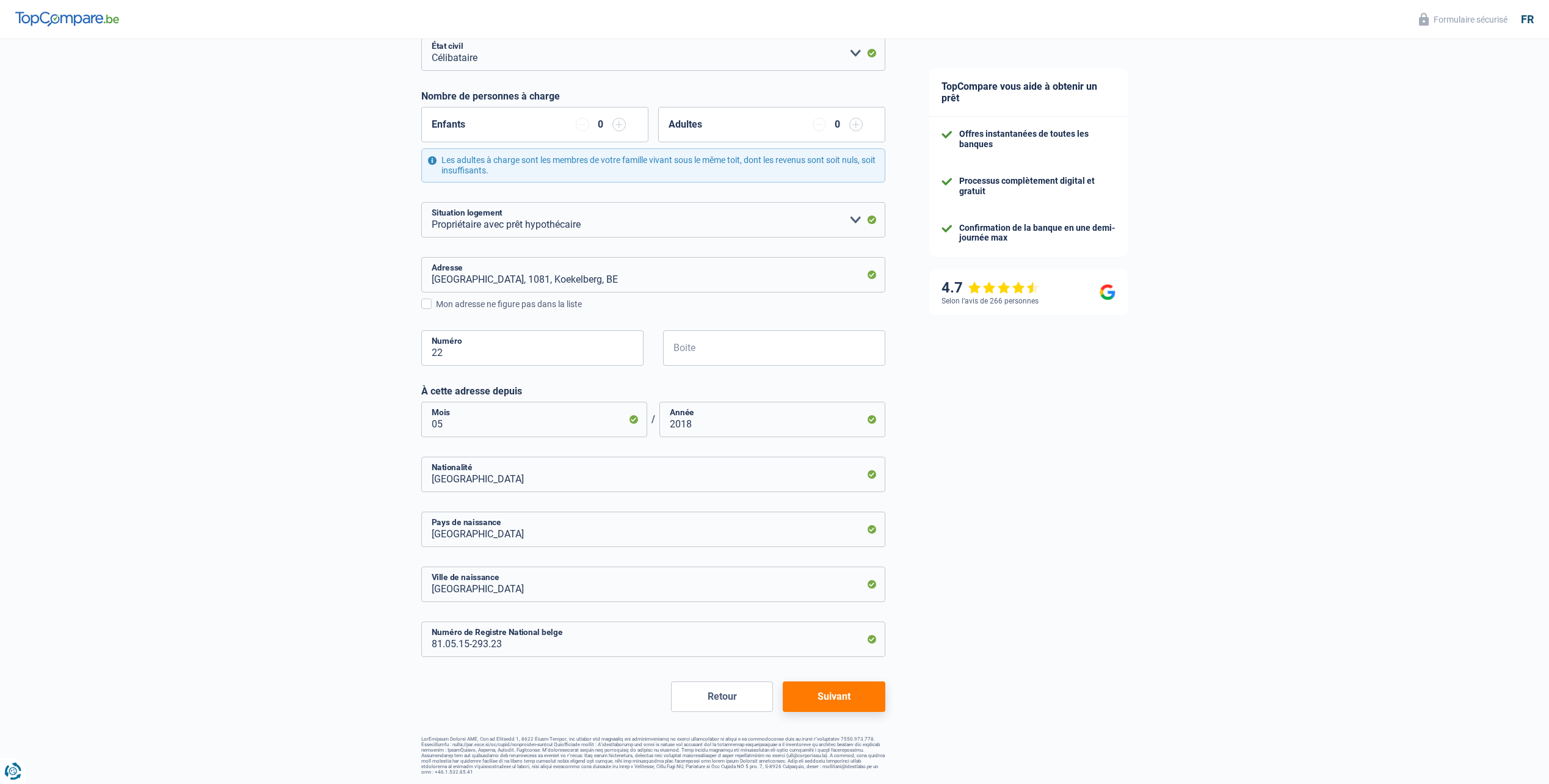
click at [858, 715] on div "Chance de réussite de votre simulation est de 60% 1 2 3 4 5 Rajoutez +20% en co…" at bounding box center [653, 331] width 464 height 887
click at [855, 707] on button "Suivant" at bounding box center [834, 697] width 102 height 30
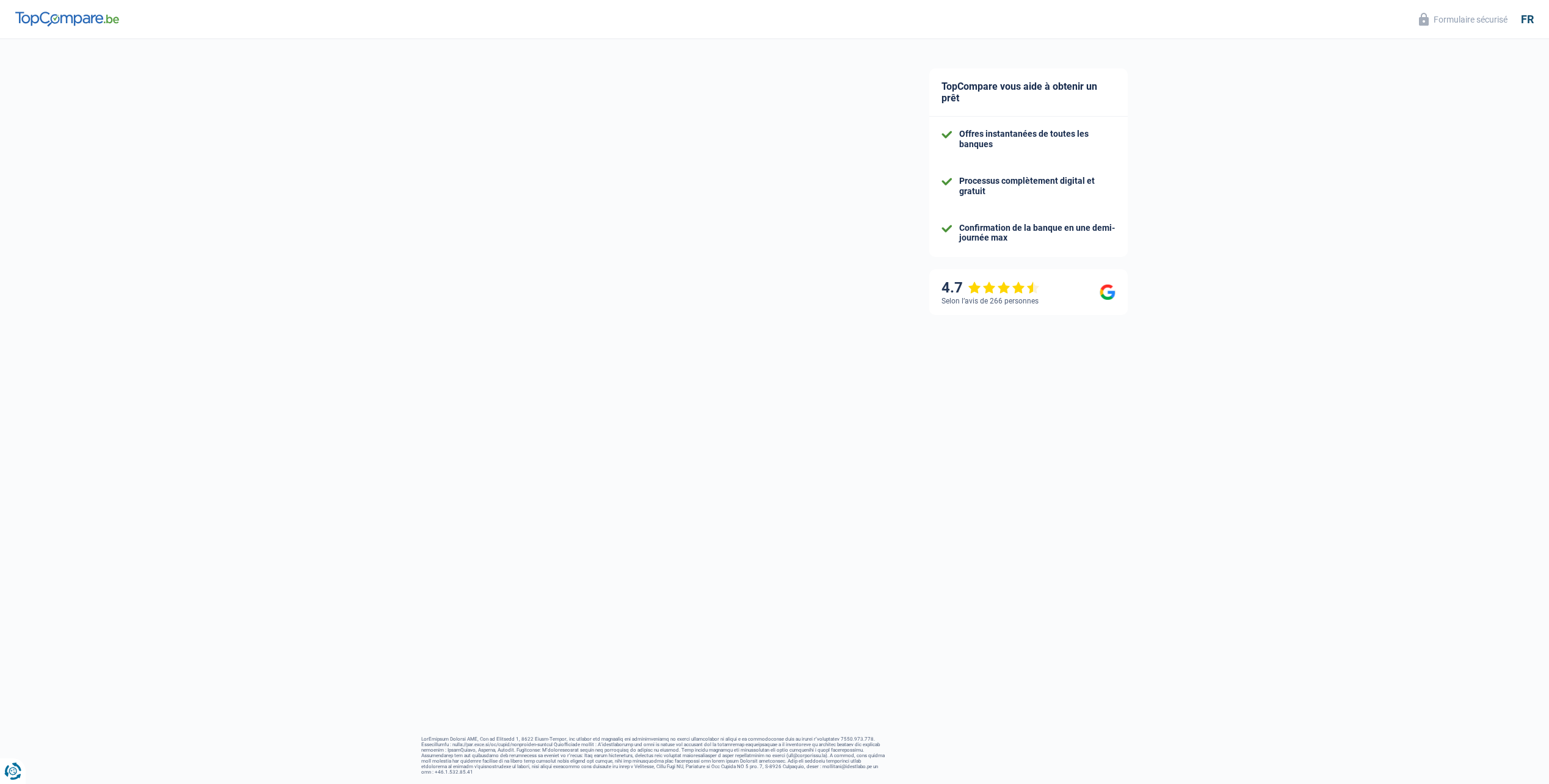
select select "netSalary"
select select "mortgage"
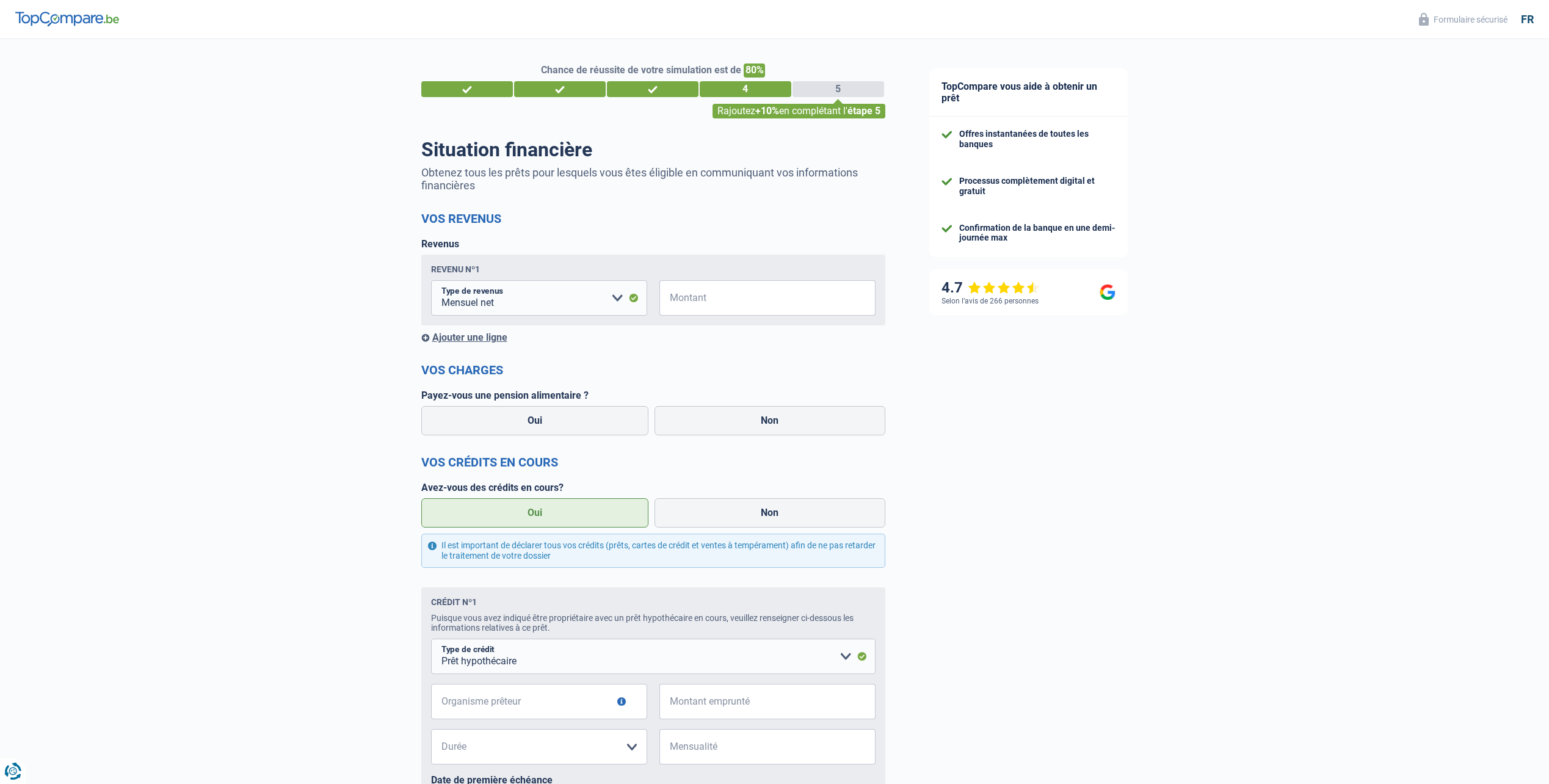
click at [814, 428] on label "Non" at bounding box center [770, 420] width 231 height 30
click at [814, 428] on input "Non" at bounding box center [770, 420] width 231 height 30
radio input "true"
click at [536, 314] on select "Allocation d'handicap Allocations chômage Allocations familiales Chèques repas …" at bounding box center [539, 298] width 216 height 35
click at [527, 302] on select "Allocation d'handicap Allocations chômage Allocations familiales Chèques repas …" at bounding box center [539, 298] width 216 height 35
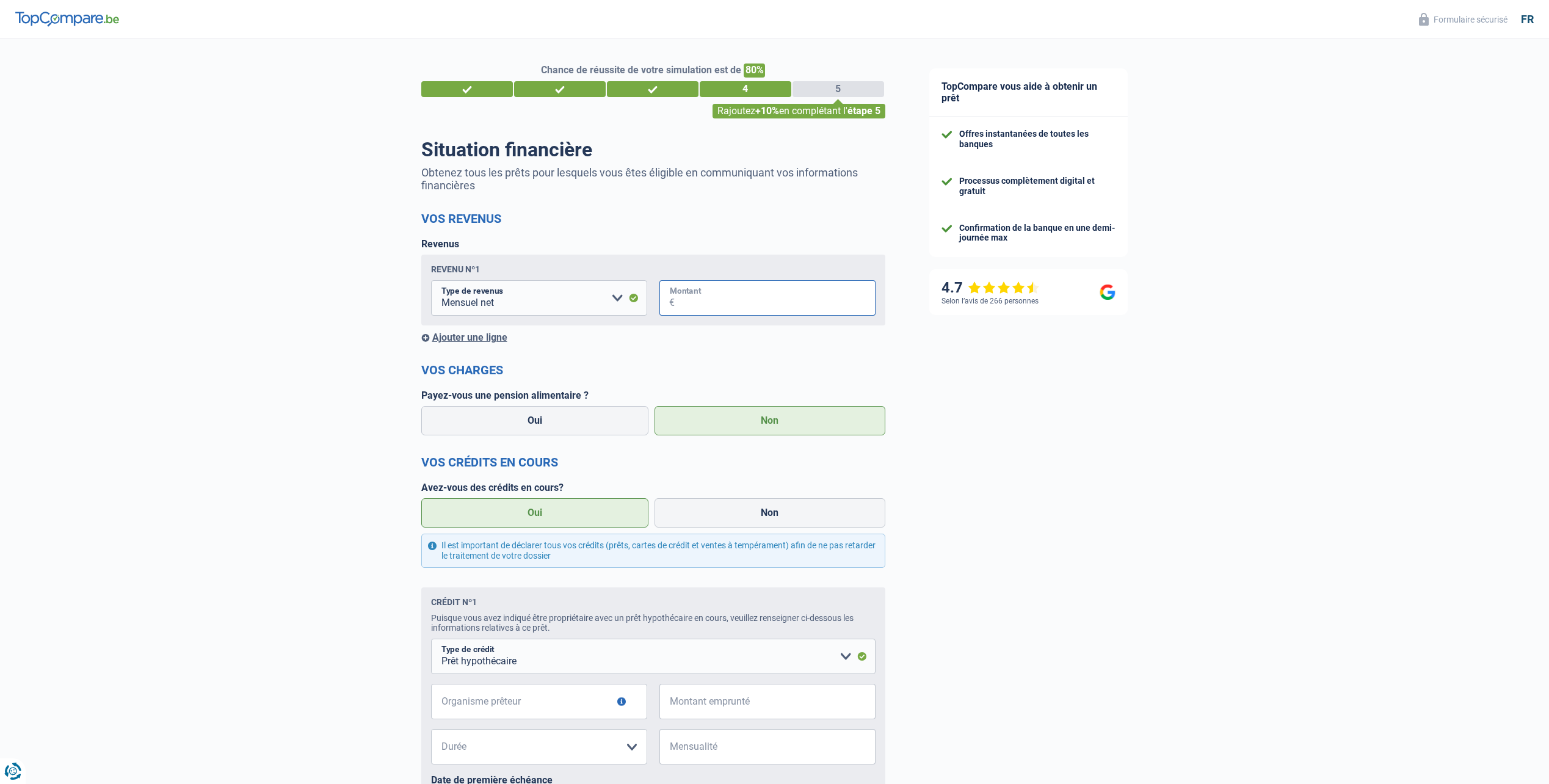
click at [747, 308] on input "Montant" at bounding box center [774, 298] width 201 height 35
click at [500, 340] on div "Ajouter une ligne" at bounding box center [653, 337] width 464 height 12
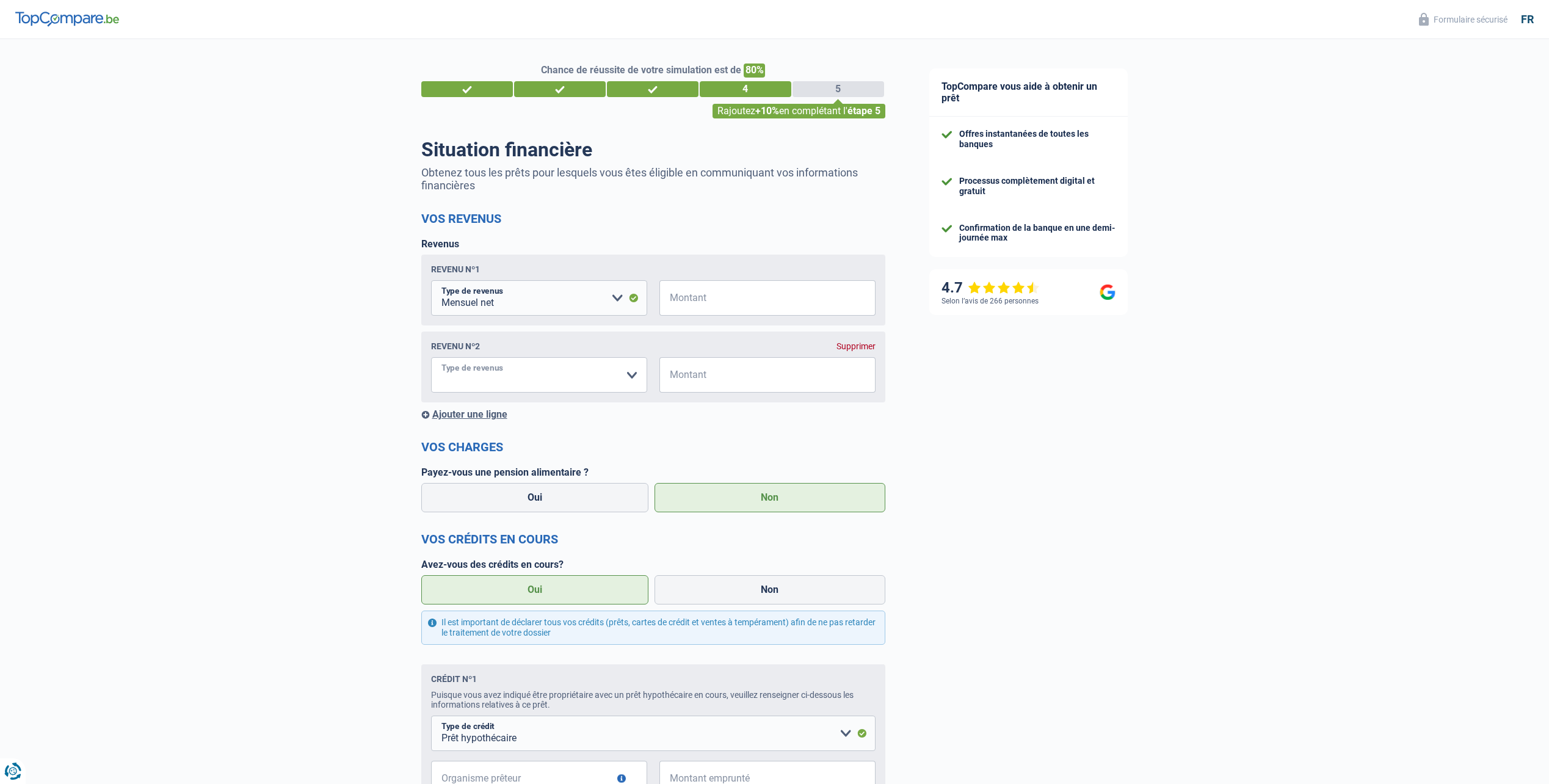
click at [563, 380] on select "Allocation d'handicap Allocations chômage Allocations familiales Chèques repas …" at bounding box center [539, 375] width 216 height 35
select select "rentalIncome"
click at [431, 360] on select "Allocation d'handicap Allocations chômage Allocations familiales Chèques repas …" at bounding box center [539, 375] width 216 height 35
click at [751, 380] on input "Montant" at bounding box center [774, 375] width 201 height 35
type input "2"
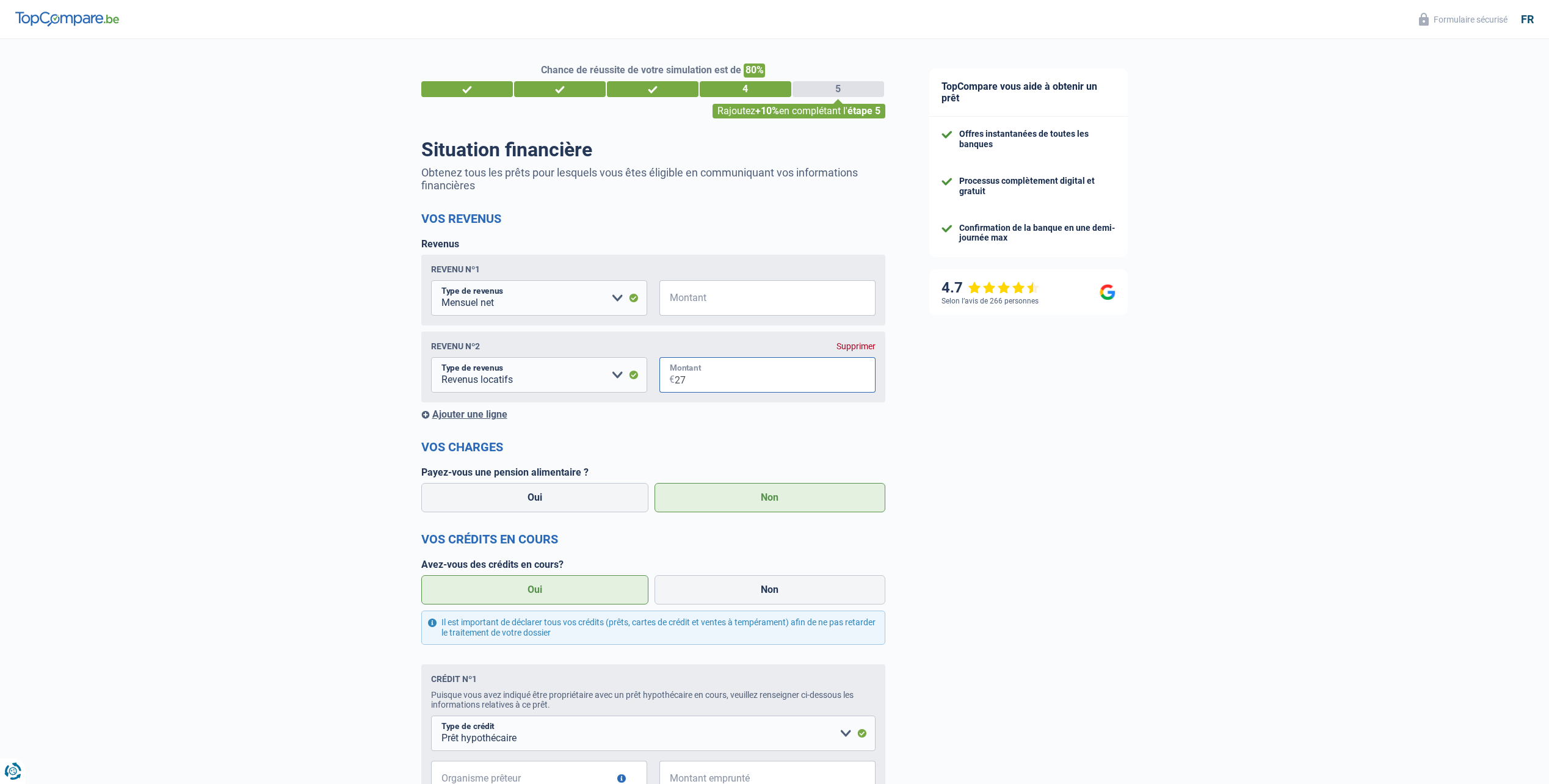
type input "2"
type input "4.100"
click at [329, 426] on div "Chance de réussite de votre simulation est de 80% 1 2 3 4 5 Rajoutez +10% en co…" at bounding box center [453, 614] width 907 height 1159
click at [489, 413] on div "Ajouter une ligne" at bounding box center [653, 414] width 464 height 12
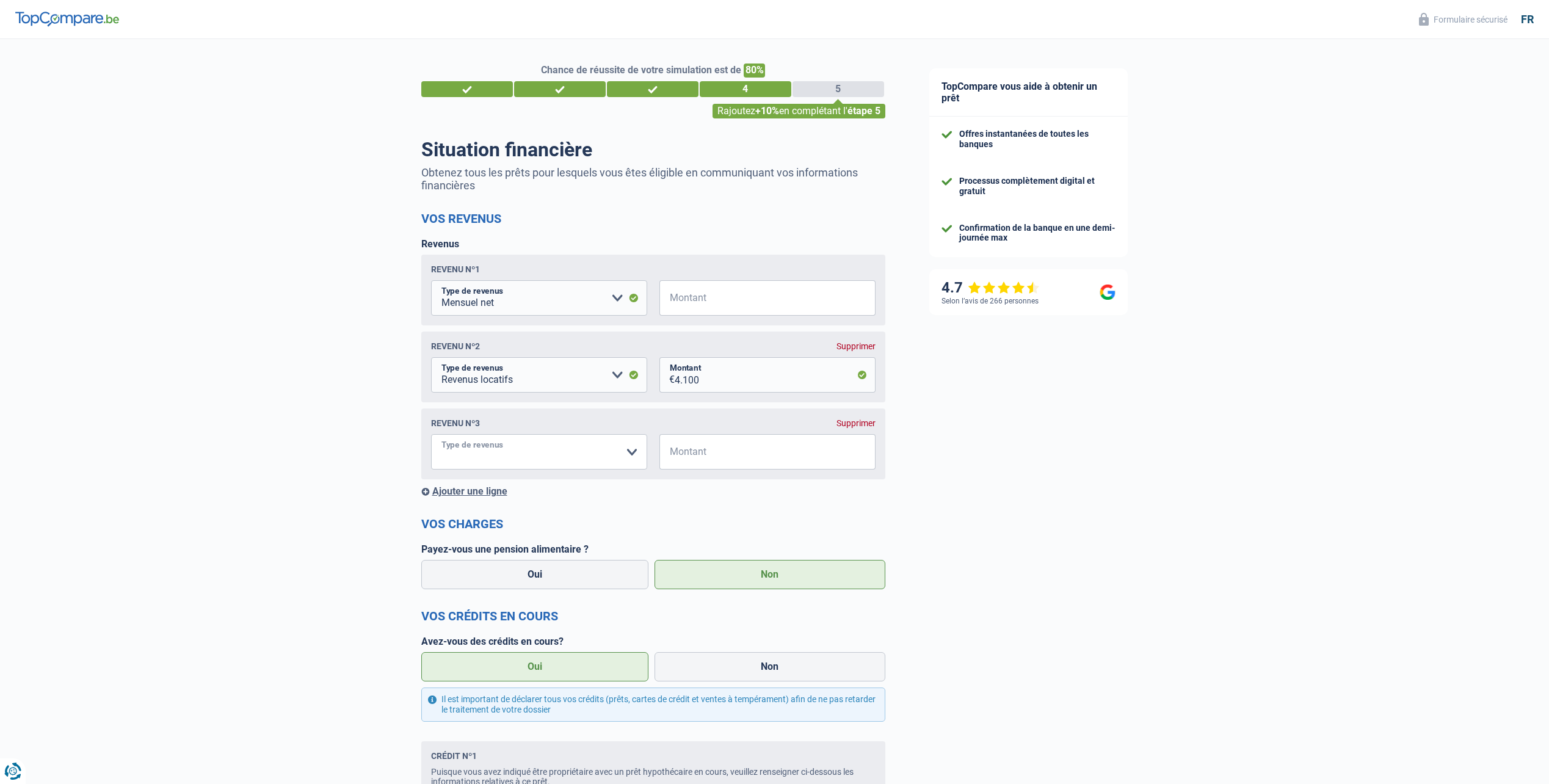
click at [496, 452] on select "Allocation d'handicap Allocations chômage Allocations familiales Chèques repas …" at bounding box center [539, 452] width 216 height 35
click at [771, 304] on input "Montant" at bounding box center [774, 298] width 201 height 35
click at [538, 440] on select "Allocation d'handicap Allocations chômage Allocations familiales Chèques repas …" at bounding box center [539, 452] width 216 height 35
click at [736, 296] on input "Montant" at bounding box center [774, 298] width 201 height 35
drag, startPoint x: 751, startPoint y: 308, endPoint x: 609, endPoint y: 308, distance: 142.0
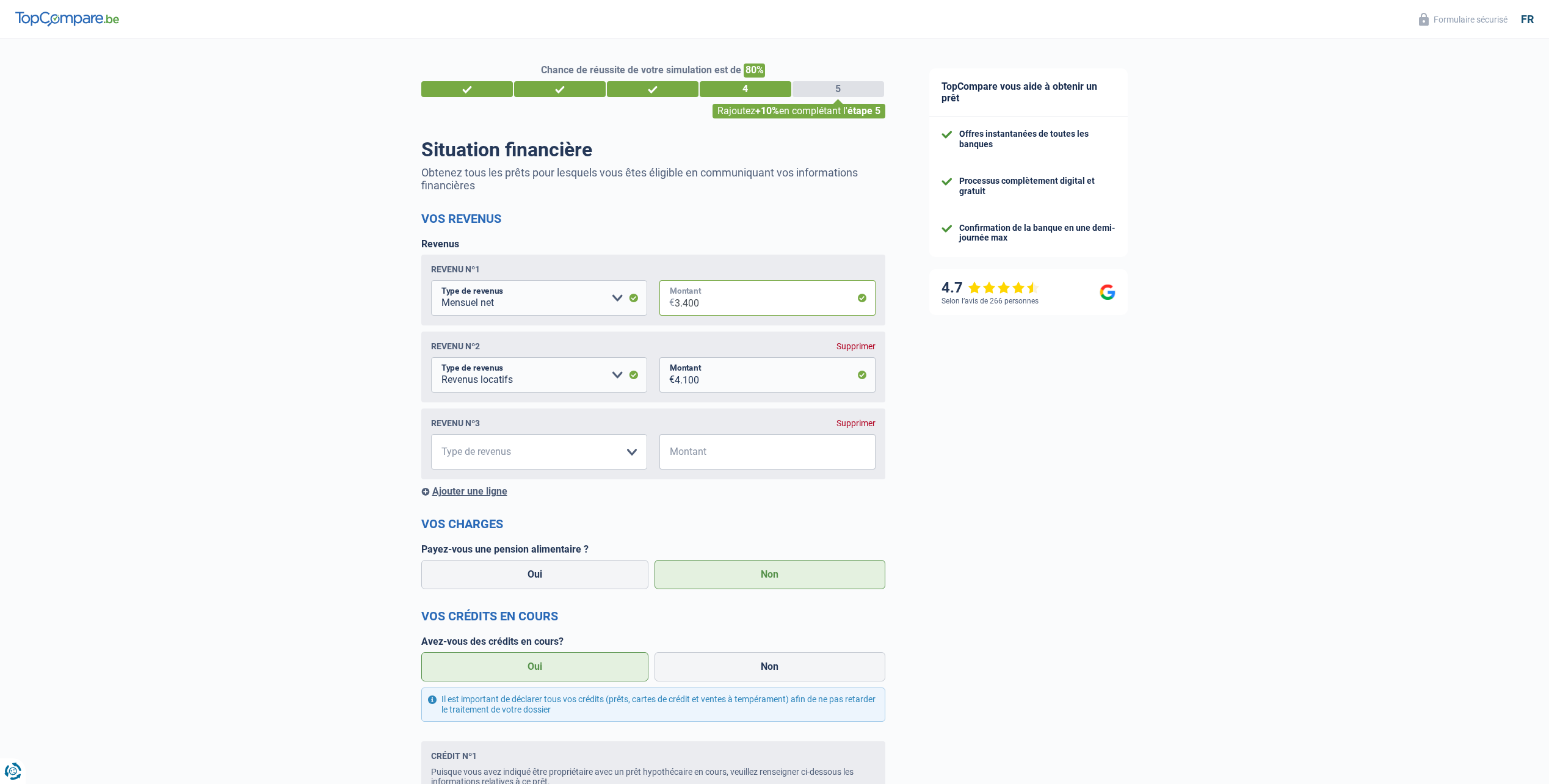
click at [609, 308] on fieldset "Allocation d'handicap Allocations chômage Allocations familiales Chèques repas …" at bounding box center [653, 298] width 444 height 35
type input "3.600"
click at [889, 343] on div "Chance de réussite de votre simulation est de 80% 1 2 3 4 5 Rajoutez +10% en co…" at bounding box center [453, 652] width 907 height 1236
drag, startPoint x: 707, startPoint y: 302, endPoint x: 674, endPoint y: 302, distance: 33.0
click at [675, 302] on input "3.600" at bounding box center [774, 298] width 201 height 35
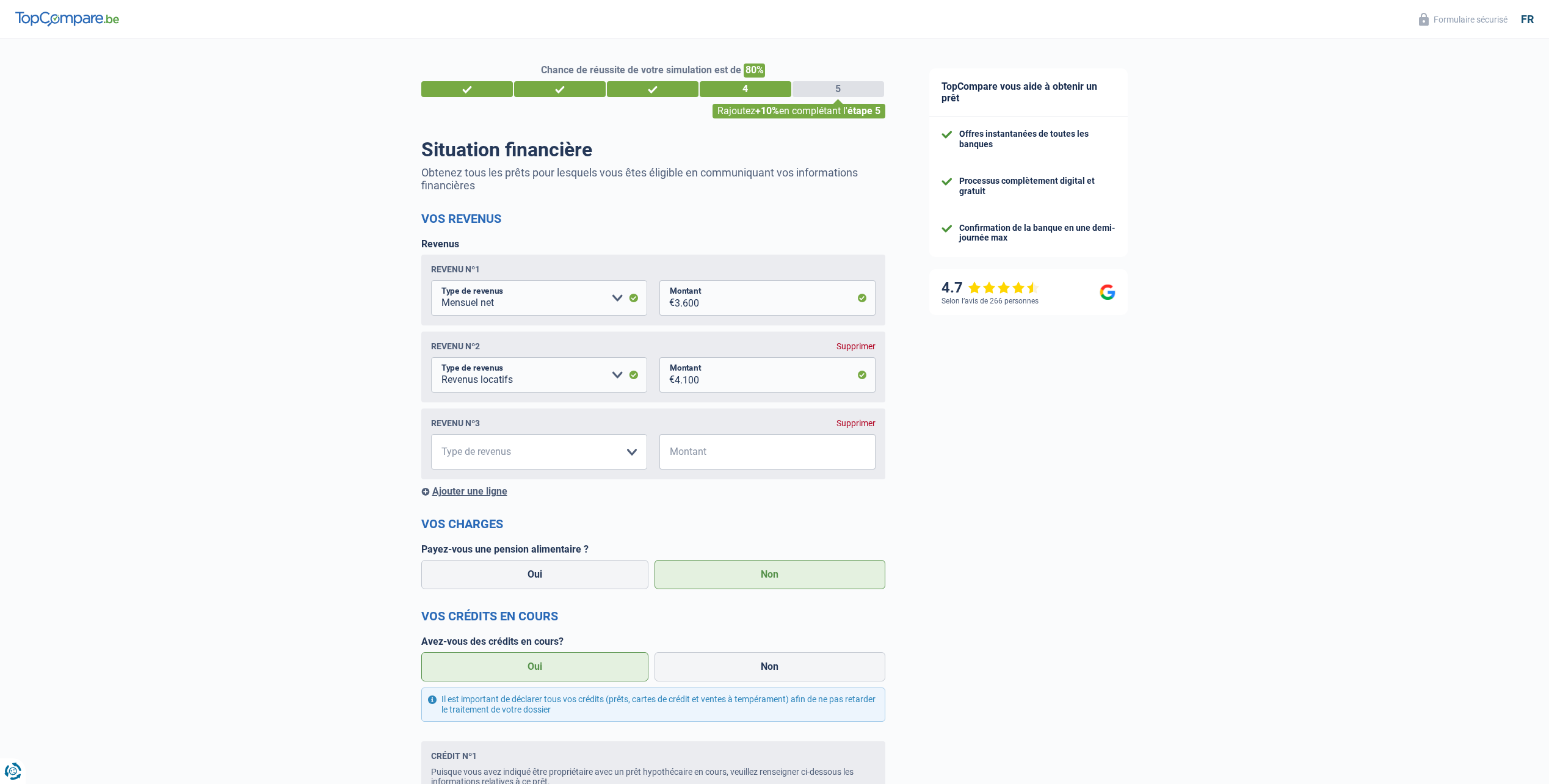
click at [340, 484] on div "Chance de réussite de votre simulation est de 80% 1 2 3 4 5 Rajoutez +10% en co…" at bounding box center [453, 652] width 907 height 1236
click at [583, 452] on select "Allocation d'handicap Allocations chômage Allocations familiales Chèques repas …" at bounding box center [539, 452] width 216 height 35
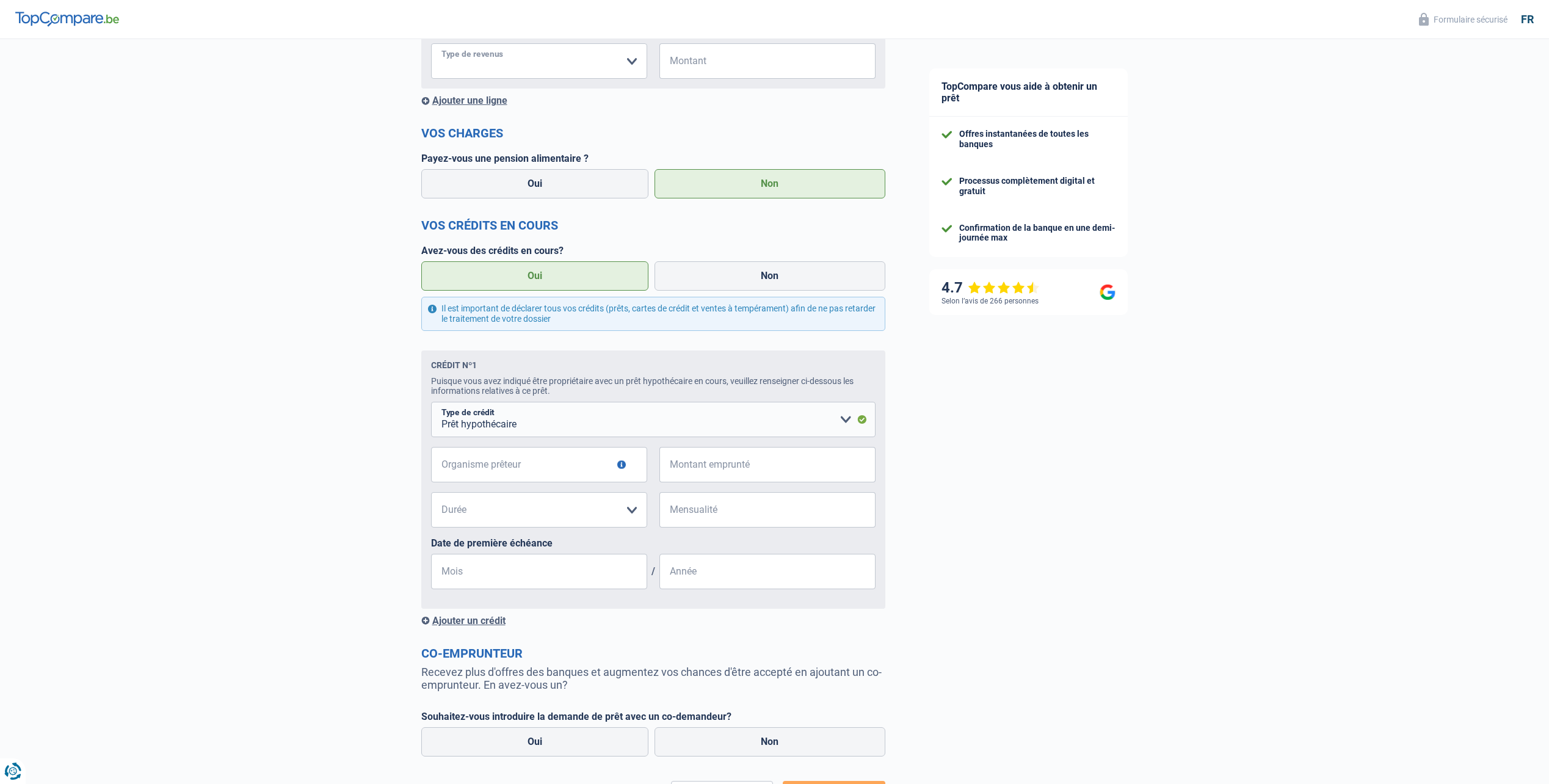
scroll to position [408, 0]
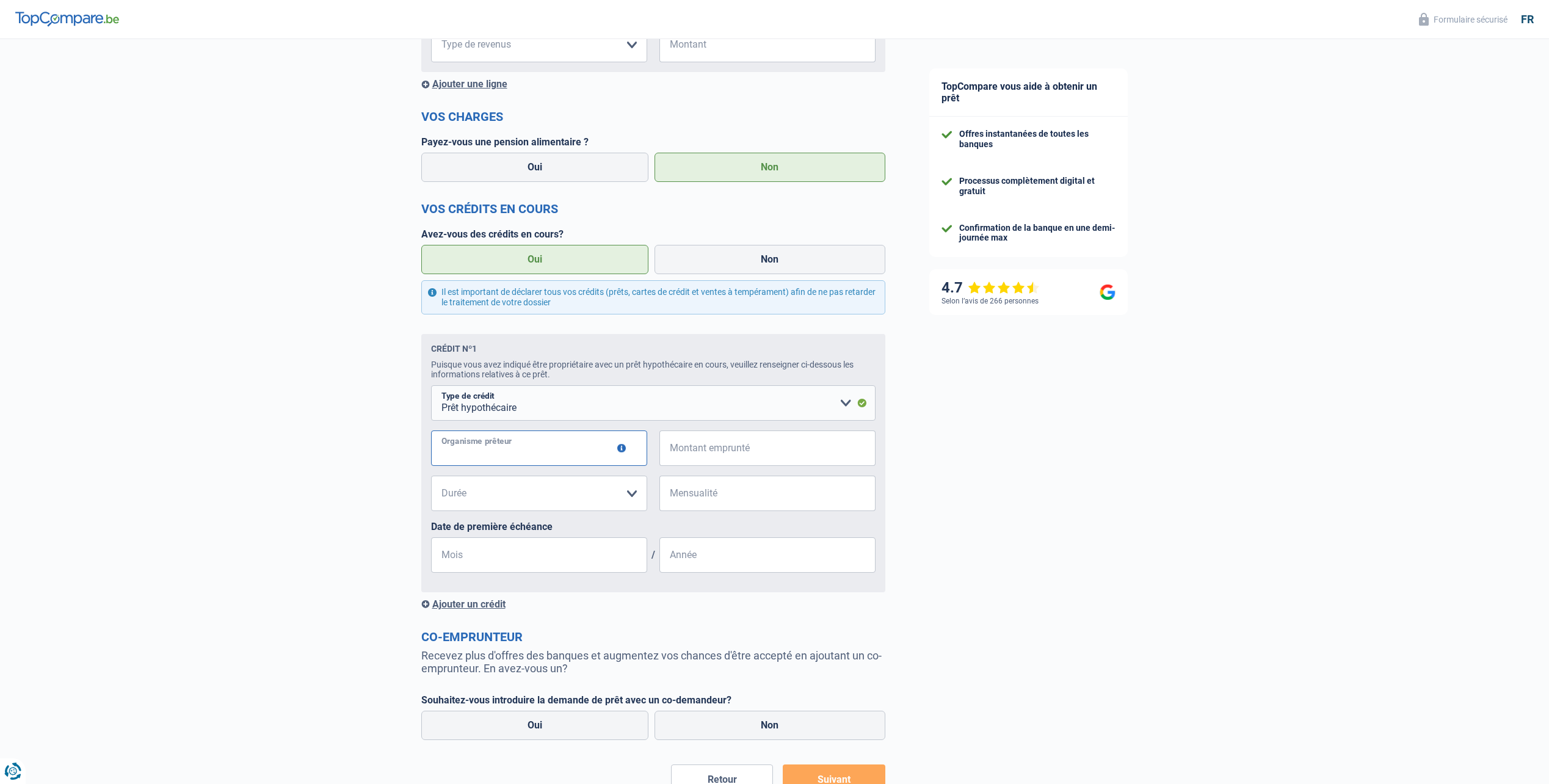
click at [540, 464] on input "Organisme prêteur" at bounding box center [539, 448] width 216 height 35
type input "KBC"
click at [773, 456] on input "Montant emprunté" at bounding box center [774, 448] width 201 height 35
type input "297.000"
click at [552, 493] on select "120 mois 180 mois 240 mois 300 mois 360 mois 420 mois Veuillez sélectionner une…" at bounding box center [539, 493] width 216 height 35
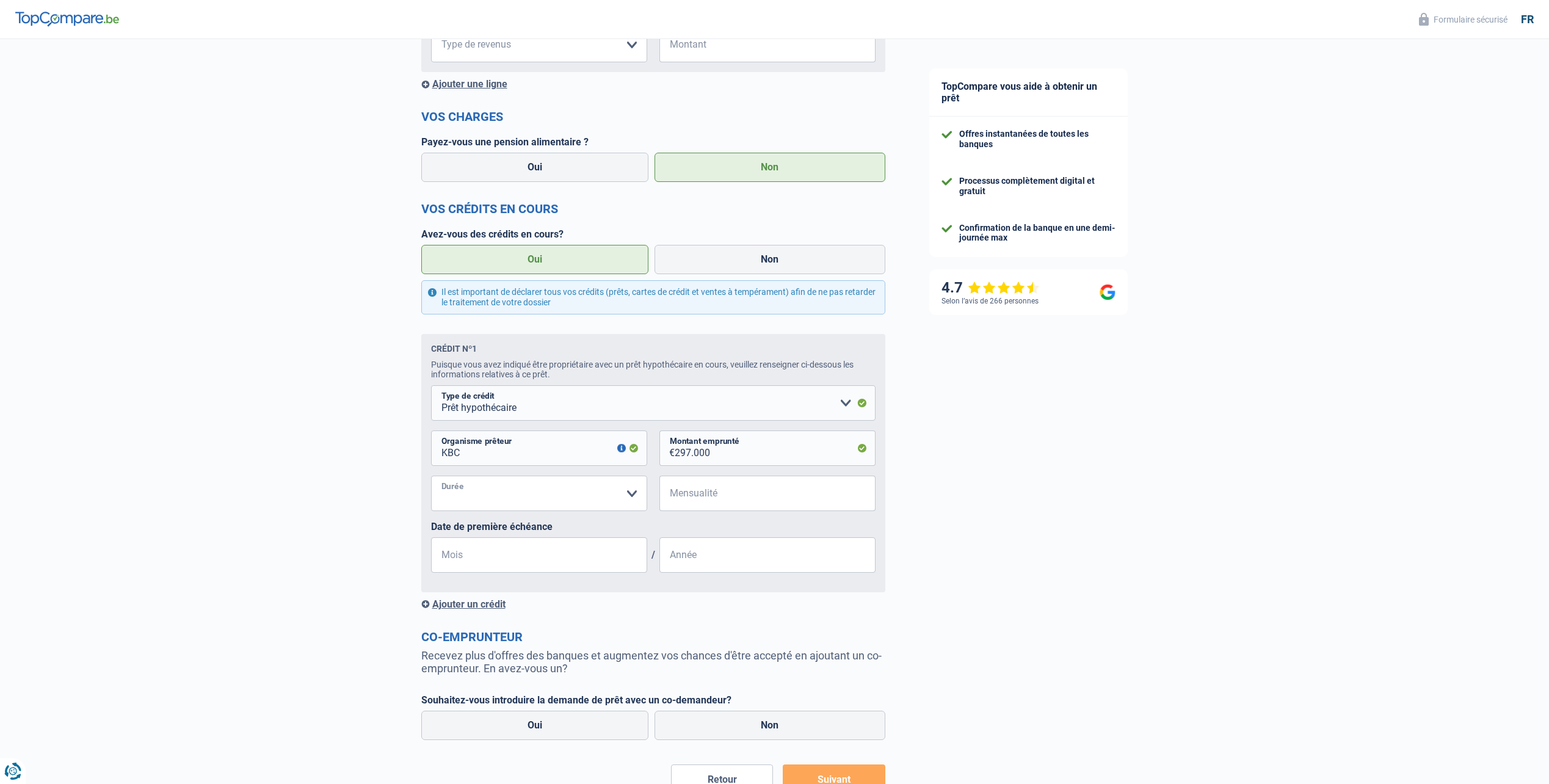
click at [552, 493] on select "120 mois 180 mois 240 mois 300 mois 360 mois 420 mois Veuillez sélectionner une…" at bounding box center [539, 493] width 216 height 35
click at [596, 504] on select "120 mois 180 mois 240 mois 300 mois 360 mois 420 mois Veuillez sélectionner une…" at bounding box center [539, 493] width 216 height 35
click at [495, 494] on select "120 mois 180 mois 240 mois 300 mois 360 mois 420 mois Veuillez sélectionner une…" at bounding box center [539, 493] width 216 height 35
click at [431, 480] on select "120 mois 180 mois 240 mois 300 mois 360 mois 420 mois Veuillez sélectionner une…" at bounding box center [539, 493] width 216 height 35
click at [529, 503] on select "120 mois 180 mois 240 mois 300 mois 360 mois 420 mois Veuillez sélectionner une…" at bounding box center [539, 493] width 216 height 35
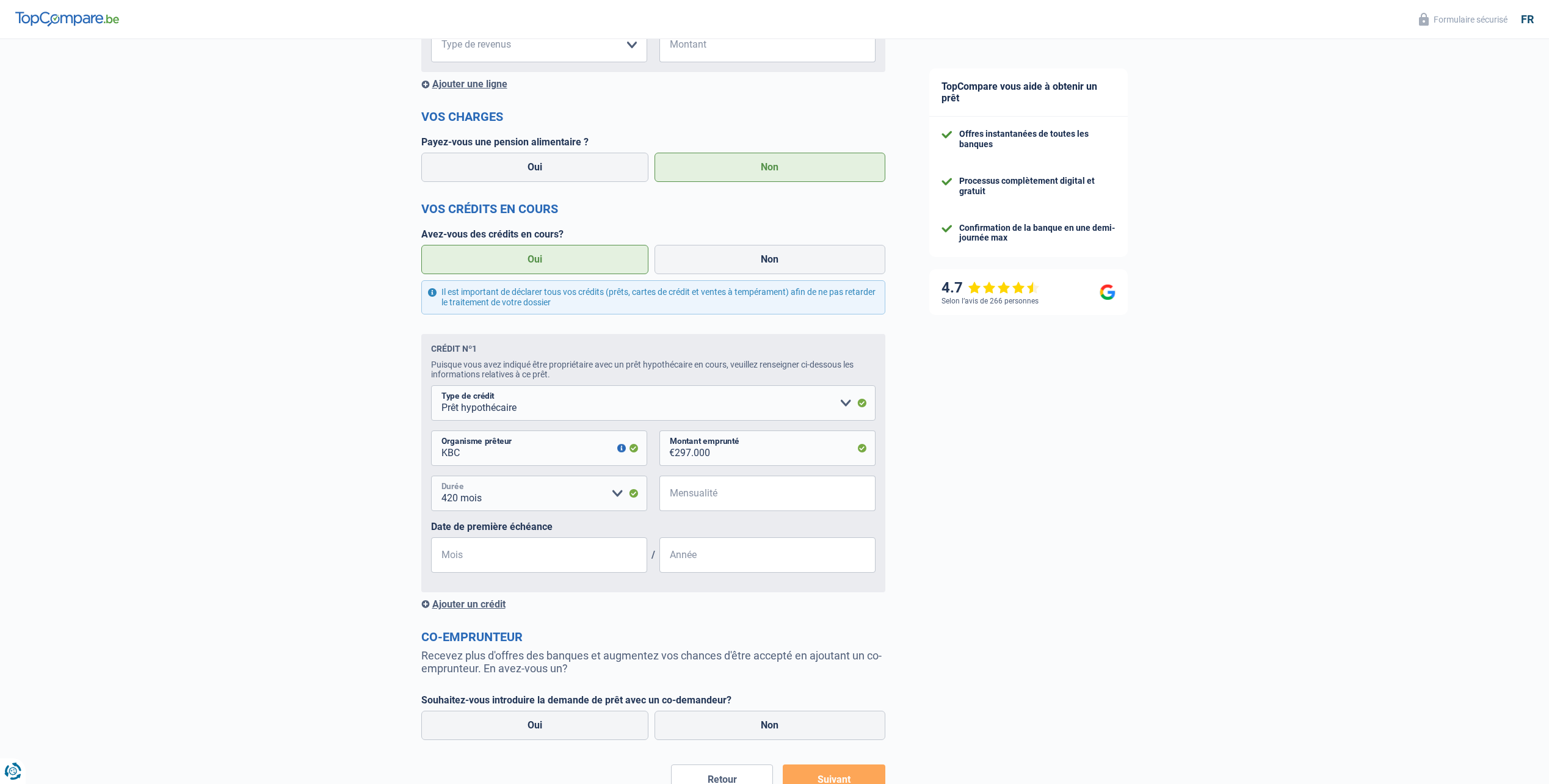
select select "180"
click at [431, 480] on select "120 mois 180 mois 240 mois 300 mois 360 mois 420 mois Veuillez sélectionner une…" at bounding box center [539, 493] width 216 height 35
click at [735, 499] on input "Mensualité" at bounding box center [774, 493] width 201 height 35
type input "1.218"
click at [488, 555] on input "Mois" at bounding box center [539, 555] width 216 height 35
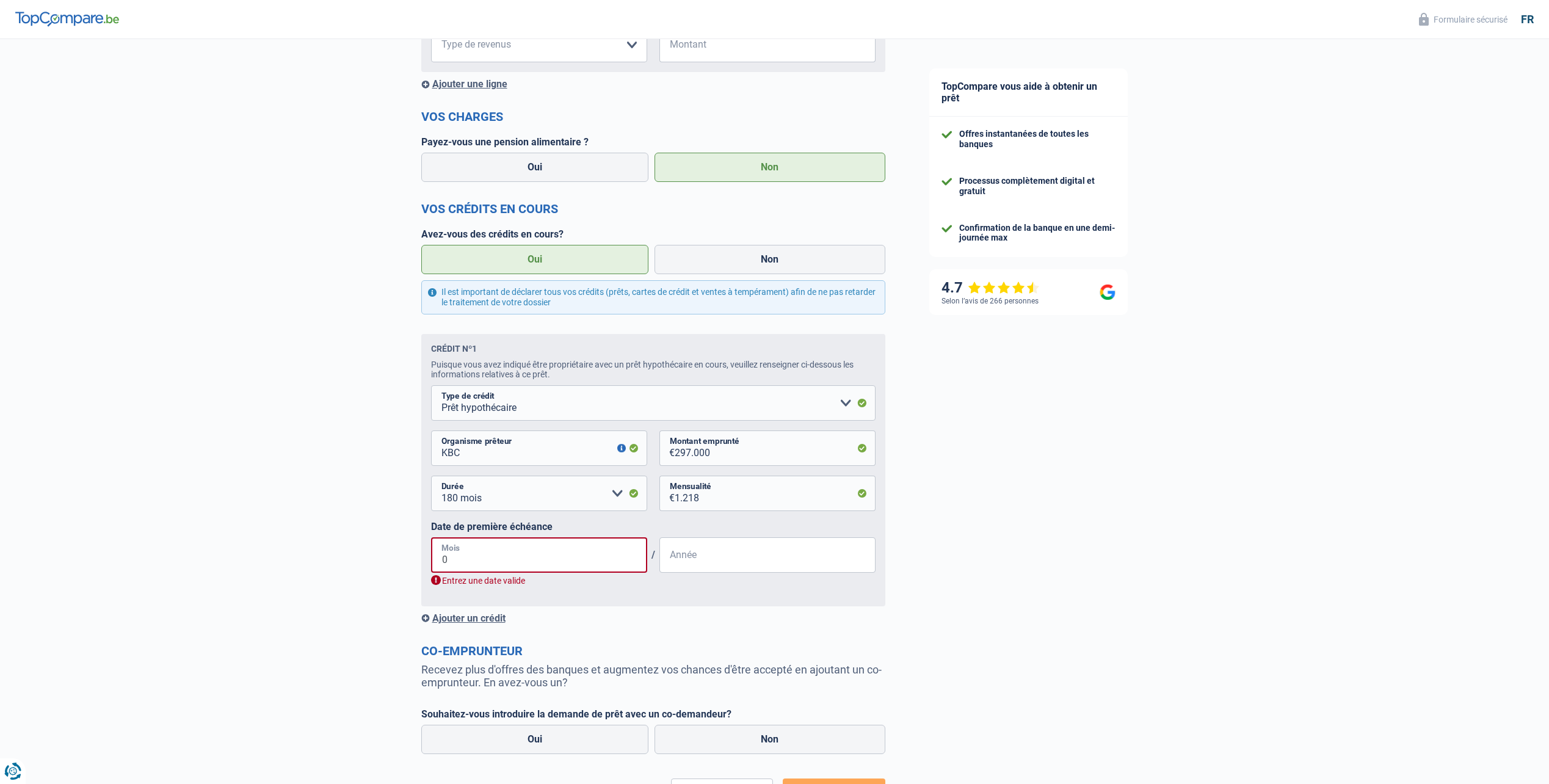
type input "05"
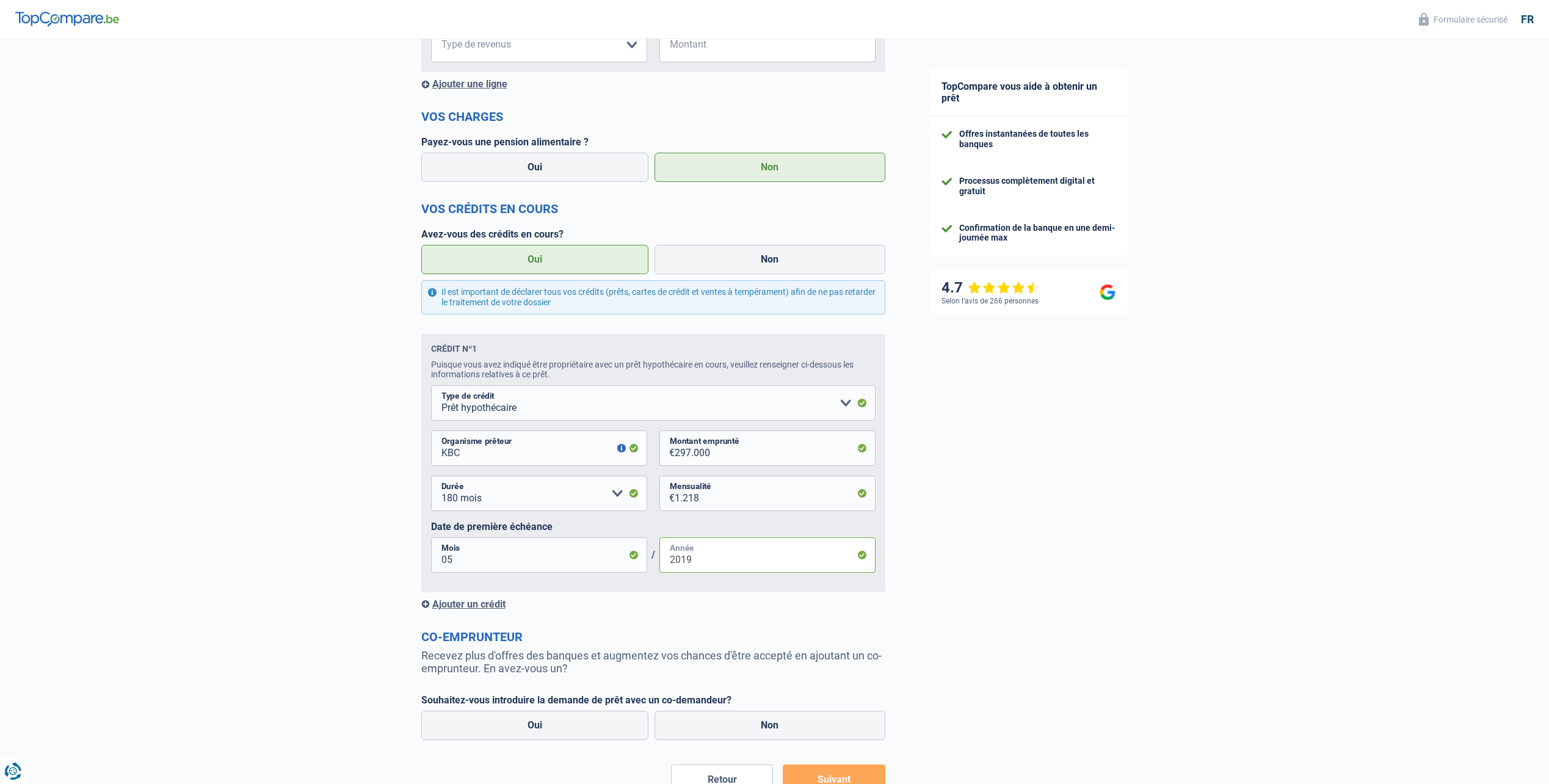
type input "2019"
click at [272, 514] on div "Chance de réussite de votre simulation est de 80% 1 2 3 4 5 Rajoutez +10% en co…" at bounding box center [453, 245] width 907 height 1236
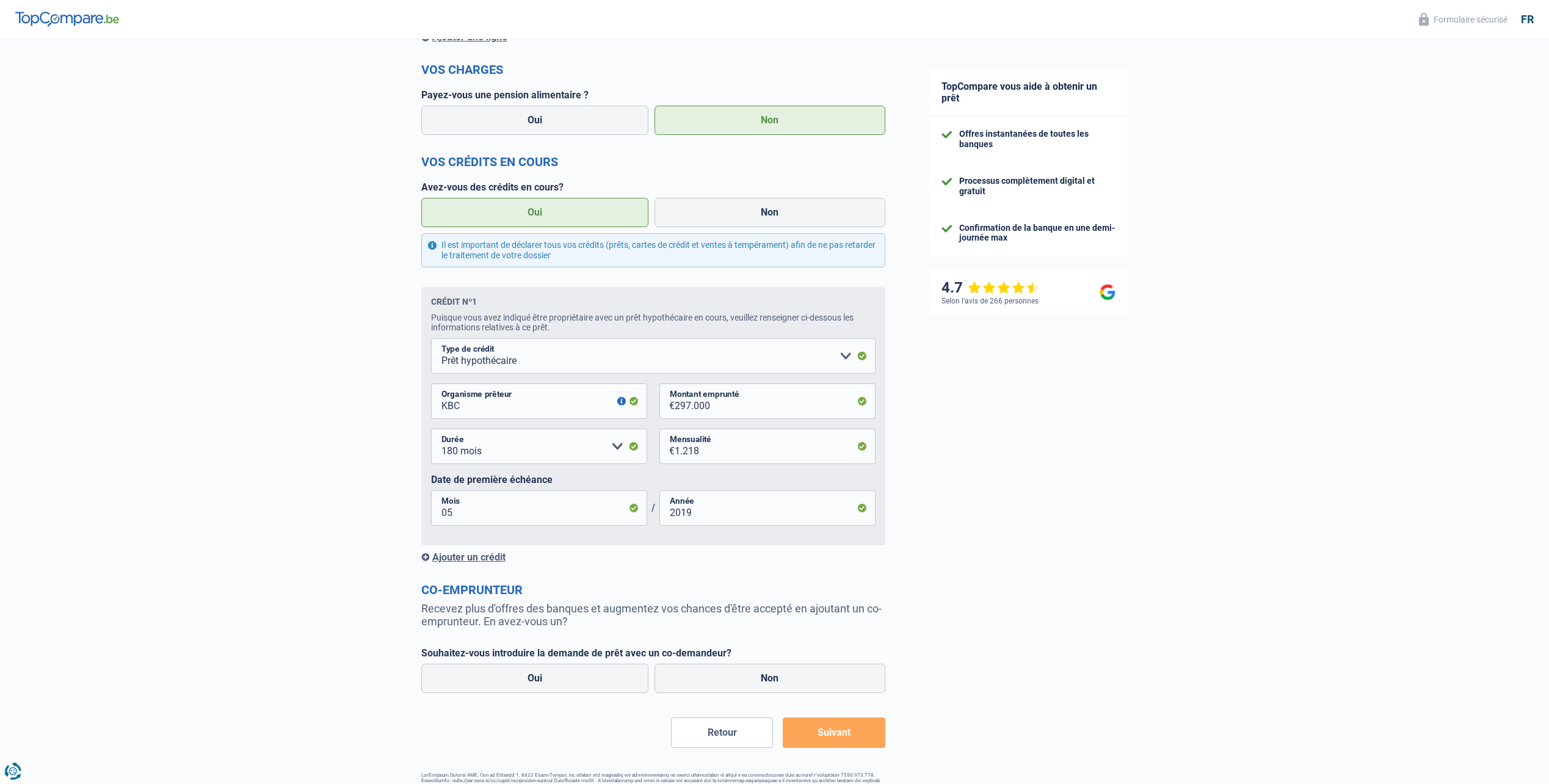
scroll to position [495, 0]
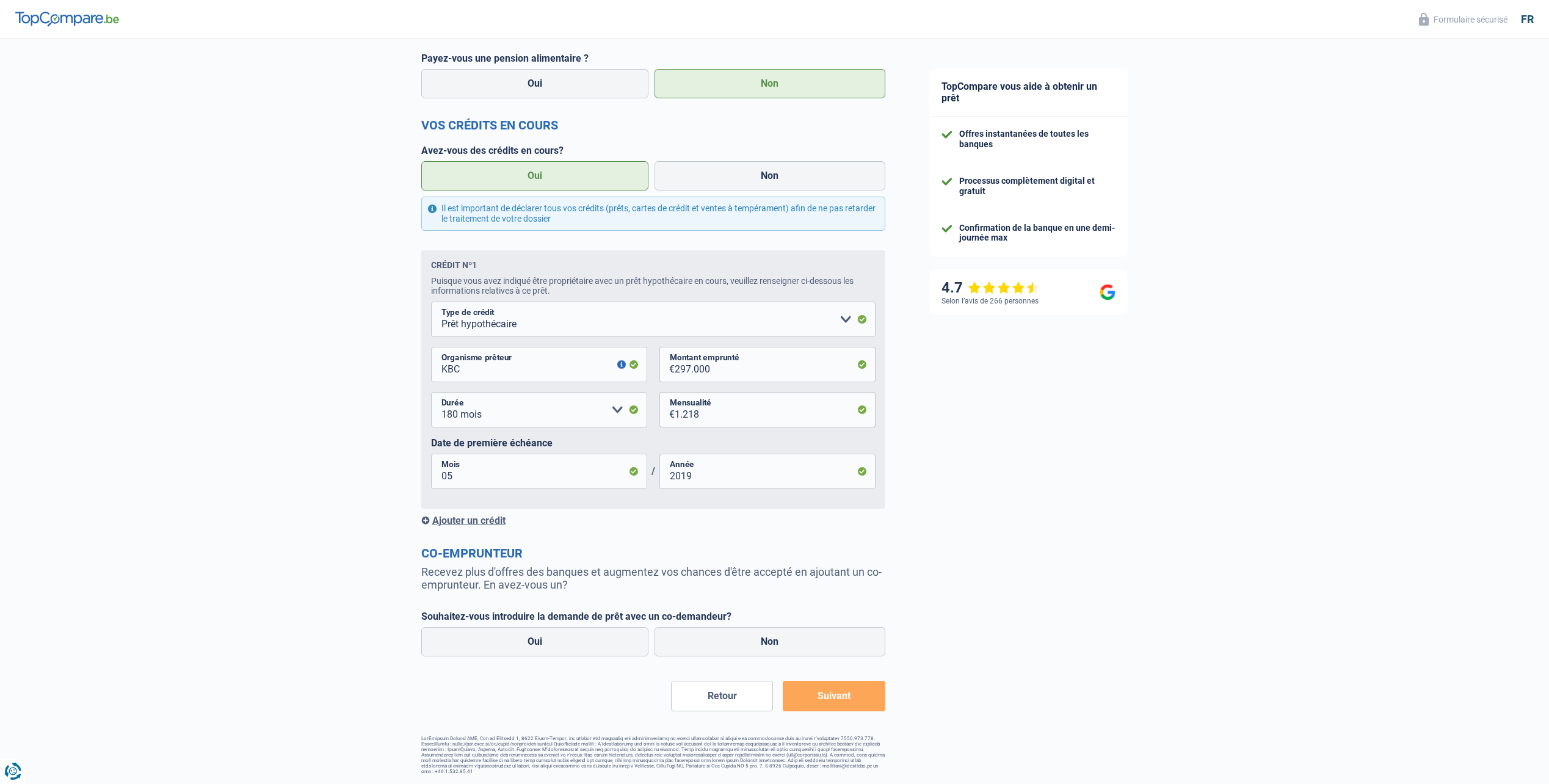
click at [754, 646] on label "Non" at bounding box center [770, 642] width 231 height 30
click at [754, 646] on input "Non" at bounding box center [770, 642] width 231 height 30
radio input "true"
click at [844, 702] on button "Suivant" at bounding box center [834, 696] width 102 height 30
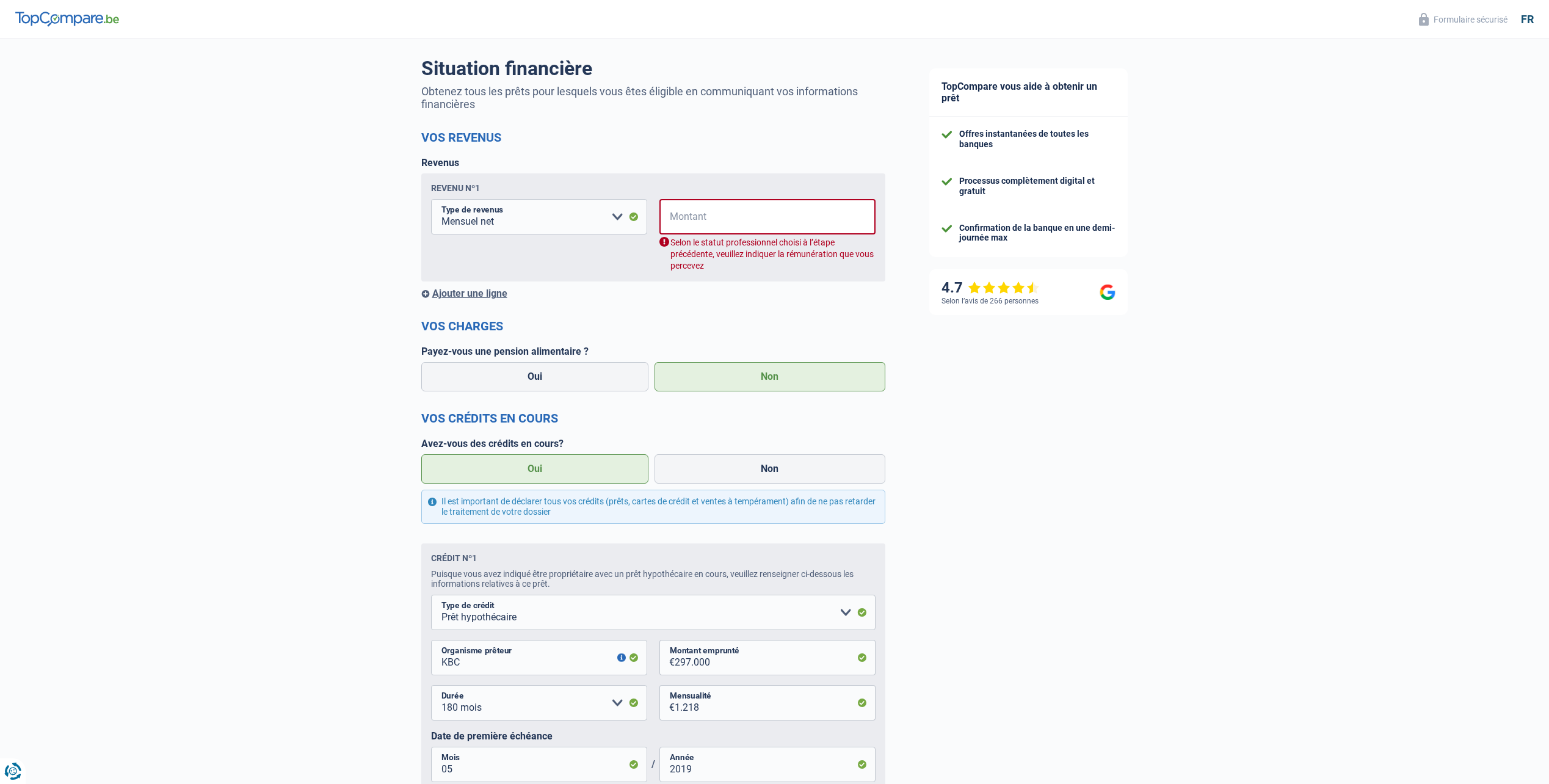
scroll to position [0, 0]
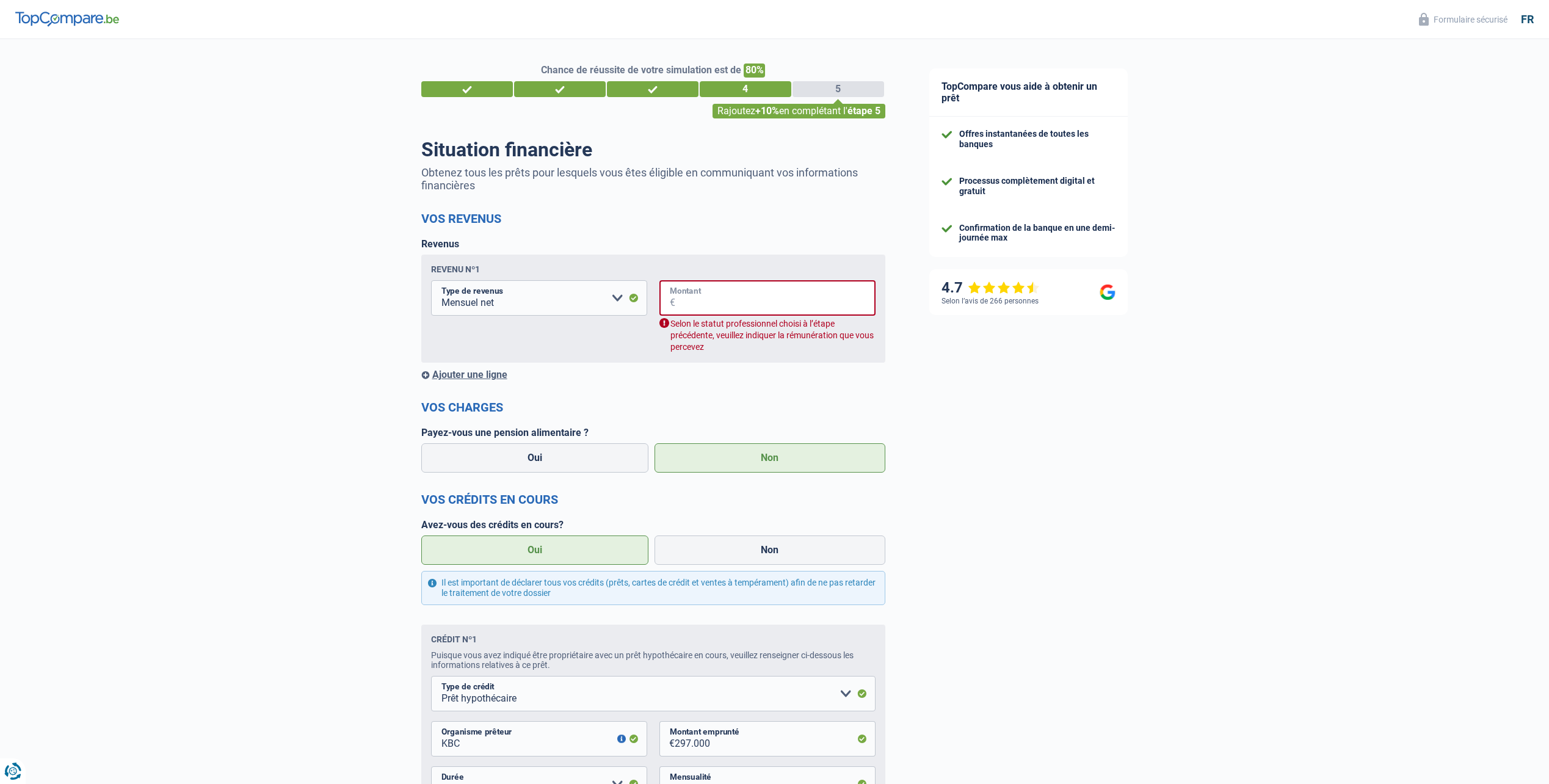
click at [726, 295] on input "Montant" at bounding box center [775, 298] width 201 height 35
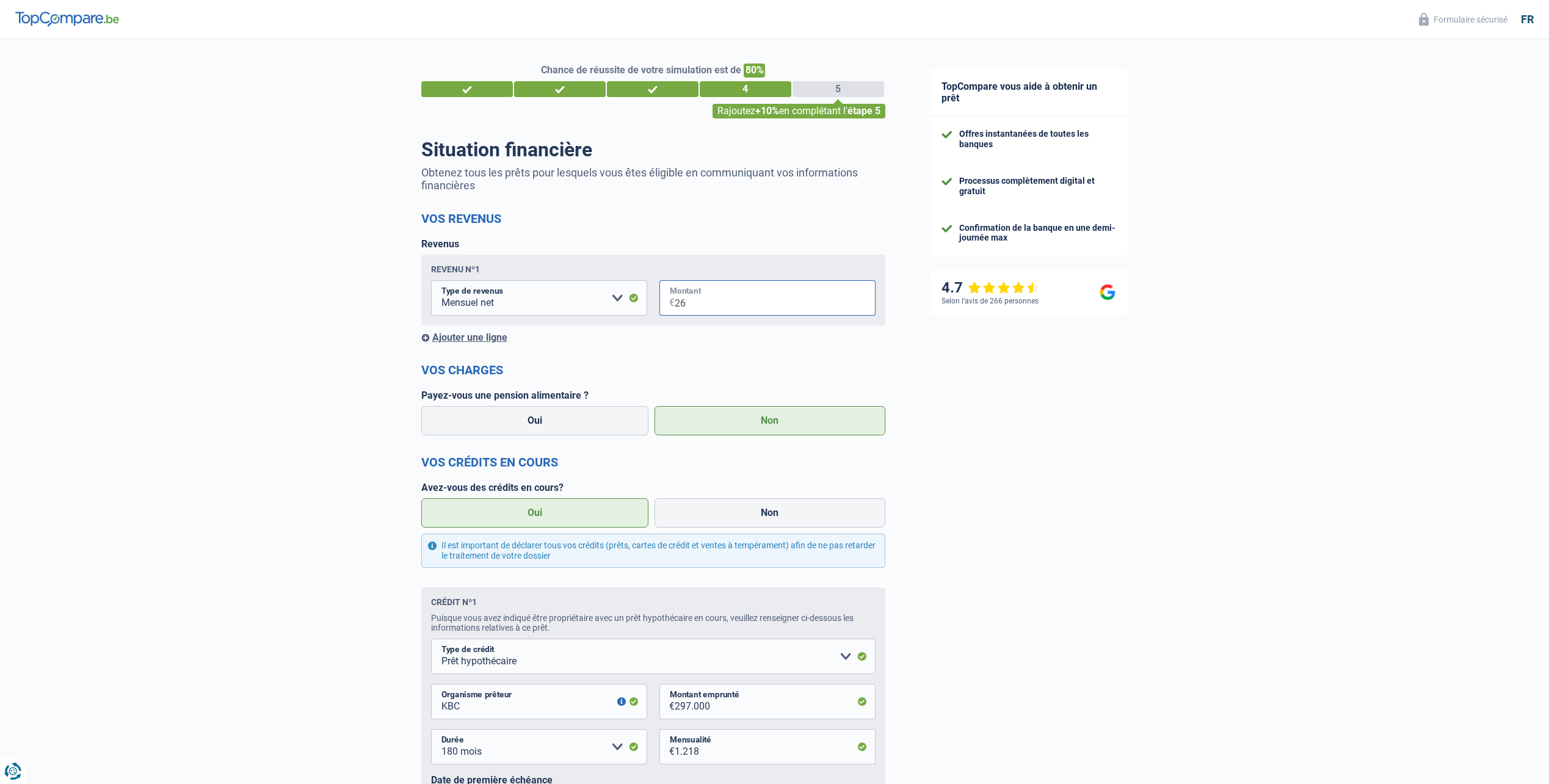
type input "2"
type input "3.600"
click at [281, 316] on div "Chance de réussite de votre simulation est de 80% 1 2 3 4 5 Rajoutez +10% en co…" at bounding box center [453, 575] width 907 height 1082
click at [460, 339] on div "Ajouter une ligne" at bounding box center [653, 337] width 464 height 12
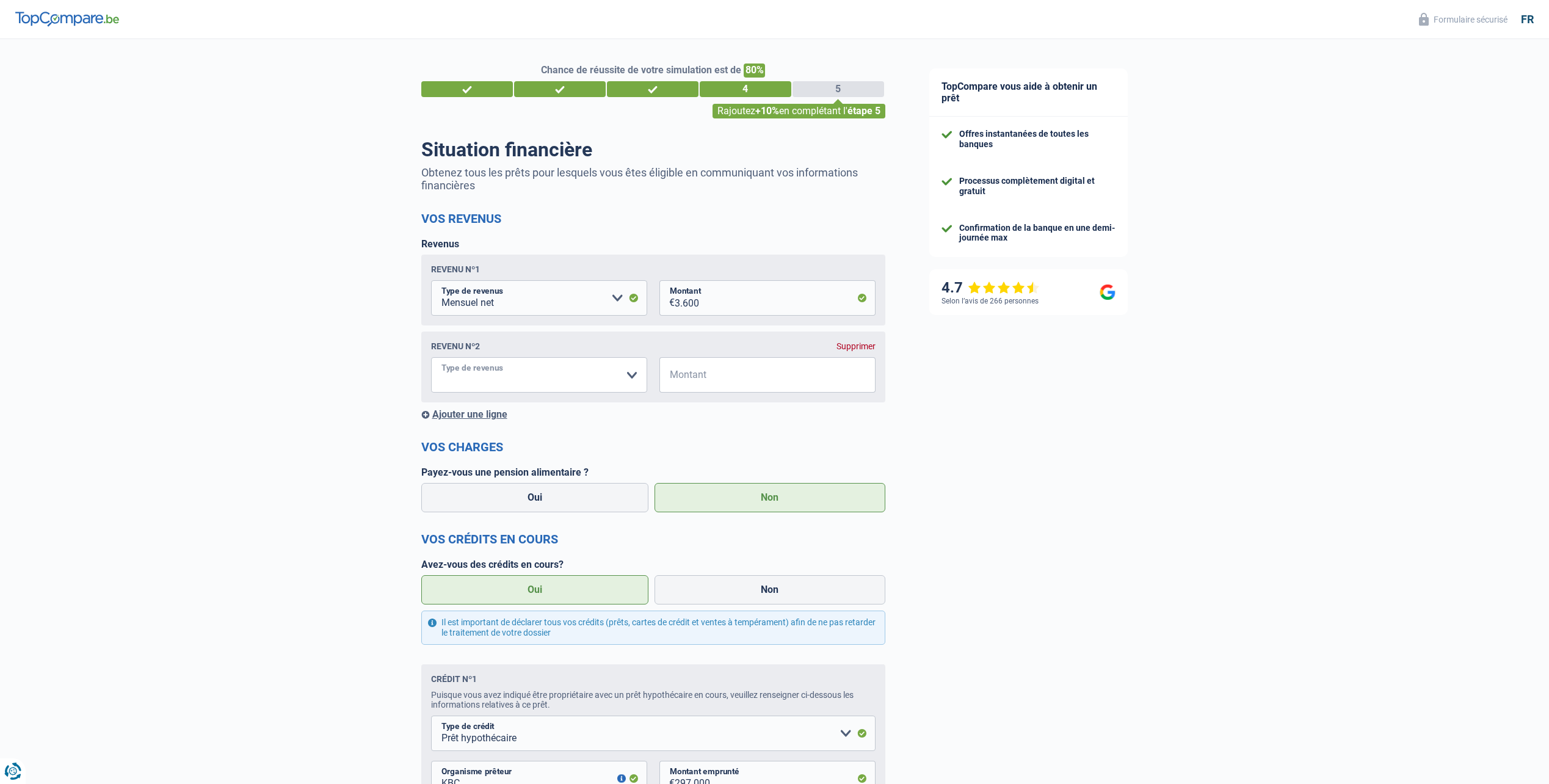
click at [496, 376] on select "Allocation d'handicap Allocations chômage Allocations familiales Chèques repas …" at bounding box center [539, 375] width 216 height 35
select select "rentalIncome"
click at [431, 360] on select "Allocation d'handicap Allocations chômage Allocations familiales Chèques repas …" at bounding box center [539, 375] width 216 height 35
click at [757, 386] on input "Montant" at bounding box center [774, 375] width 201 height 35
type input "3.100"
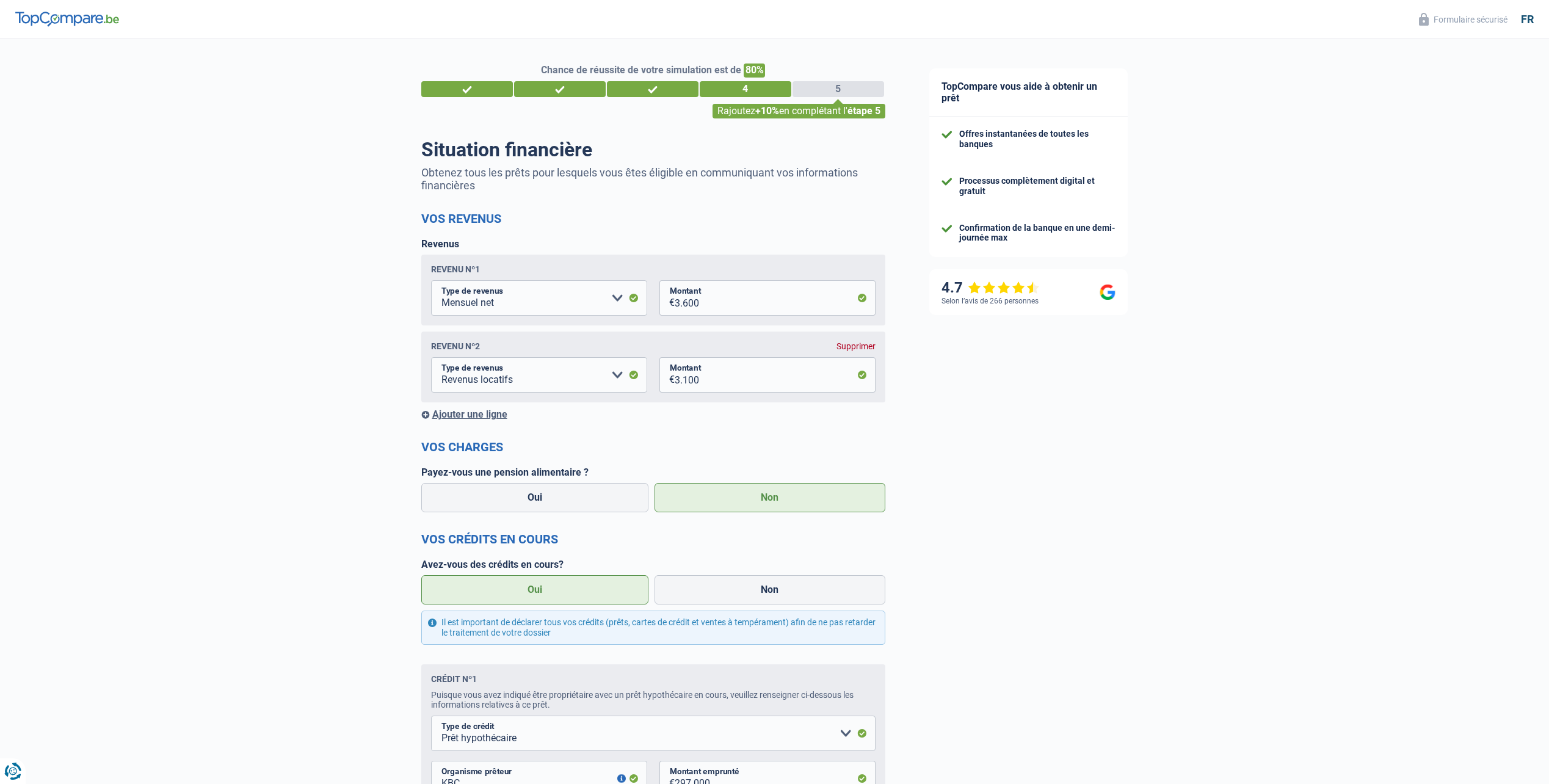
click at [264, 397] on div "Chance de réussite de votre simulation est de 80% 1 2 3 4 5 Rajoutez +10% en co…" at bounding box center [453, 614] width 907 height 1159
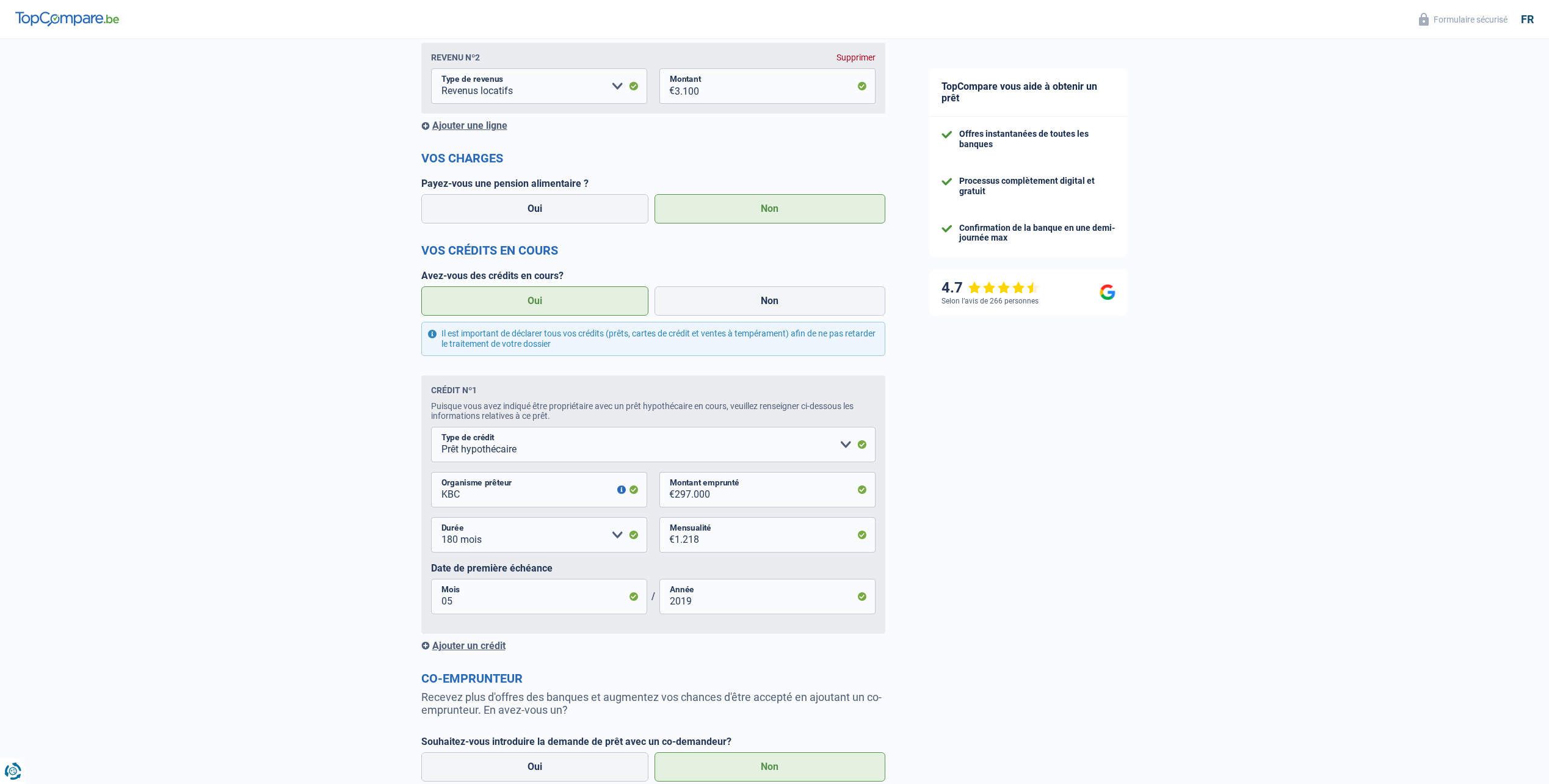
scroll to position [408, 0]
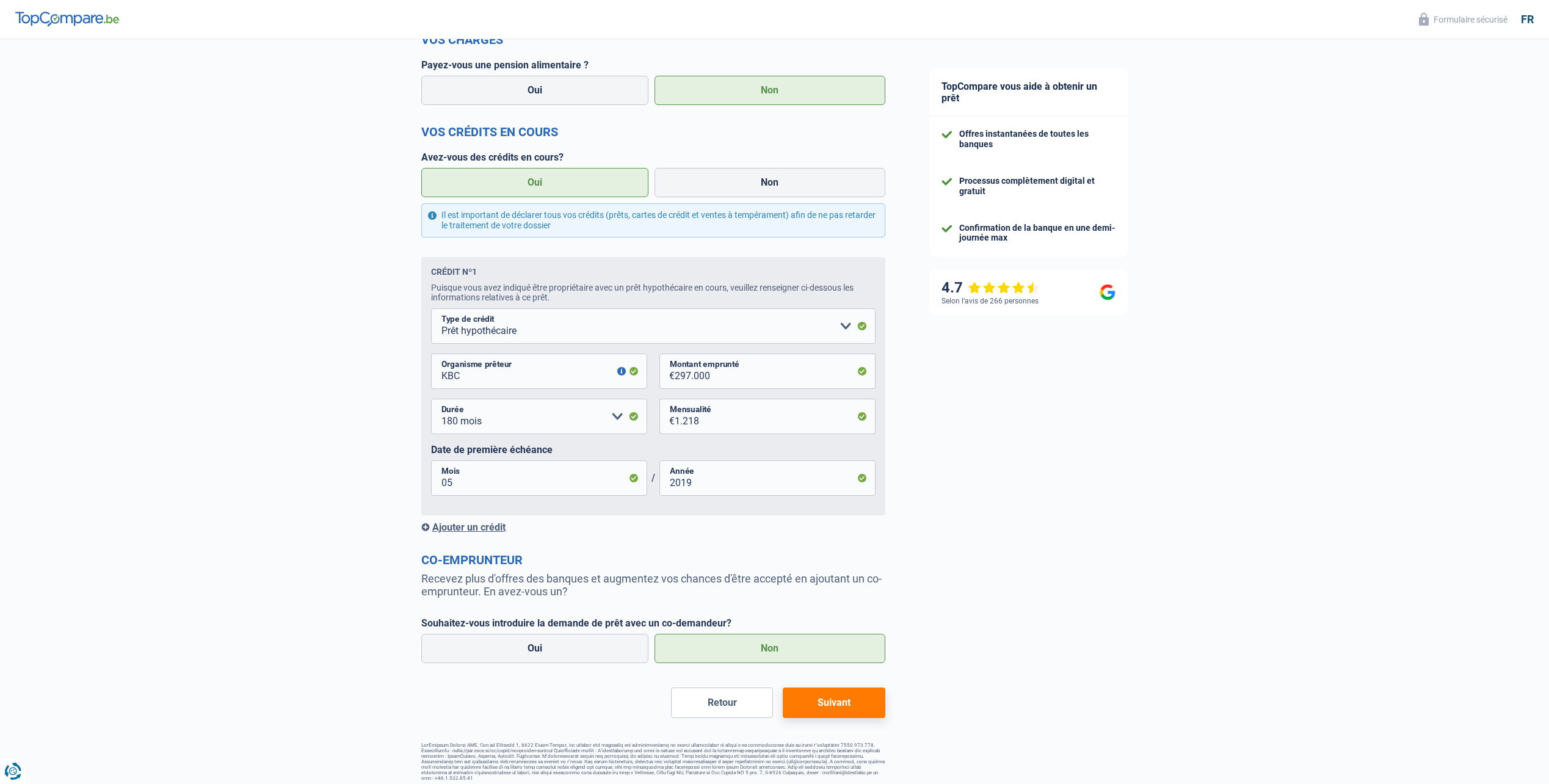
click at [860, 707] on button "Suivant" at bounding box center [834, 702] width 102 height 30
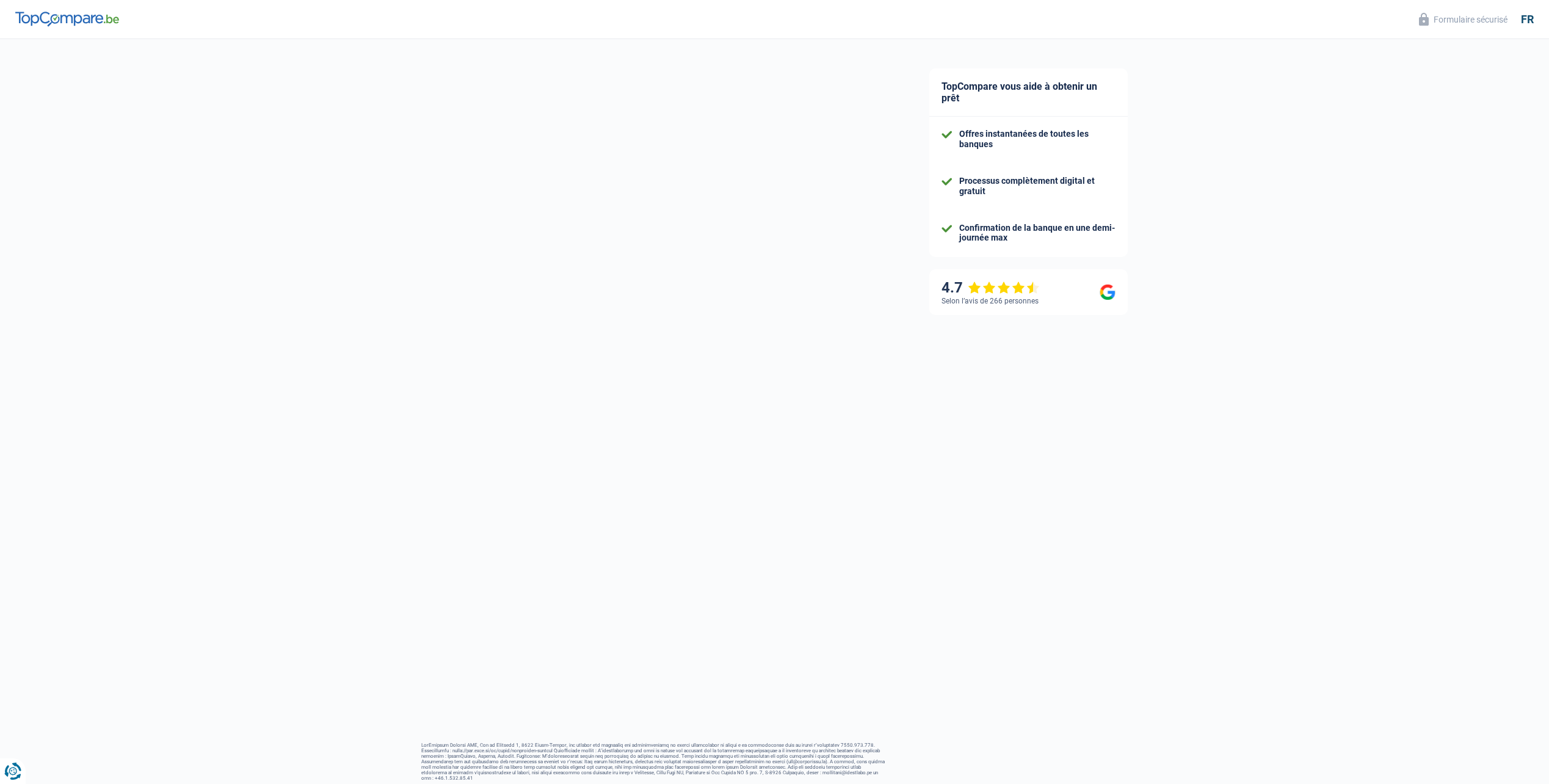
select select "120"
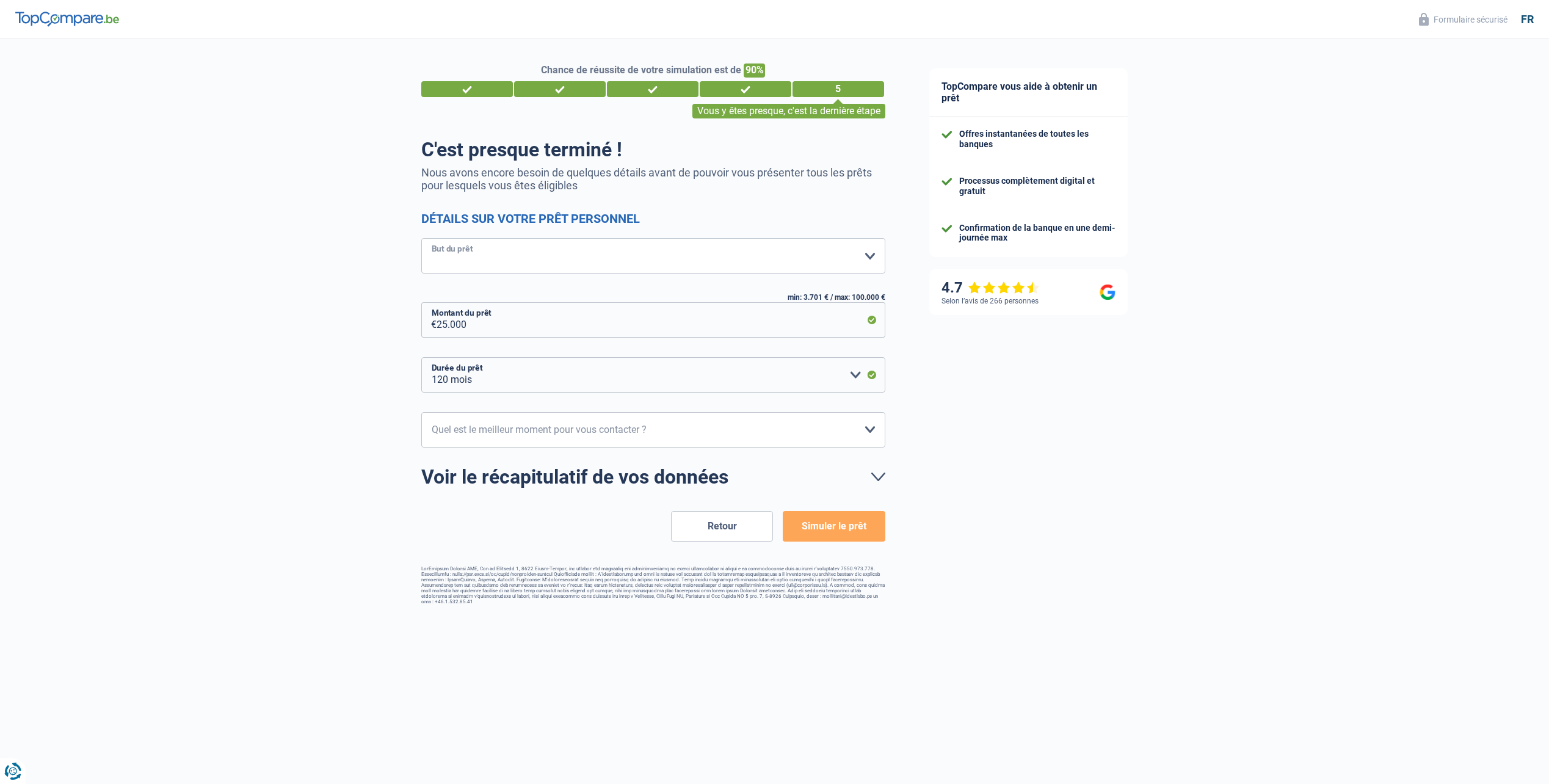
click at [638, 261] on select "Confort maison: meubles, textile, peinture, électroménager, outillage non-profe…" at bounding box center [653, 256] width 464 height 35
select select "other"
click at [421, 239] on select "Confort maison: meubles, textile, peinture, électroménager, outillage non-profe…" at bounding box center [653, 256] width 464 height 35
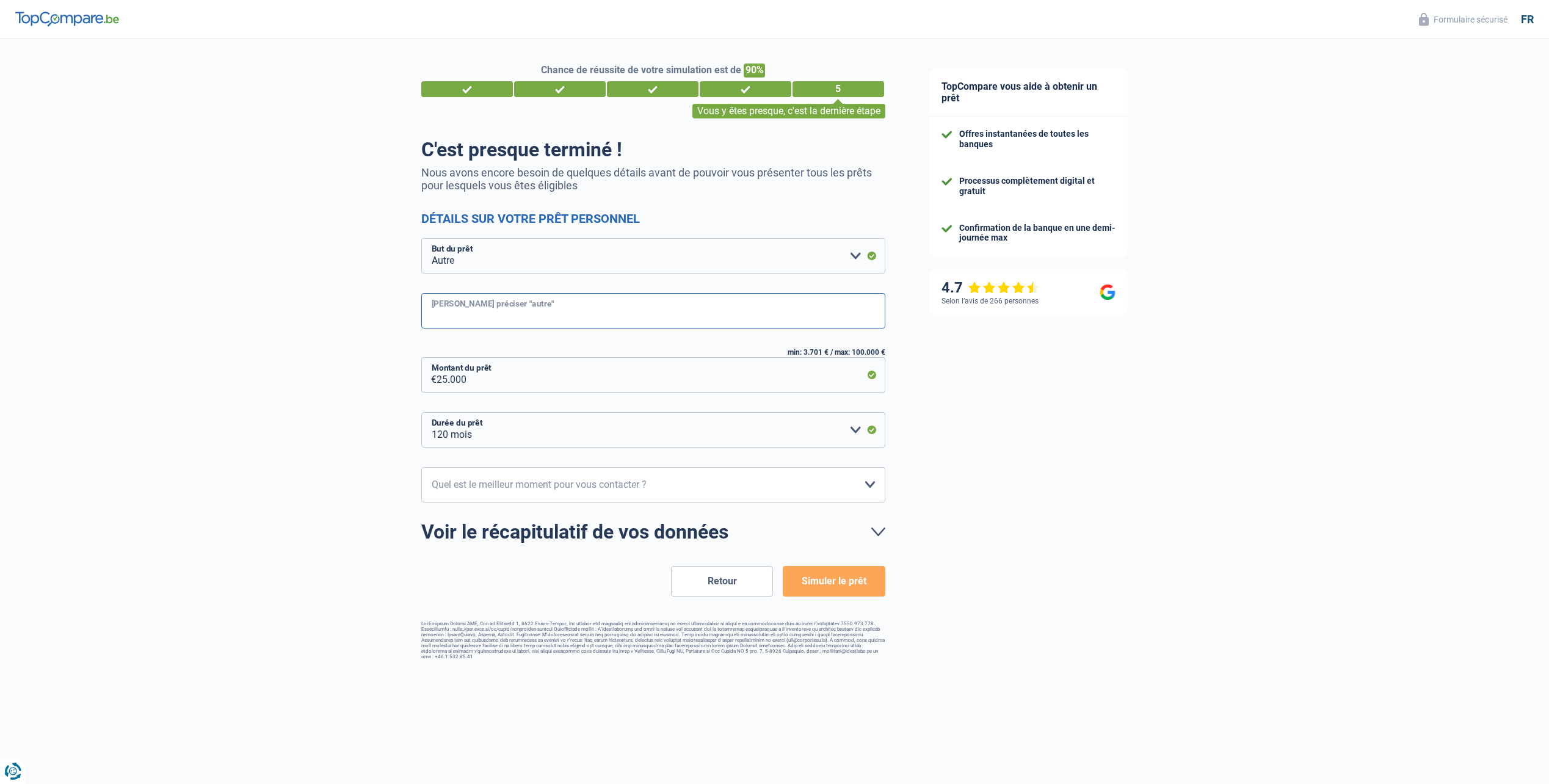
click at [560, 309] on input "Veuillez préciser "autre"" at bounding box center [653, 311] width 464 height 35
click at [532, 317] on input "Veuillez préciser "autre"" at bounding box center [653, 311] width 464 height 35
click at [568, 314] on input "Investissement" at bounding box center [653, 311] width 464 height 35
type input "Investissement spécialisation AI"
click at [607, 481] on select "10h-12h 12h-14h 14h-16h 16h-18h Veuillez sélectionner une option" at bounding box center [653, 484] width 464 height 35
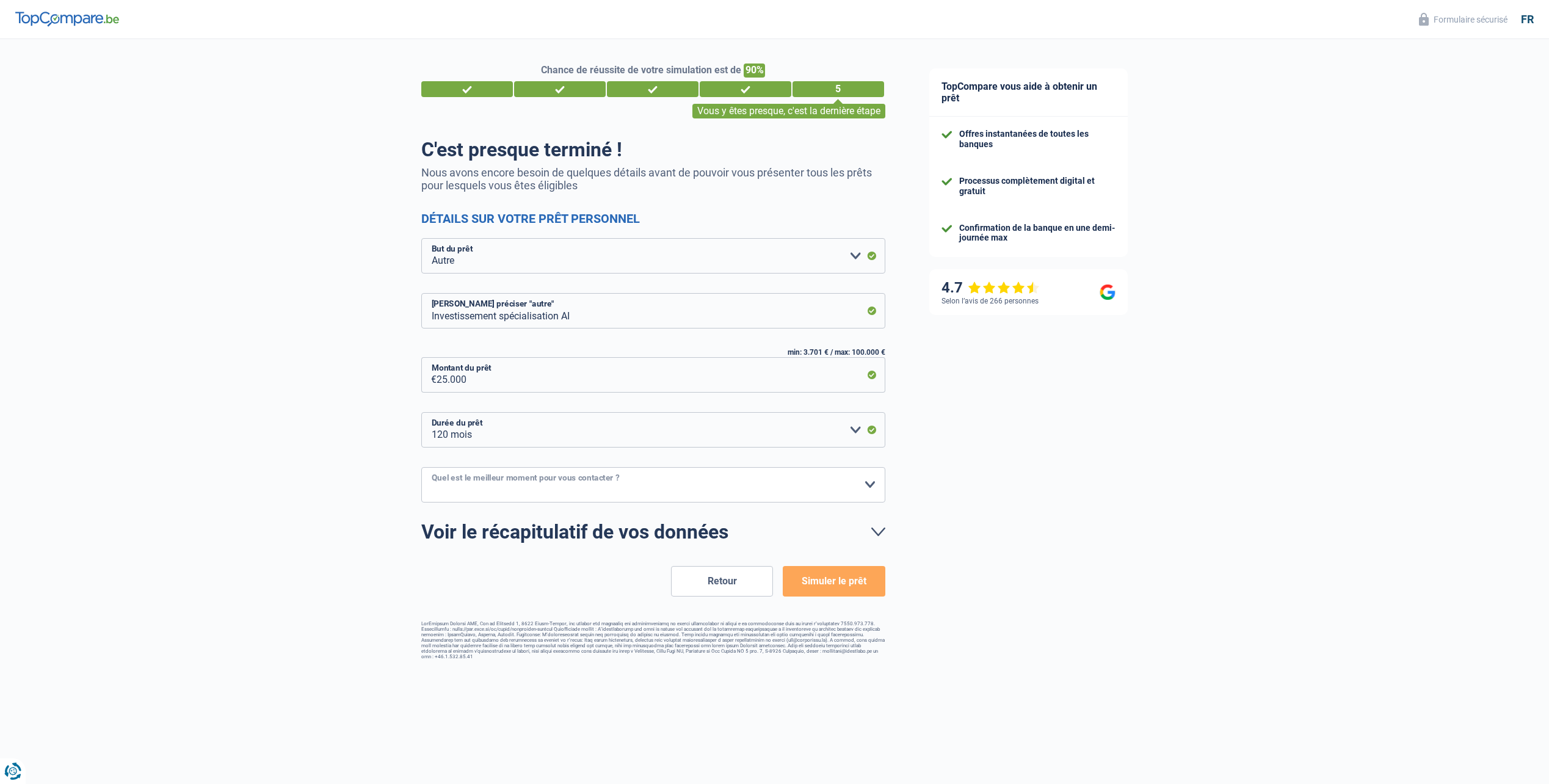
select select "16-18"
click at [421, 468] on select "10h-12h 12h-14h 14h-16h 16h-18h Veuillez sélectionner une option" at bounding box center [653, 484] width 464 height 35
click at [873, 579] on button "Simuler le prêt" at bounding box center [834, 581] width 102 height 30
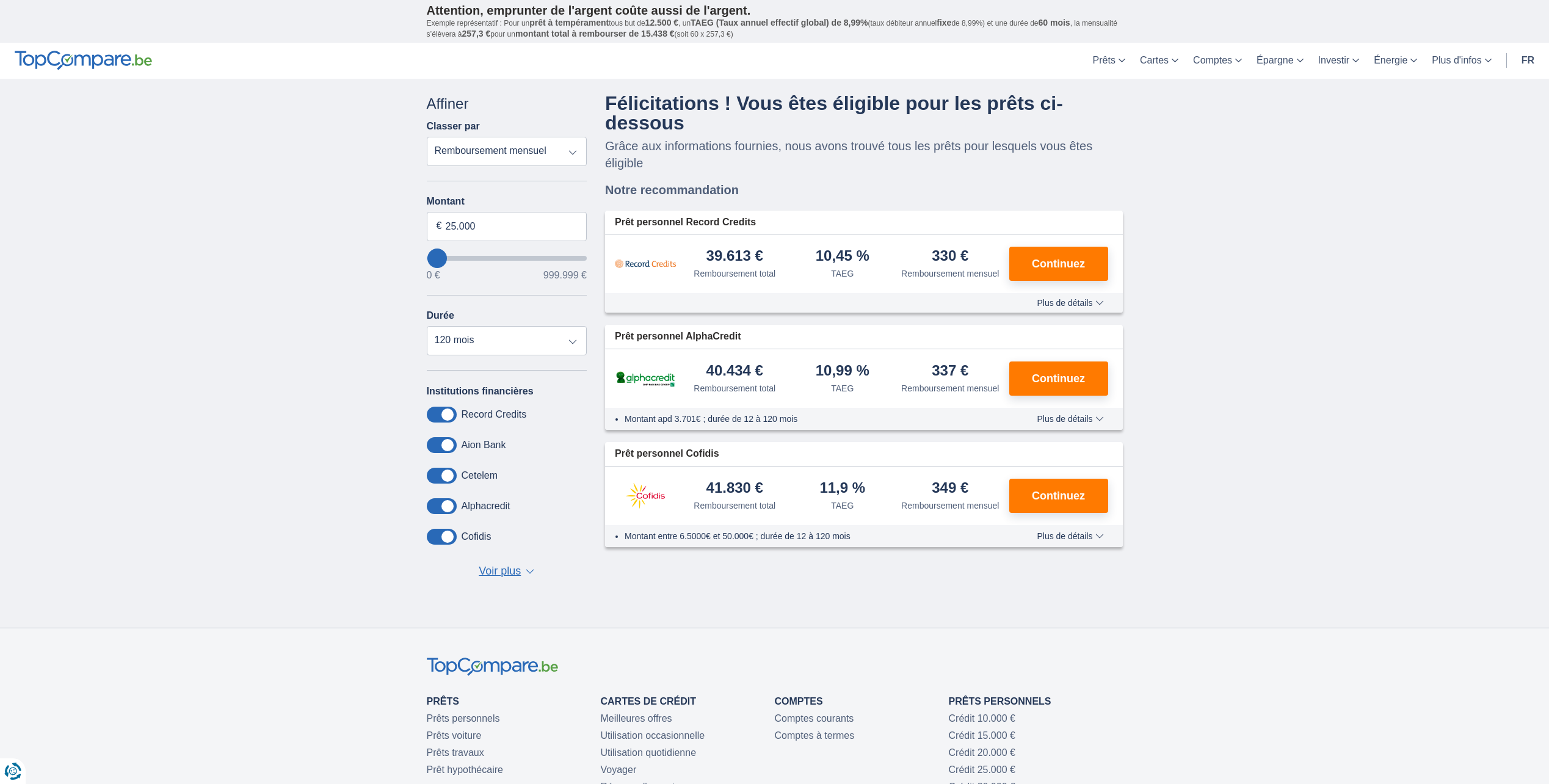
click at [1069, 306] on span "Plus de détails" at bounding box center [1069, 303] width 66 height 9
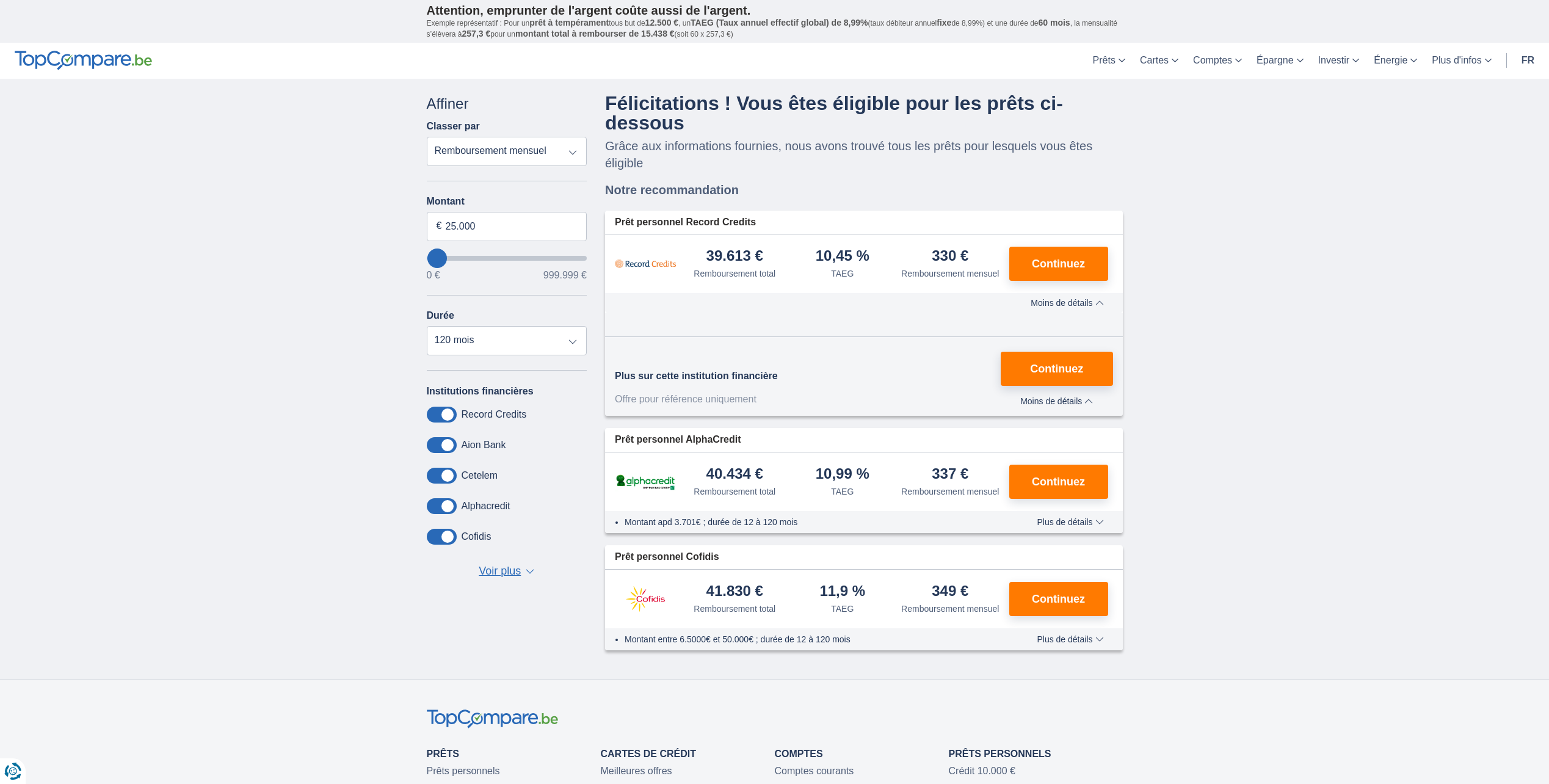
click at [1069, 306] on span "Moins de détails" at bounding box center [1067, 303] width 73 height 9
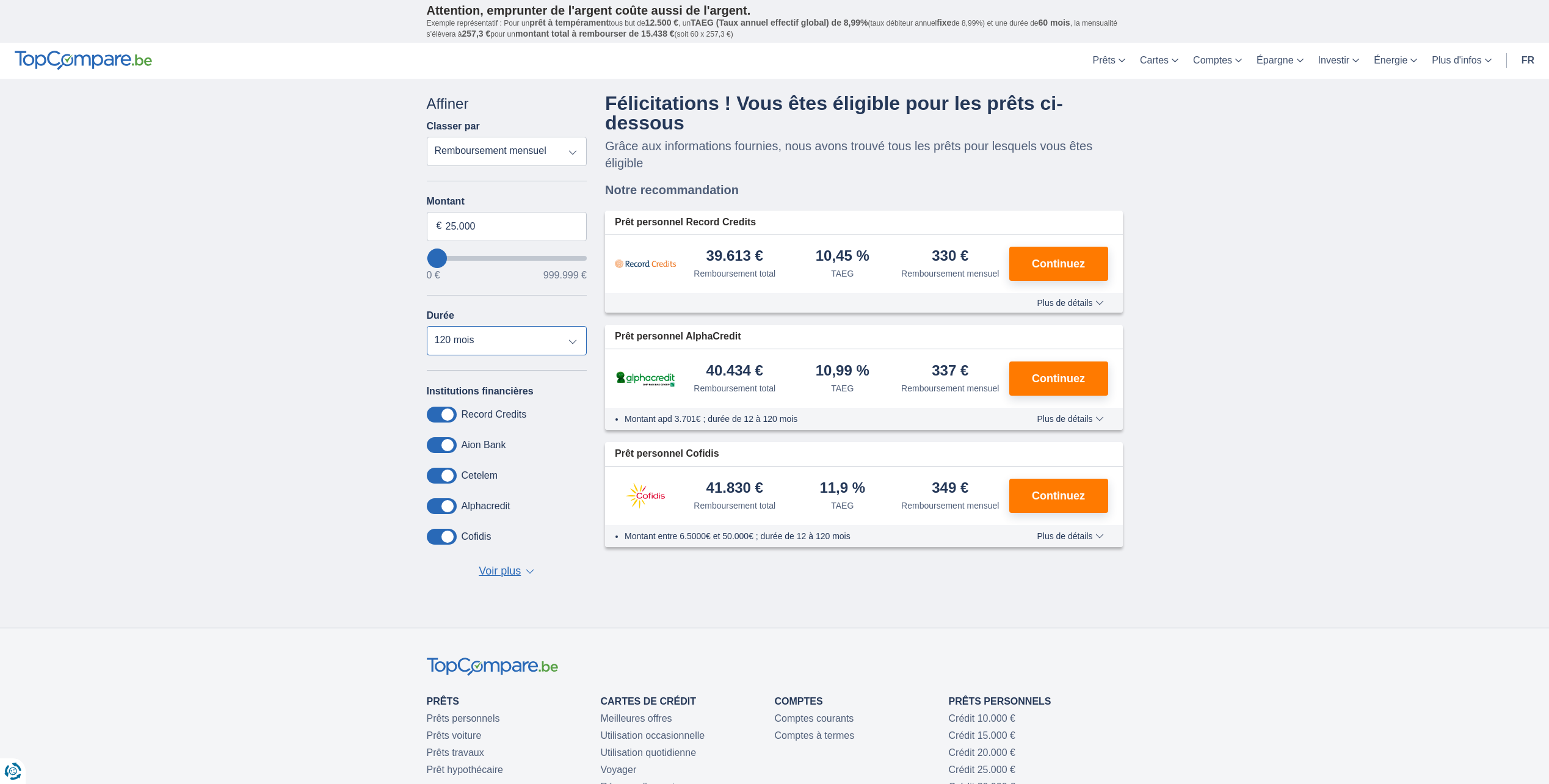
click at [516, 339] on select "12 mois 18 mois 24 mois 30 mois 36 mois 42 mois 48 mois 60 mois 72 mois 84 mois…" at bounding box center [507, 340] width 161 height 30
click at [427, 326] on select "12 mois 18 mois 24 mois 30 mois 36 mois 42 mois 48 mois 60 mois 72 mois 84 mois…" at bounding box center [507, 340] width 161 height 30
click at [500, 348] on select "12 mois 18 mois 24 mois 30 mois 36 mois 42 mois 48 mois 60 mois 72 mois 84 mois…" at bounding box center [507, 340] width 161 height 30
click at [427, 326] on select "12 mois 18 mois 24 mois 30 mois 36 mois 42 mois 48 mois 60 mois 72 mois 84 mois…" at bounding box center [507, 340] width 161 height 30
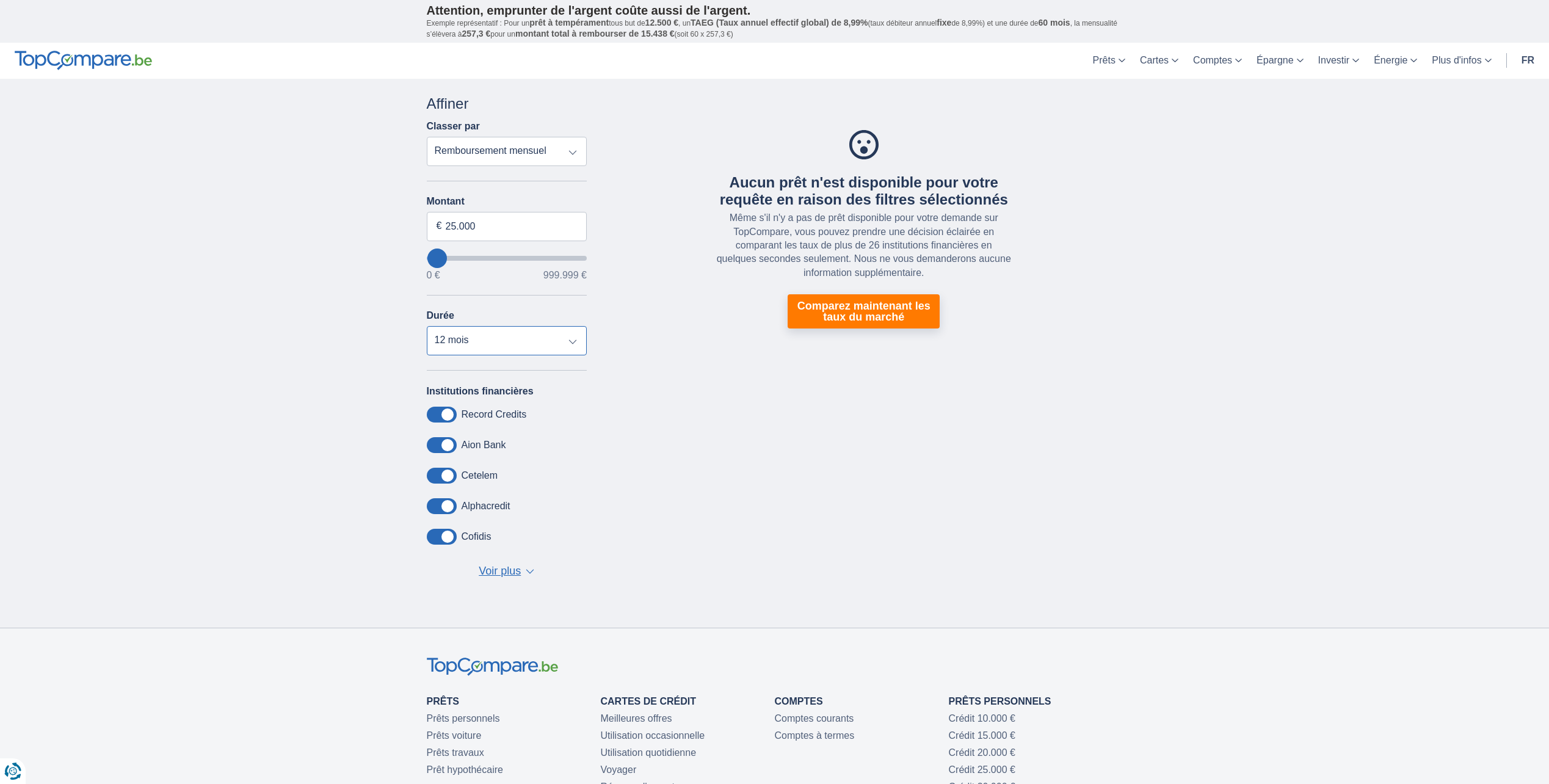
click at [544, 332] on select "12 mois 18 mois 24 mois 30 mois 36 mois 42 mois 48 mois 60 mois 72 mois 84 mois…" at bounding box center [507, 340] width 161 height 30
click at [427, 326] on select "12 mois 18 mois 24 mois 30 mois 36 mois 42 mois 48 mois 60 mois 72 mois 84 mois…" at bounding box center [507, 340] width 161 height 30
click at [504, 345] on select "12 mois 18 mois 24 mois 30 mois 36 mois 42 mois 48 mois 60 mois 72 mois 84 mois…" at bounding box center [507, 340] width 161 height 30
select select "48"
click at [427, 326] on select "12 mois 18 mois 24 mois 30 mois 36 mois 42 mois 48 mois 60 mois 72 mois 84 mois…" at bounding box center [507, 340] width 161 height 30
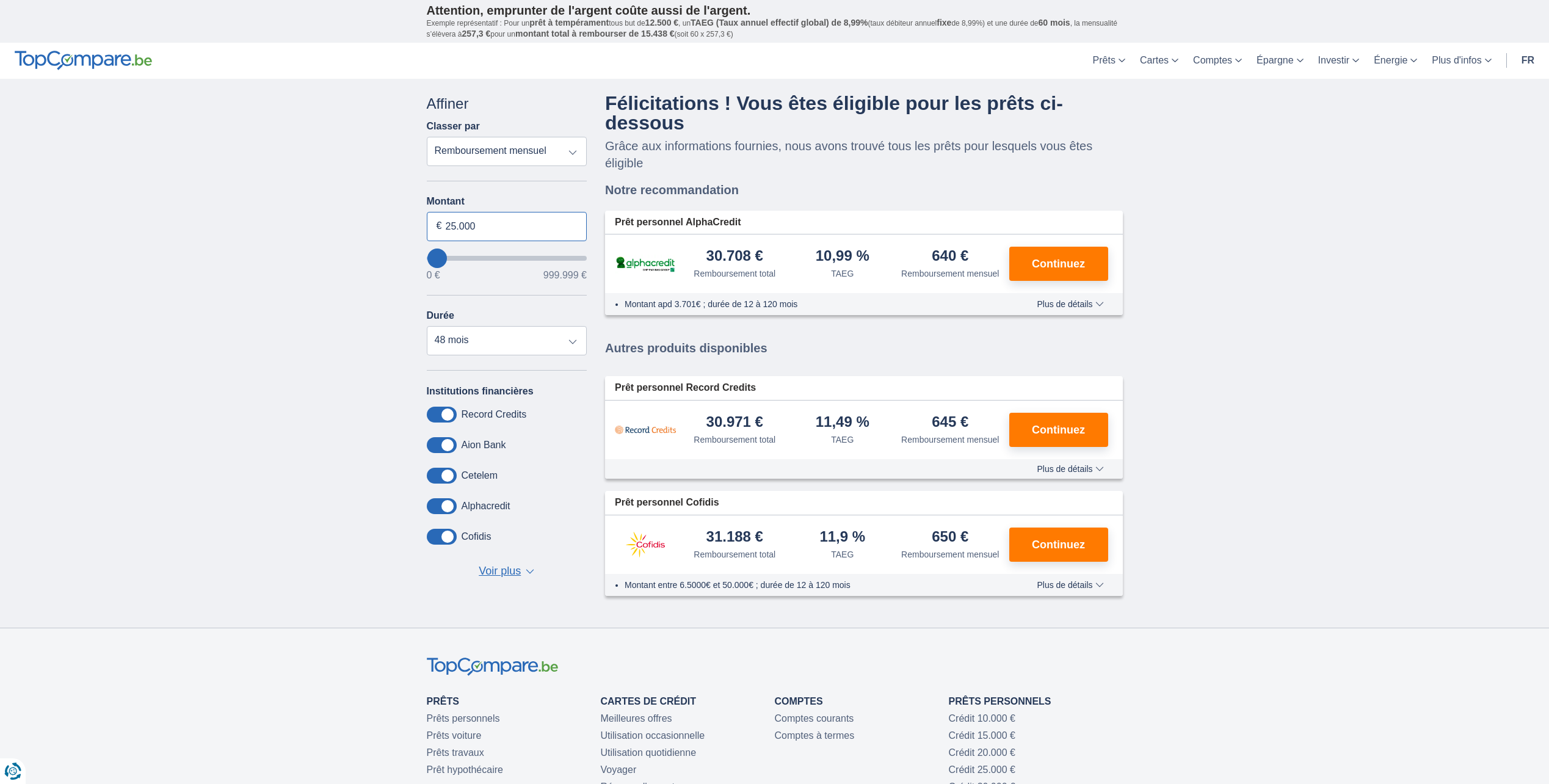
click at [490, 228] on input "25.000" at bounding box center [507, 226] width 161 height 30
type input "15.000"
type input "15000"
click at [337, 341] on div "× widget.non-eligible-application.title widget.non-eligible-application.text no…" at bounding box center [774, 353] width 1549 height 549
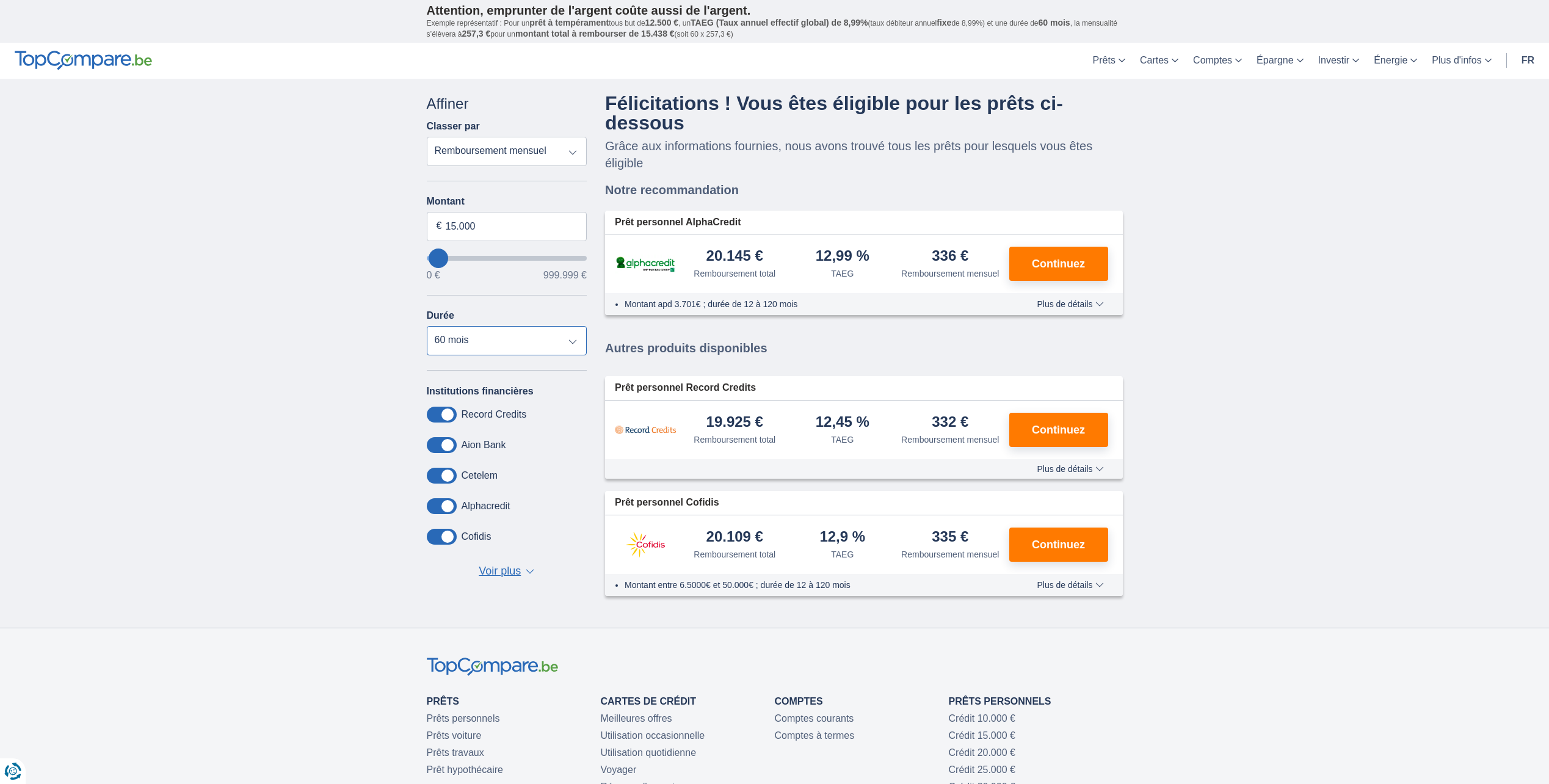
click at [513, 340] on select "12 mois 18 mois 24 mois 30 mois 36 mois 42 mois 48 mois 60 mois" at bounding box center [507, 340] width 161 height 30
select select "42"
click at [427, 326] on select "12 mois 18 mois 24 mois 30 mois 36 mois 42 mois 48 mois 60 mois" at bounding box center [507, 340] width 161 height 30
